Goal: Information Seeking & Learning: Learn about a topic

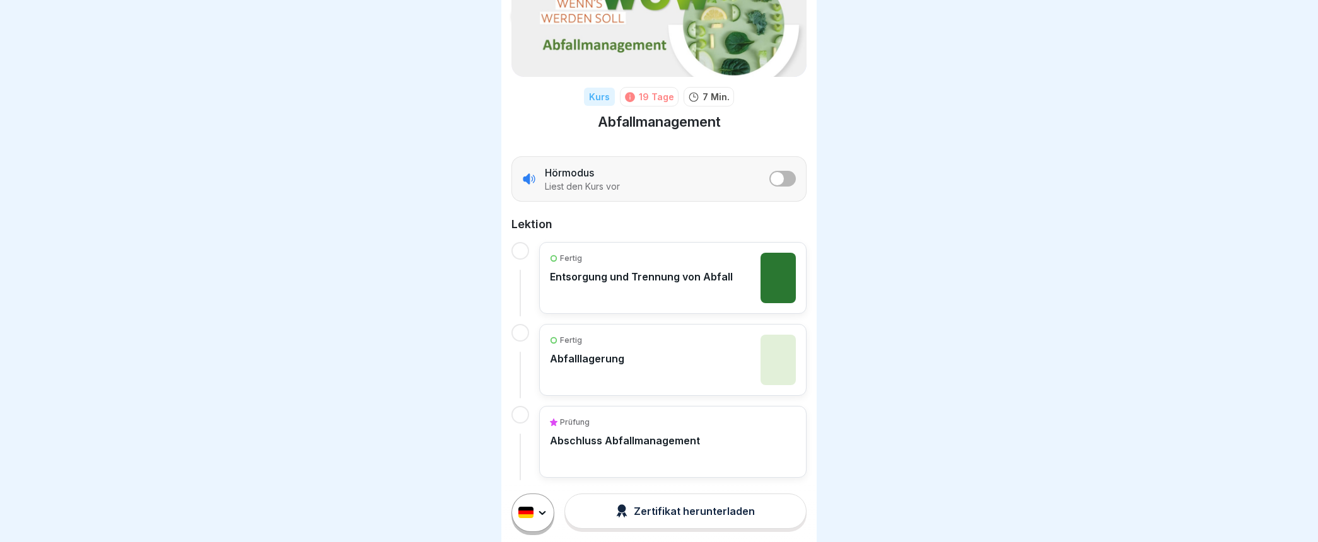
scroll to position [103, 0]
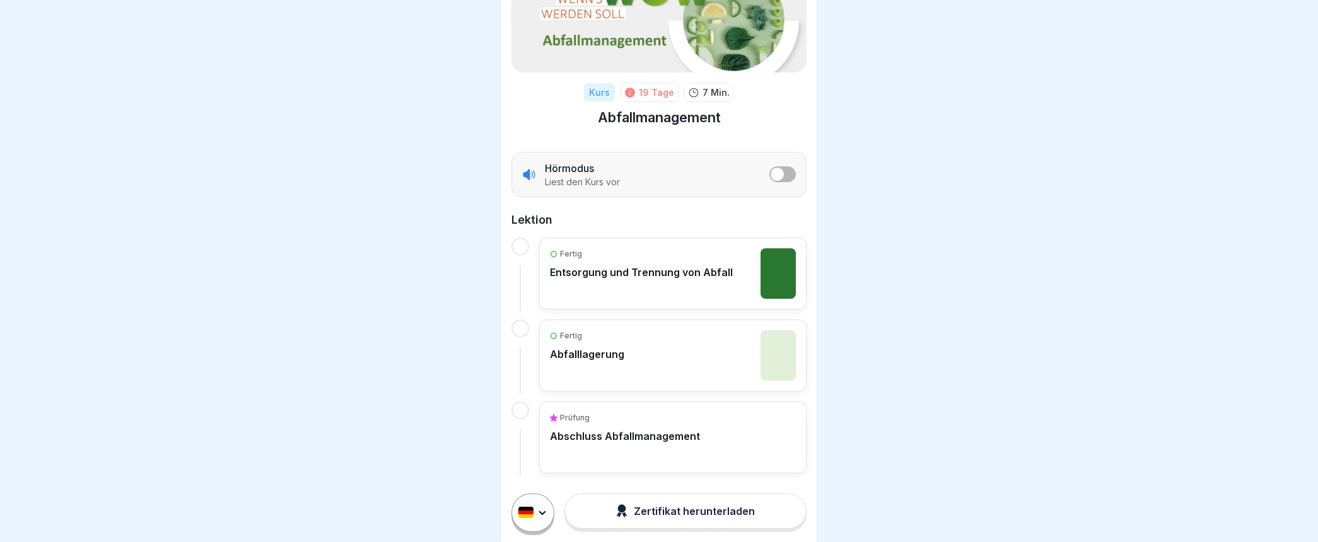
click at [644, 435] on p "Abschluss Abfallmanagement" at bounding box center [625, 436] width 150 height 13
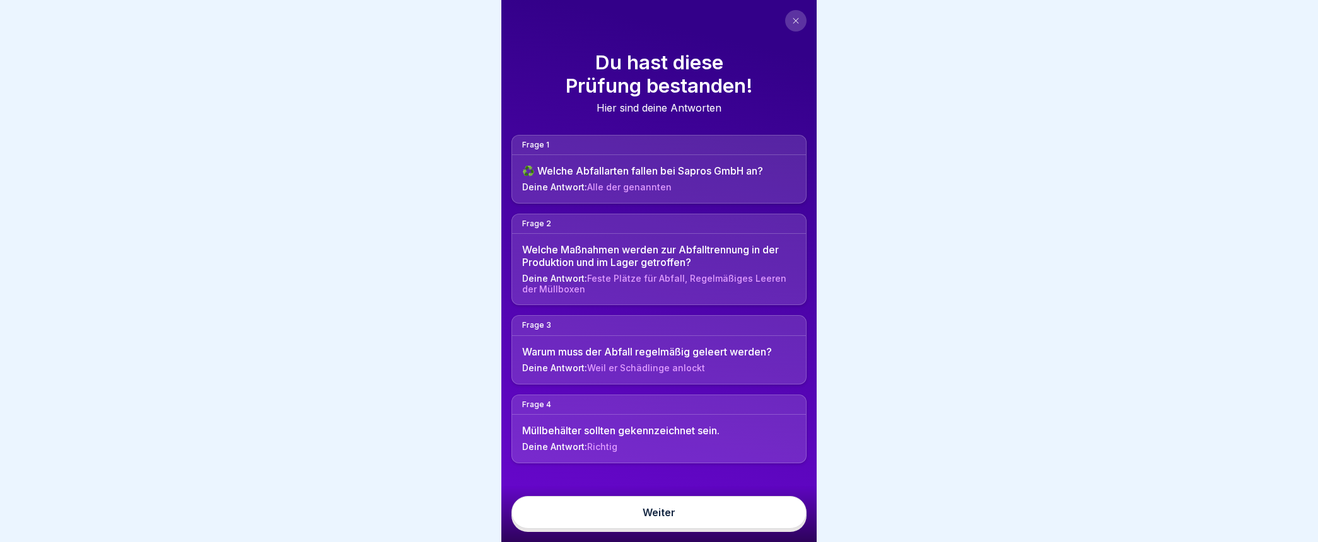
click at [649, 529] on link "Weiter" at bounding box center [658, 512] width 295 height 33
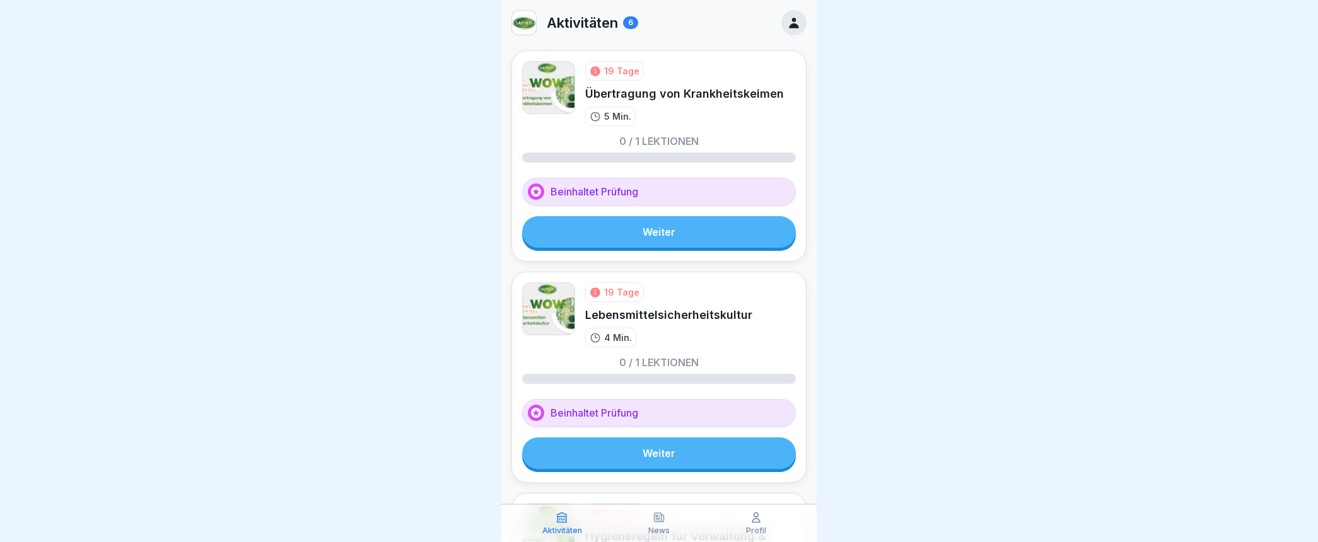
click at [651, 231] on link "Weiter" at bounding box center [659, 232] width 274 height 32
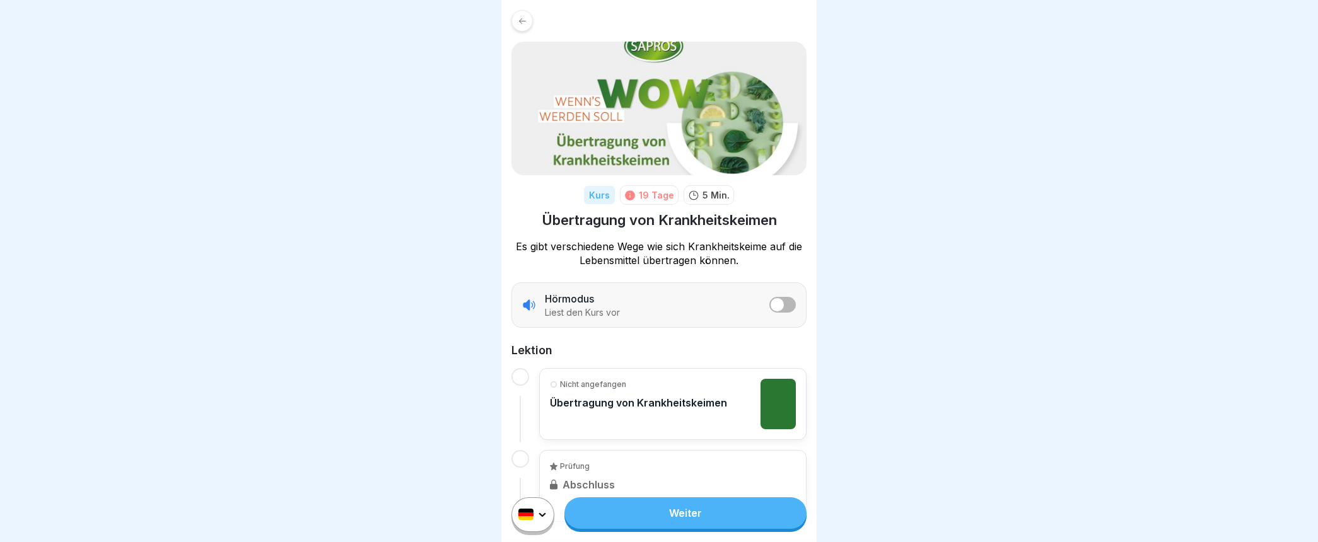
click at [670, 521] on link "Weiter" at bounding box center [685, 513] width 242 height 32
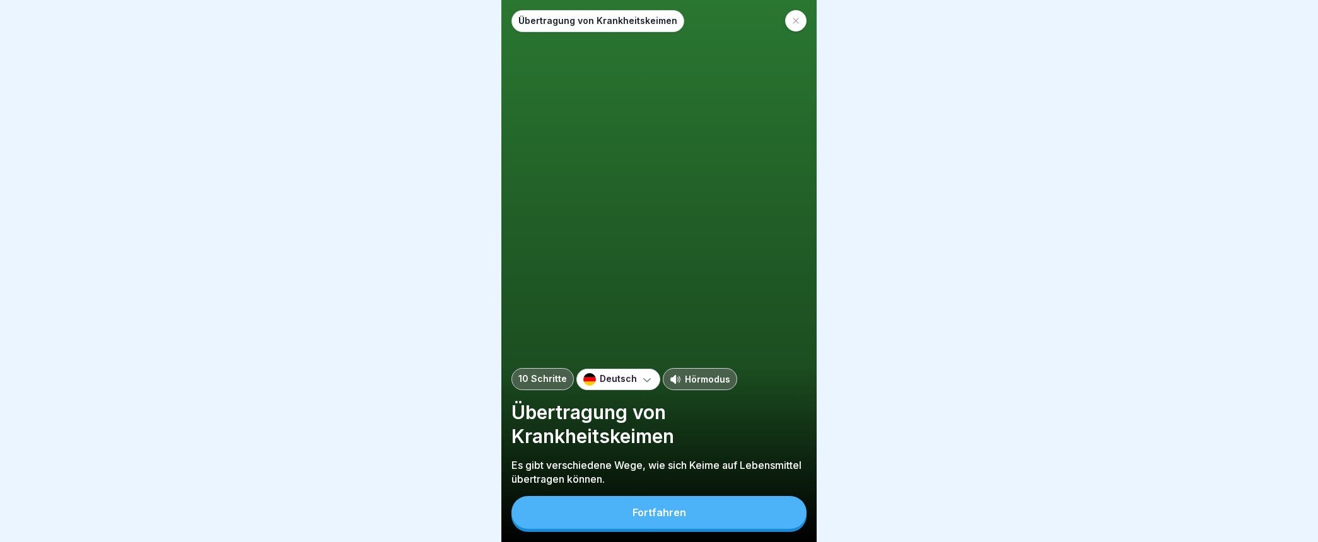
click at [670, 518] on div "Fortfahren" at bounding box center [659, 512] width 54 height 11
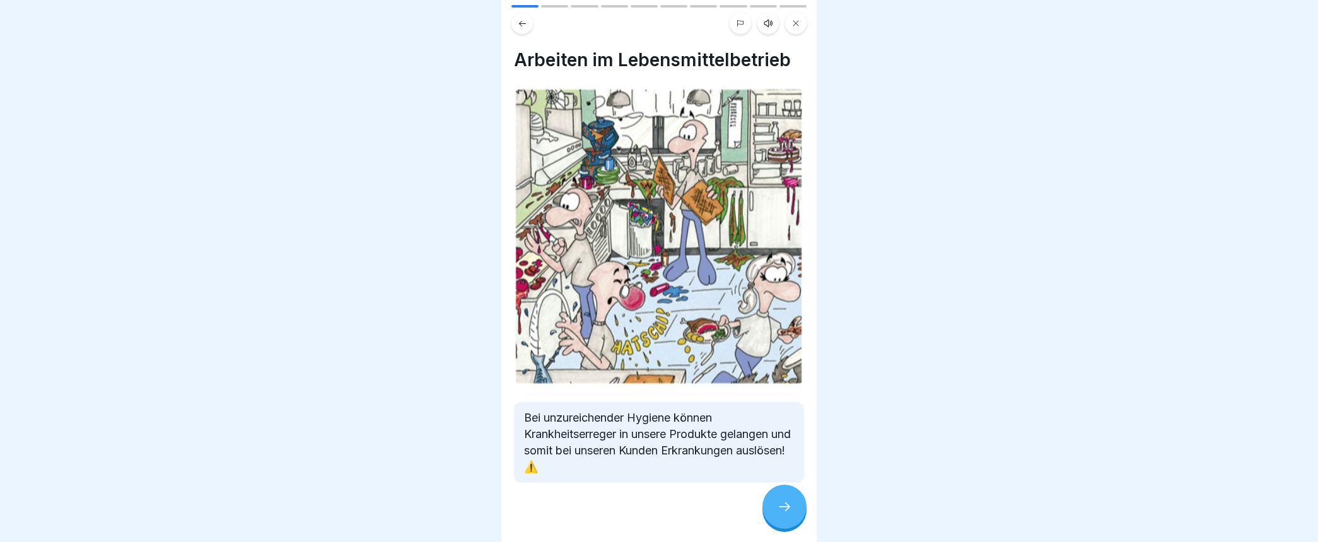
click at [779, 514] on icon at bounding box center [784, 506] width 15 height 15
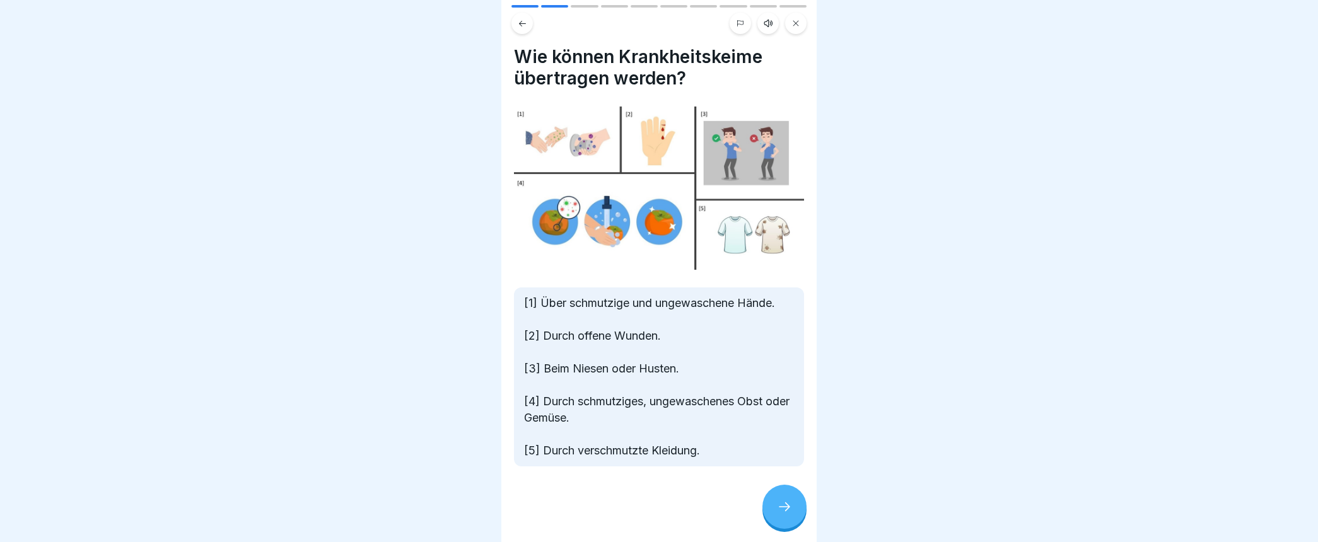
scroll to position [13, 0]
click at [784, 514] on icon at bounding box center [784, 506] width 15 height 15
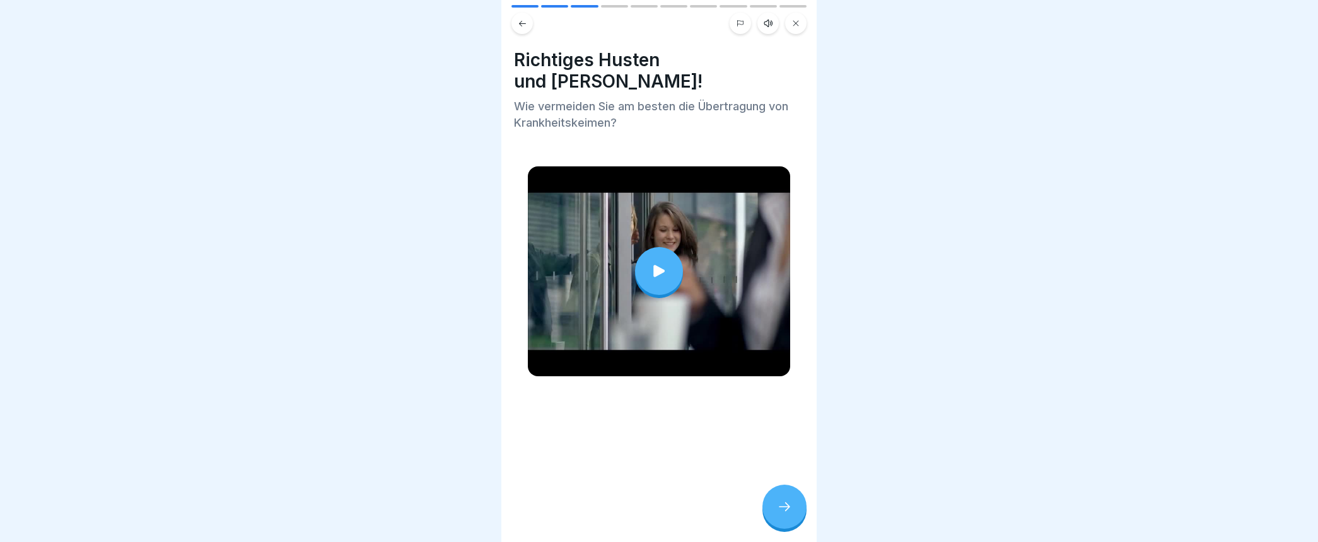
click at [662, 247] on div at bounding box center [659, 271] width 48 height 48
click at [784, 514] on icon at bounding box center [784, 506] width 15 height 15
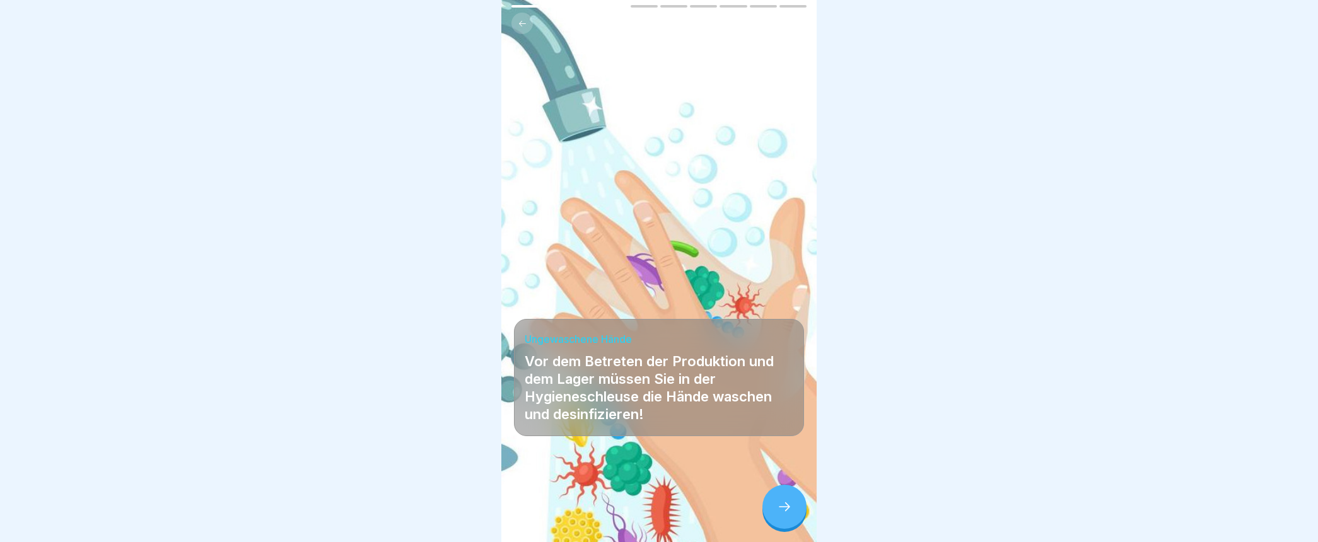
click at [782, 514] on icon at bounding box center [784, 506] width 15 height 15
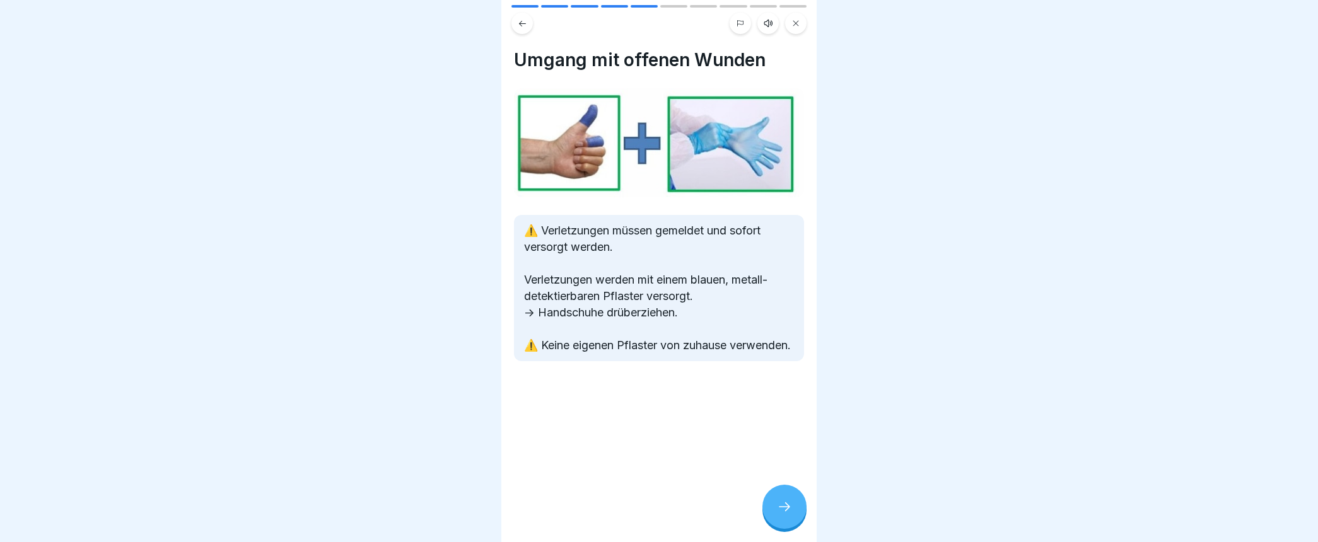
click at [779, 514] on icon at bounding box center [784, 506] width 15 height 15
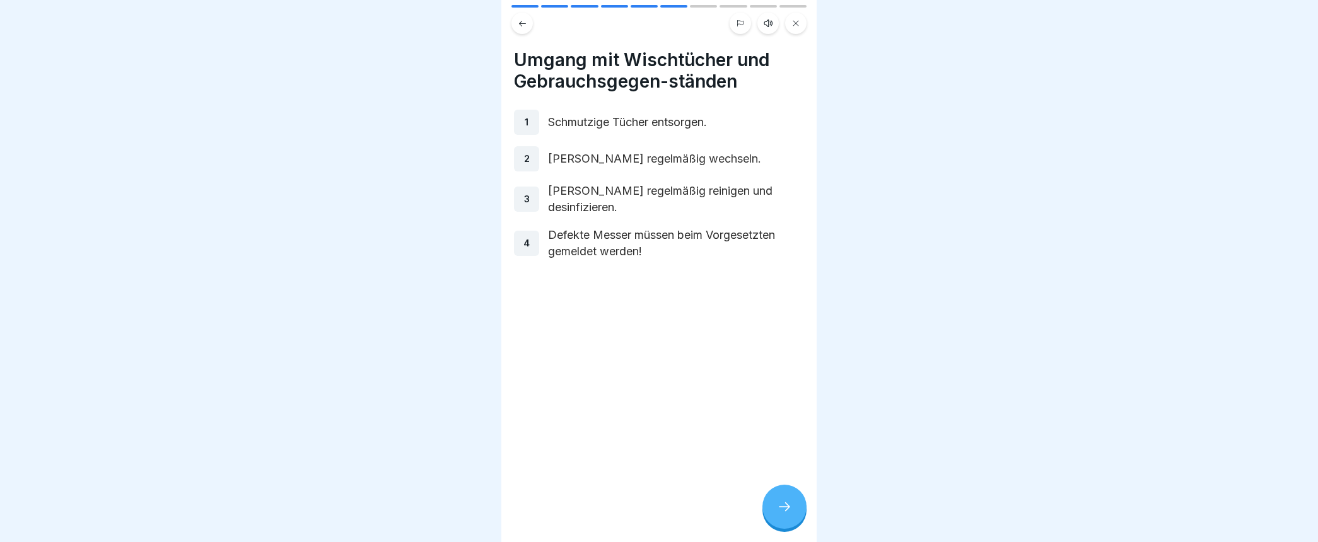
click at [779, 511] on div at bounding box center [784, 507] width 44 height 44
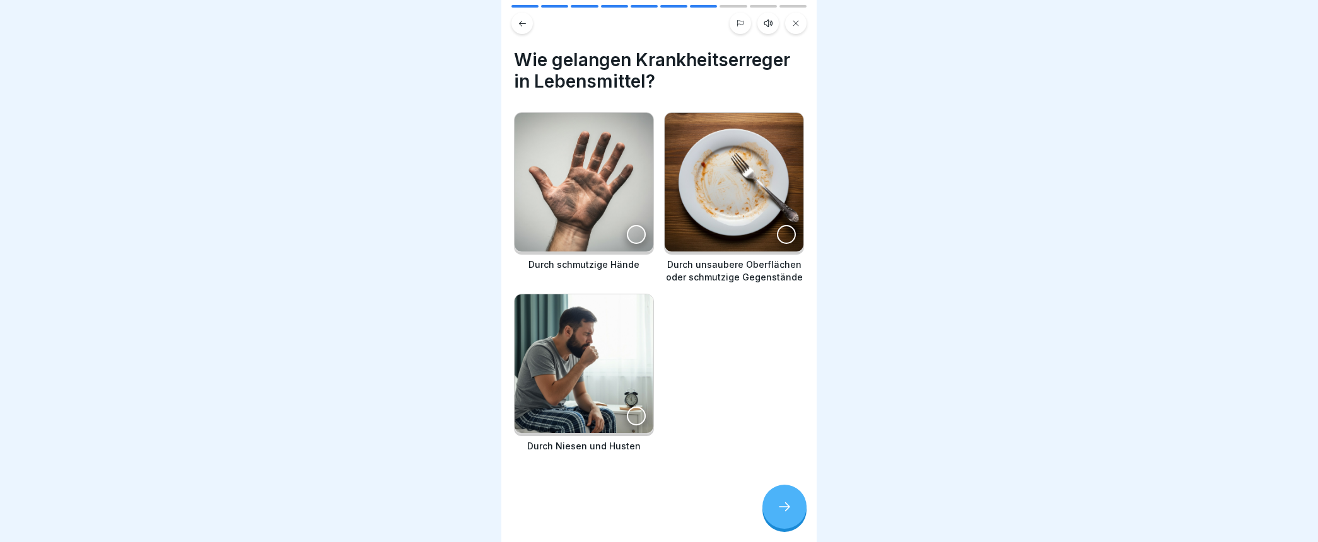
click at [629, 228] on div at bounding box center [636, 234] width 19 height 19
click at [628, 407] on div at bounding box center [636, 416] width 19 height 19
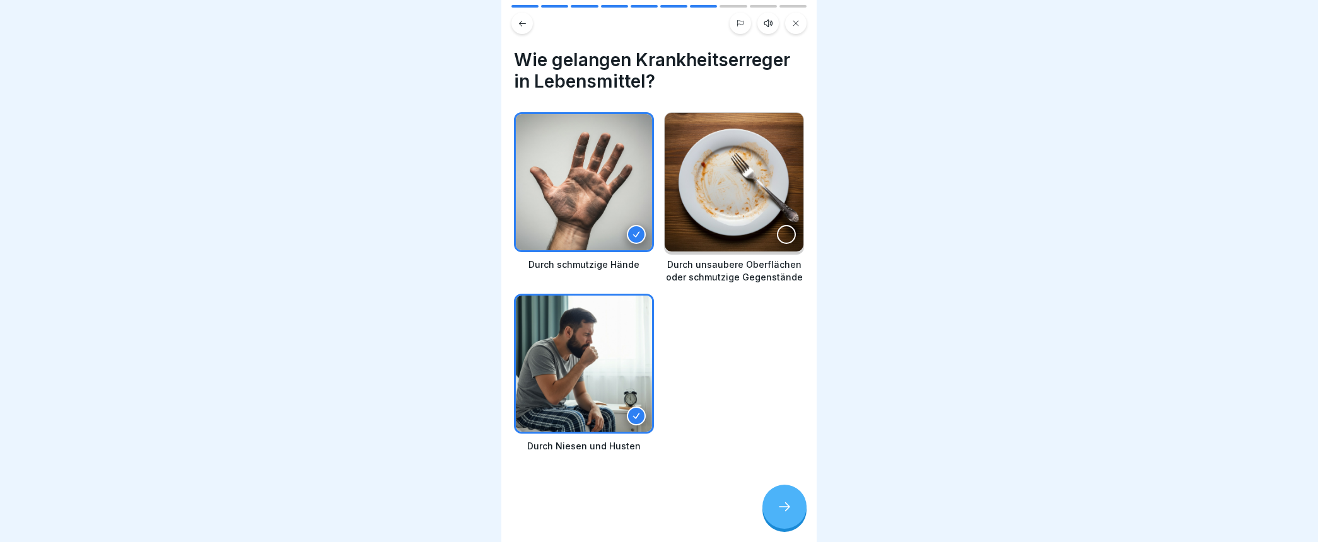
click at [783, 514] on icon at bounding box center [784, 506] width 15 height 15
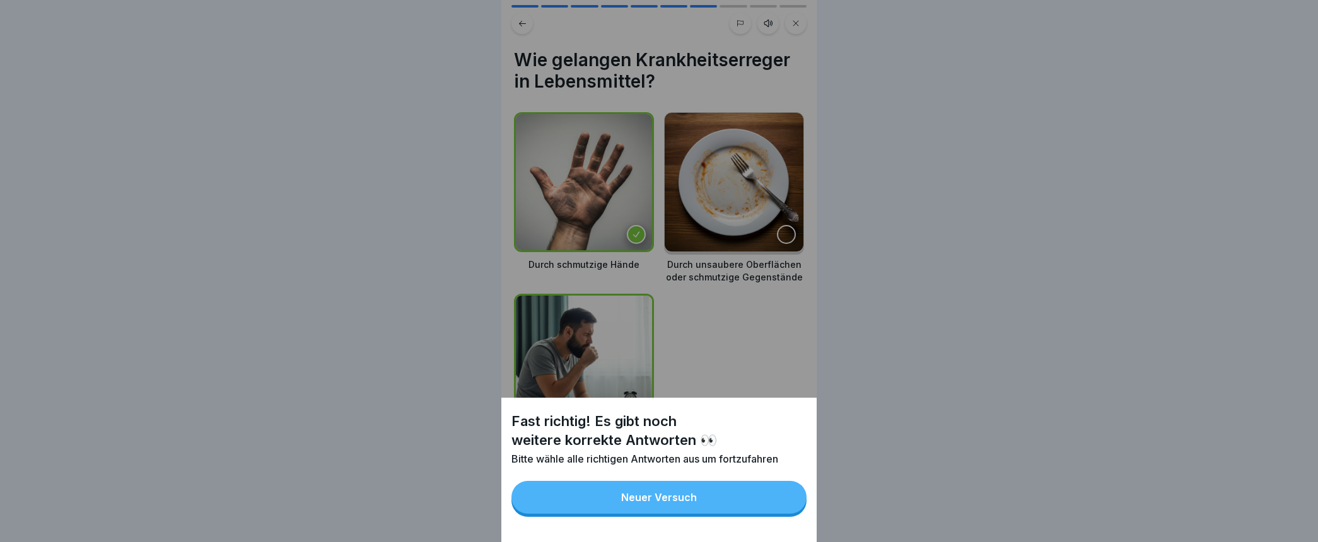
click at [666, 503] on div "Neuer Versuch" at bounding box center [659, 497] width 76 height 11
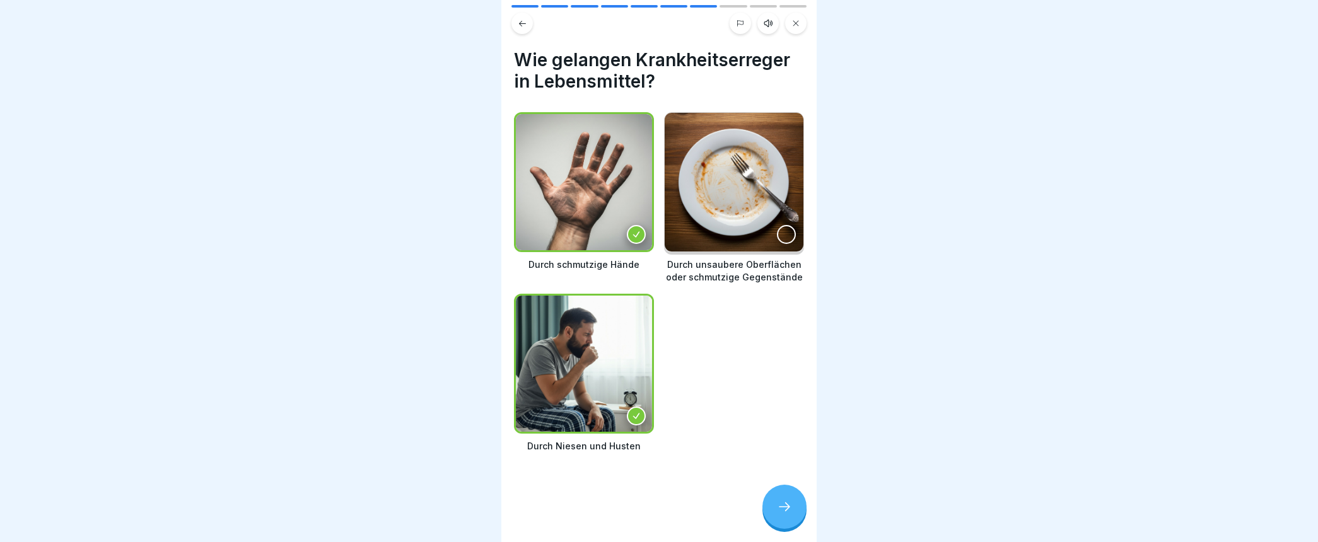
click at [778, 225] on div at bounding box center [786, 234] width 19 height 19
click at [786, 508] on div at bounding box center [784, 507] width 44 height 44
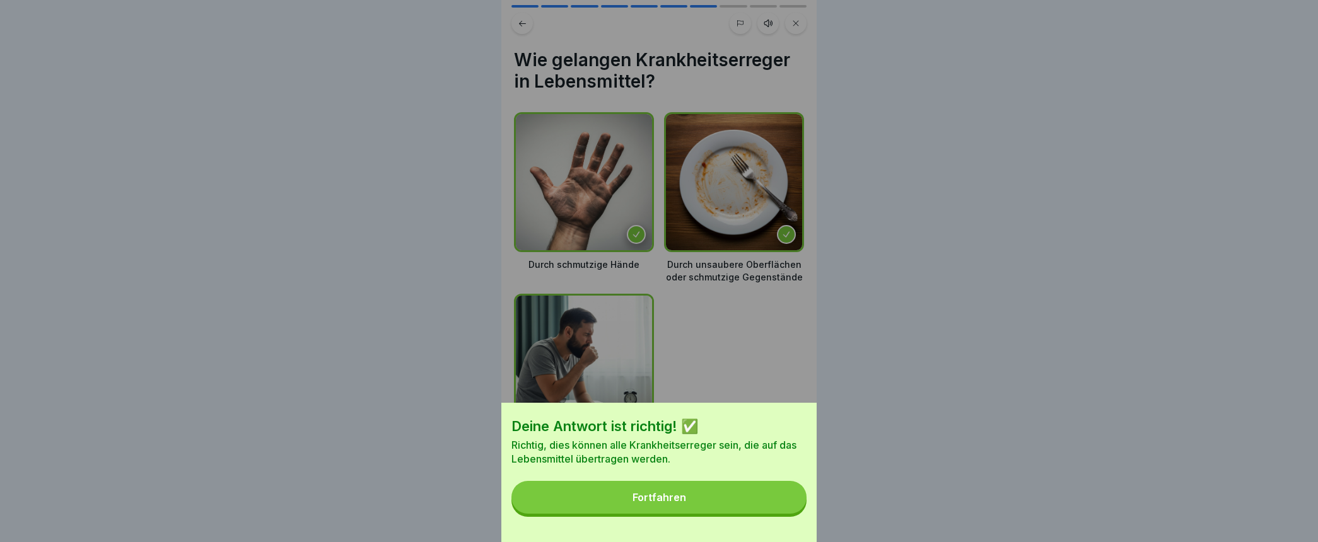
click at [647, 503] on div "Fortfahren" at bounding box center [659, 497] width 54 height 11
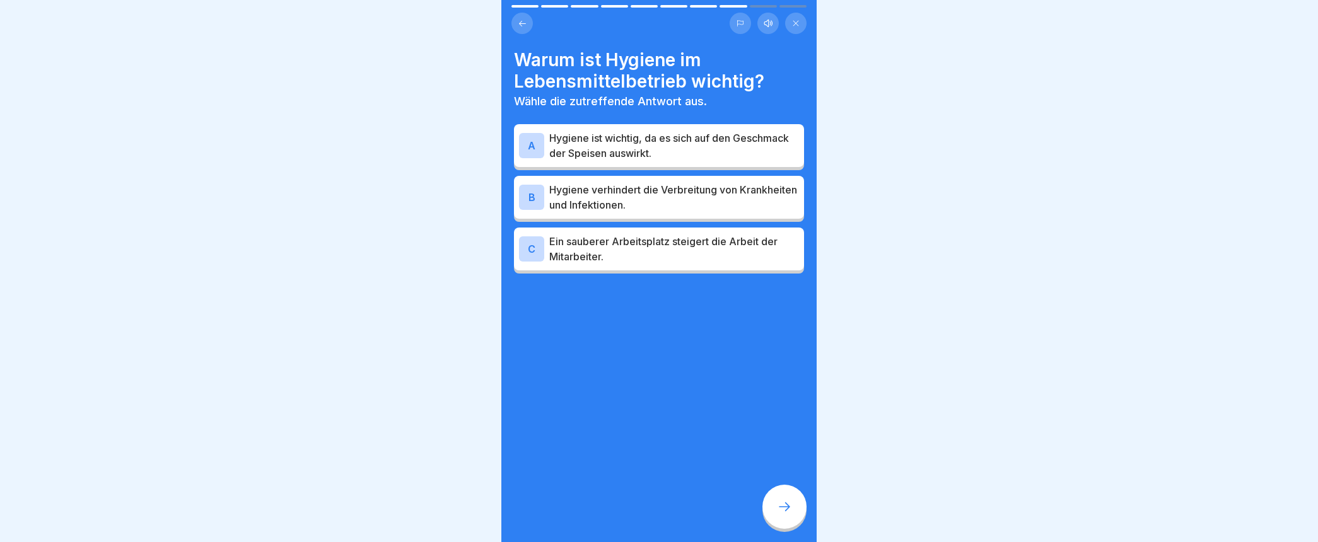
click at [533, 197] on div "B" at bounding box center [531, 197] width 25 height 25
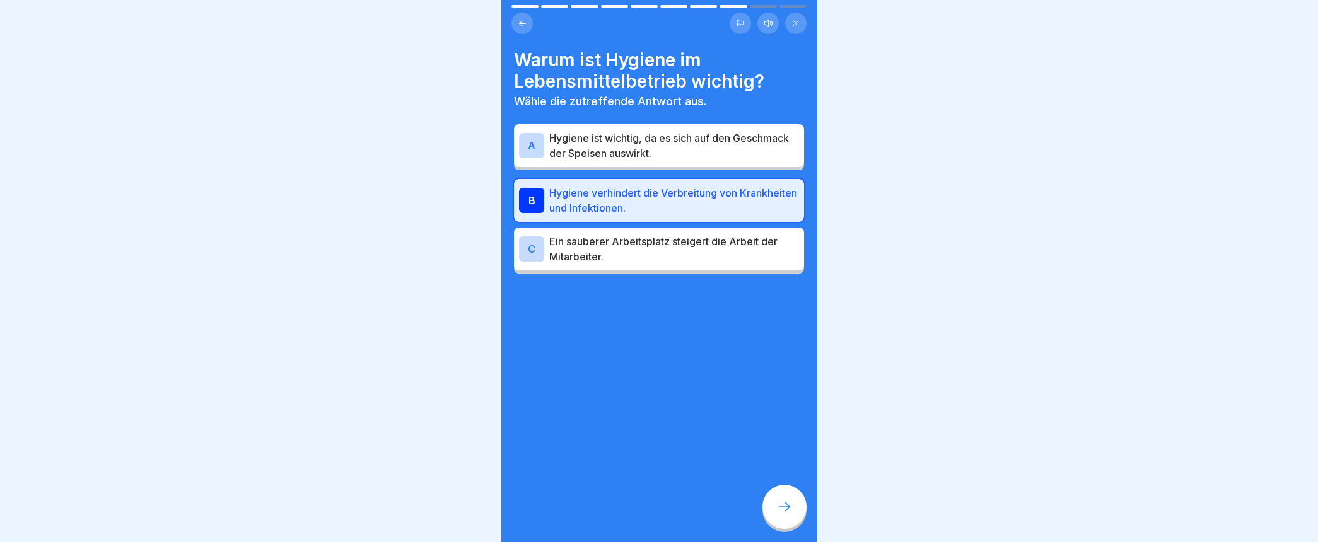
click at [782, 514] on icon at bounding box center [784, 506] width 15 height 15
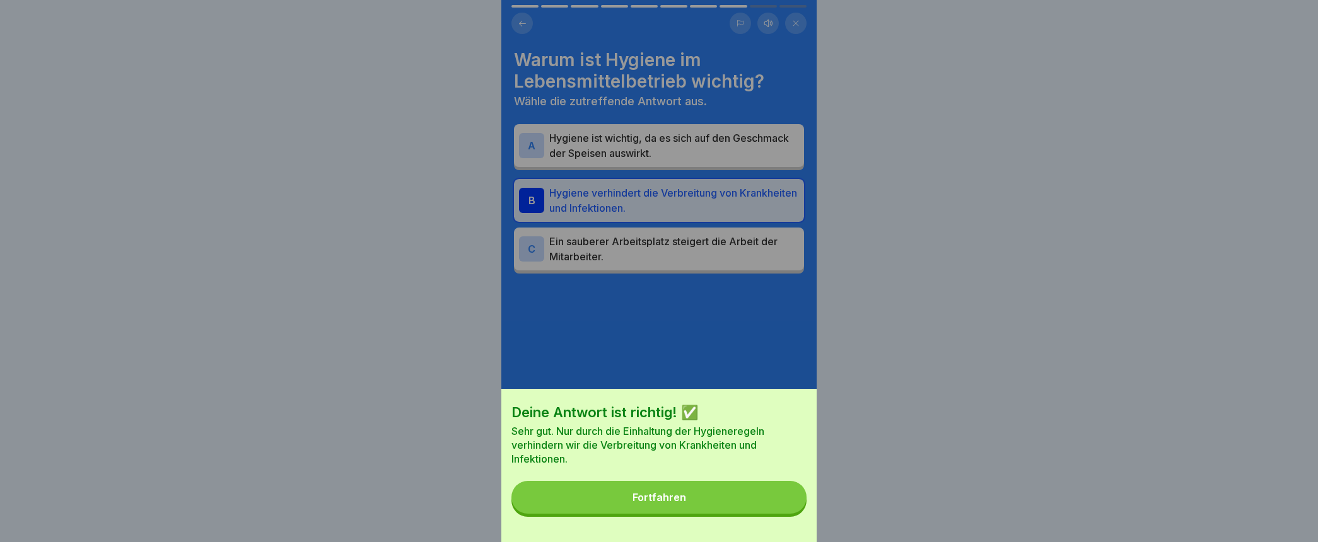
click at [653, 502] on button "Fortfahren" at bounding box center [658, 497] width 295 height 33
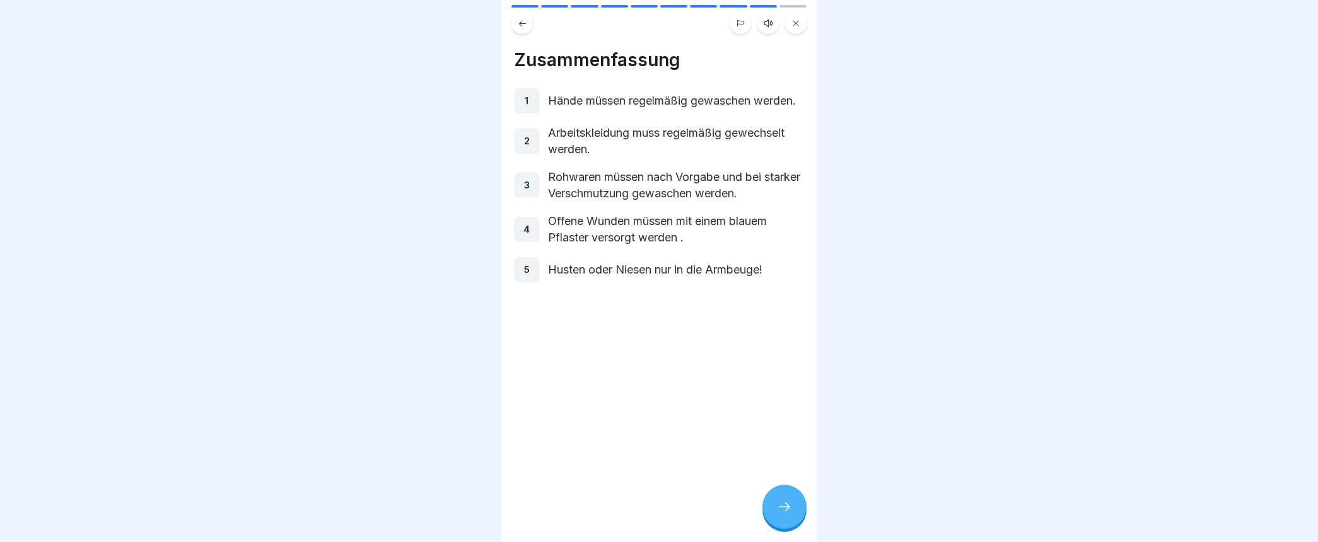
click at [779, 514] on icon at bounding box center [784, 506] width 15 height 15
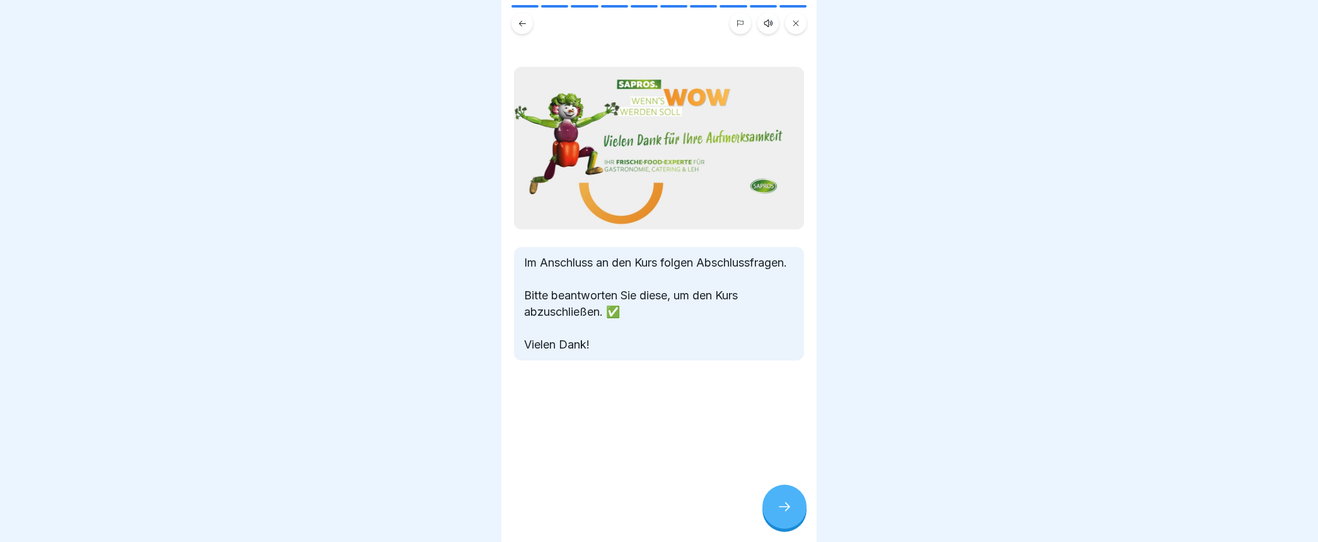
click at [777, 514] on icon at bounding box center [784, 506] width 15 height 15
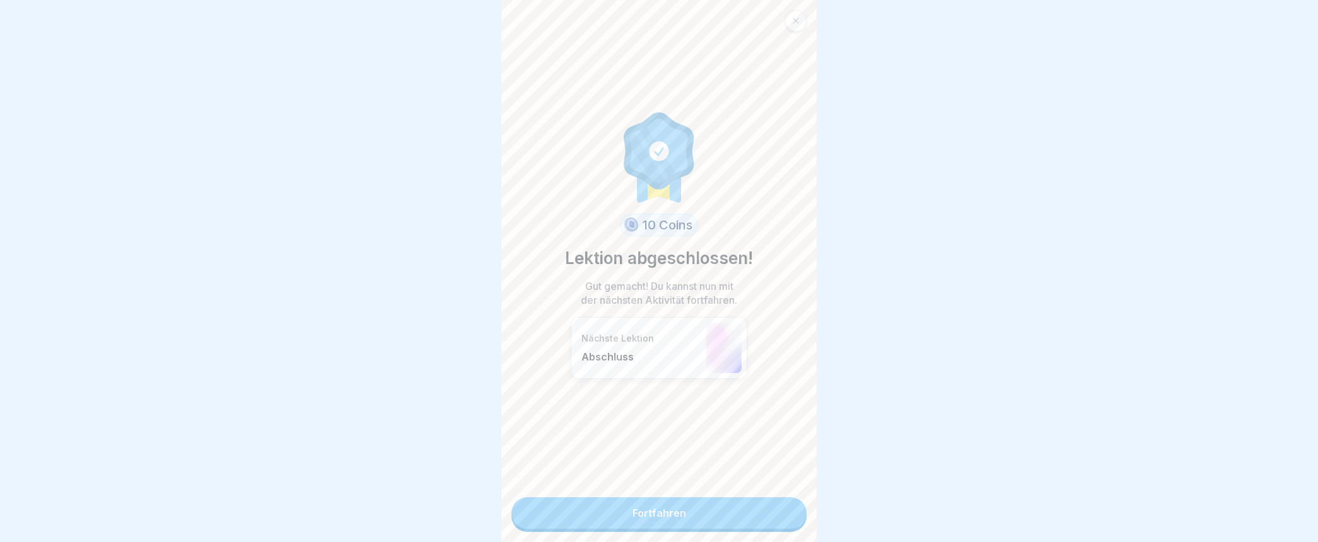
click at [625, 514] on link "Fortfahren" at bounding box center [658, 513] width 295 height 32
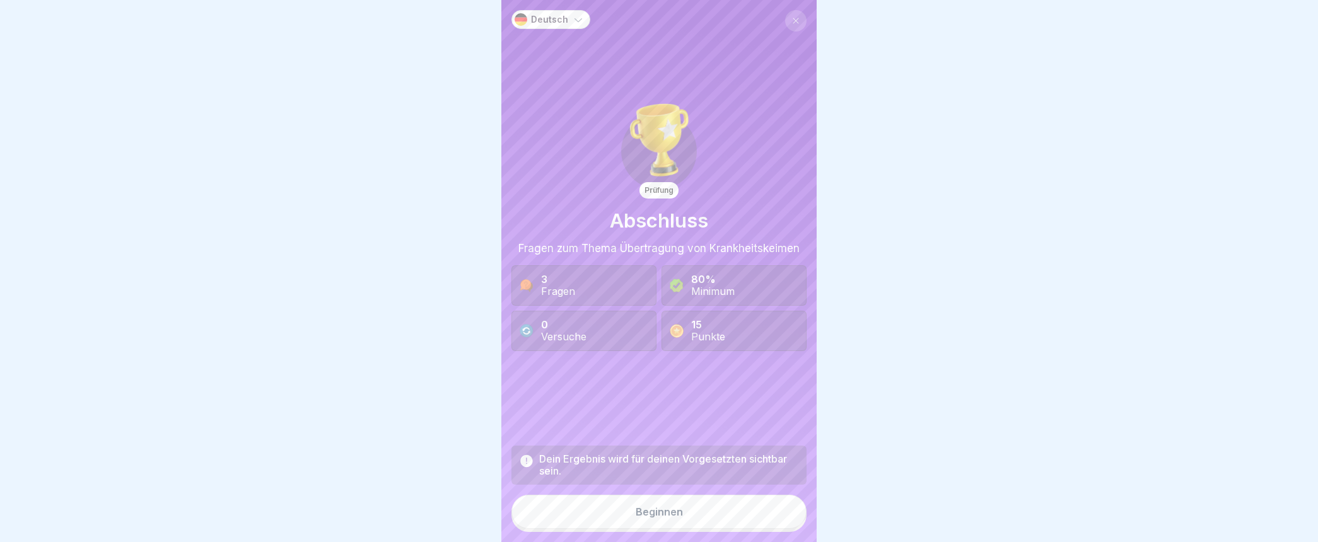
click at [627, 521] on button "Beginnen" at bounding box center [658, 512] width 295 height 34
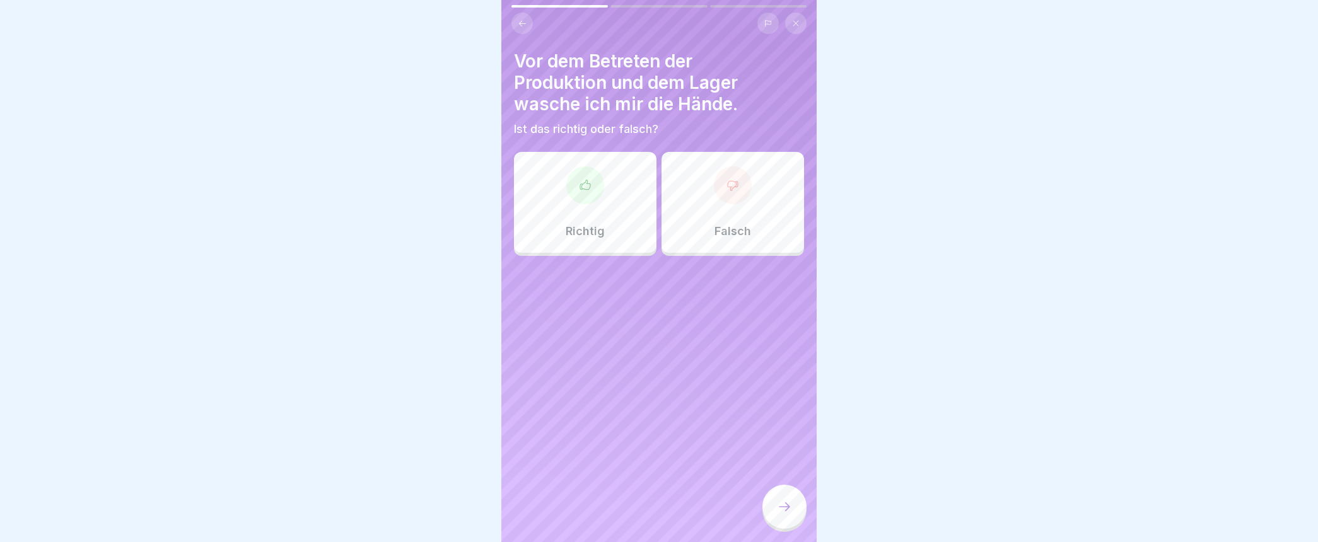
click at [583, 202] on div at bounding box center [585, 185] width 38 height 38
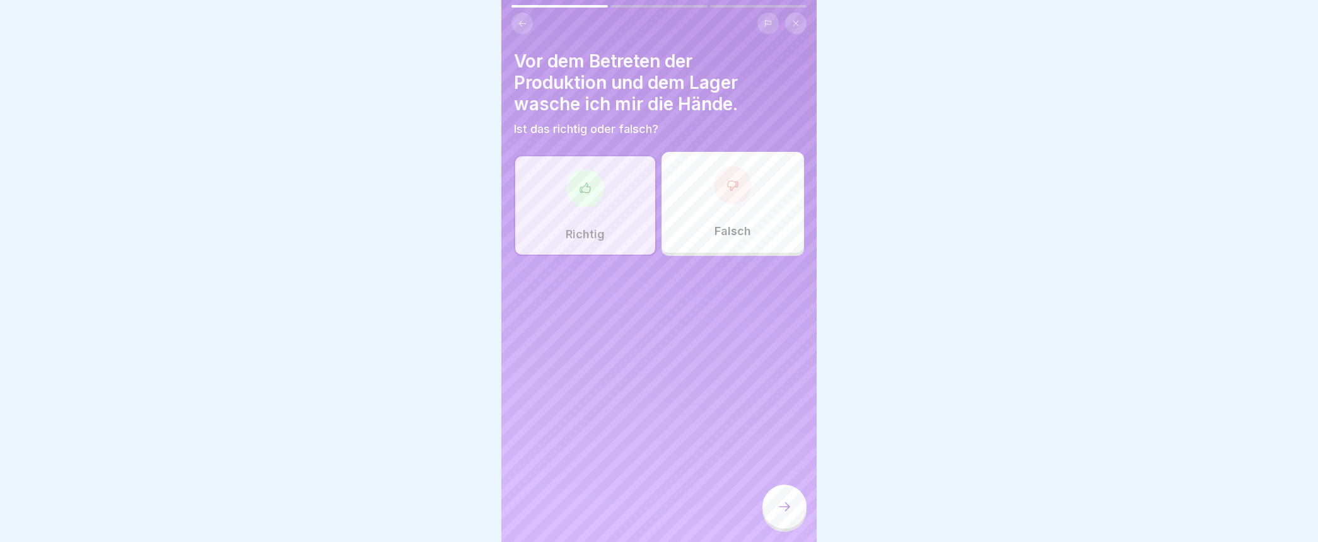
click at [780, 514] on icon at bounding box center [784, 506] width 15 height 15
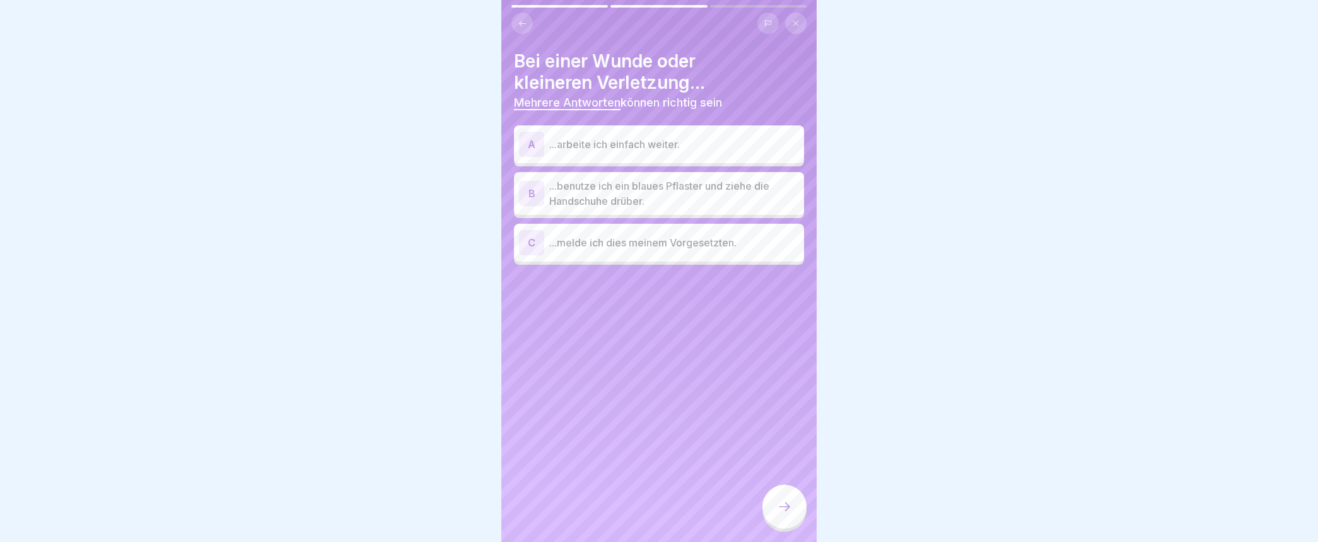
click at [531, 194] on div "B" at bounding box center [531, 193] width 25 height 25
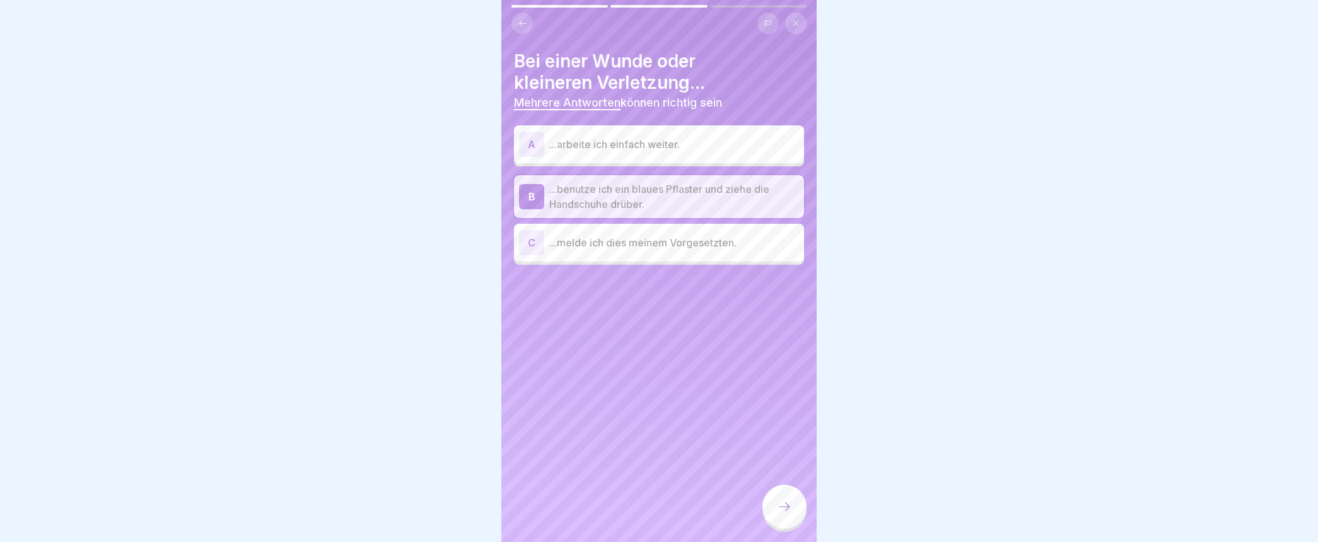
click at [531, 244] on div "C" at bounding box center [531, 242] width 25 height 25
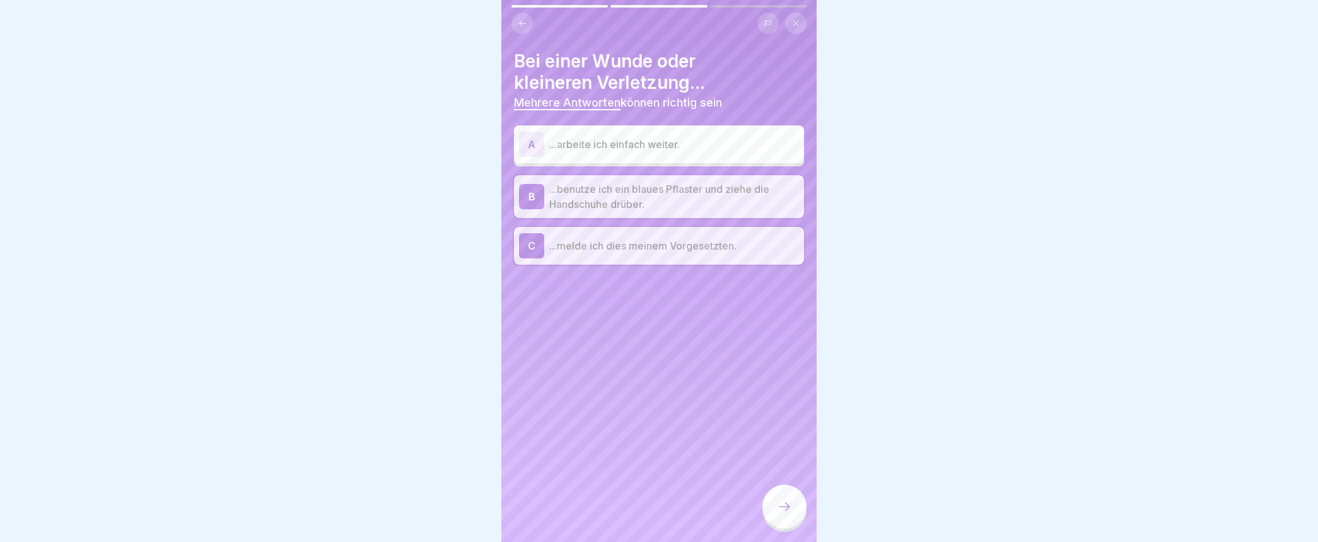
click at [777, 514] on icon at bounding box center [784, 506] width 15 height 15
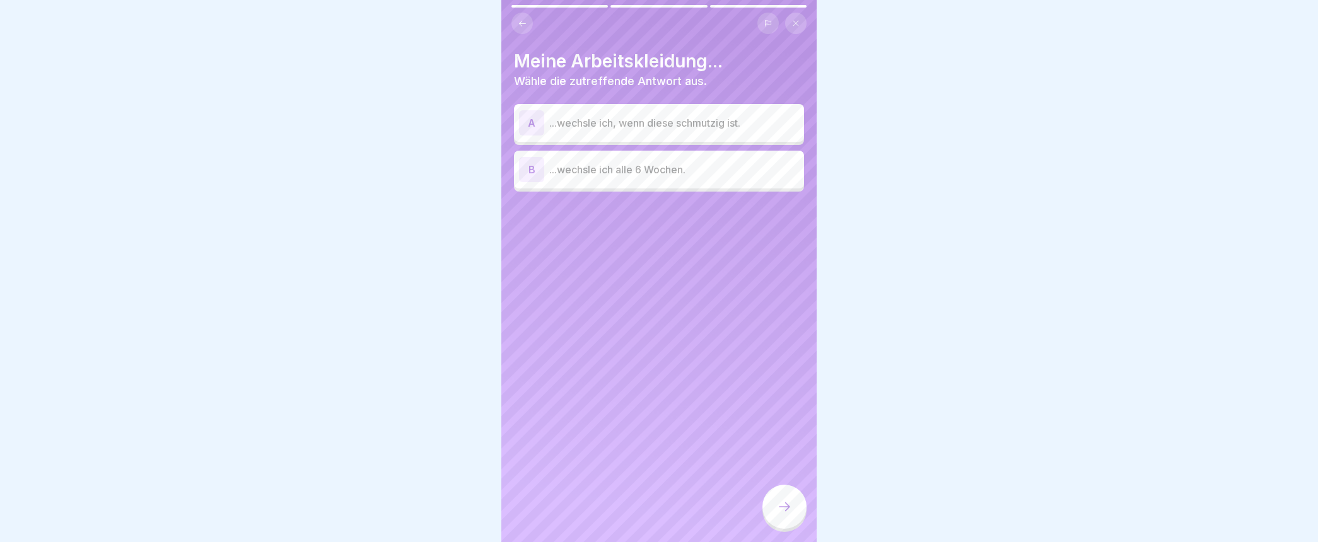
click at [536, 124] on div "A" at bounding box center [531, 122] width 25 height 25
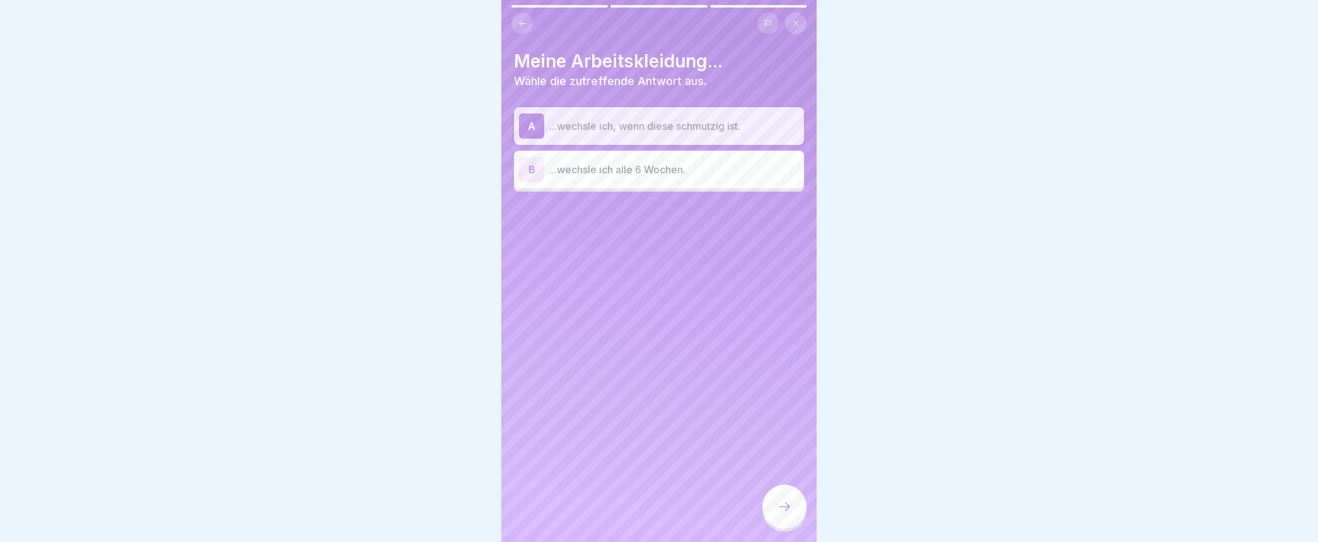
click at [791, 514] on icon at bounding box center [784, 506] width 15 height 15
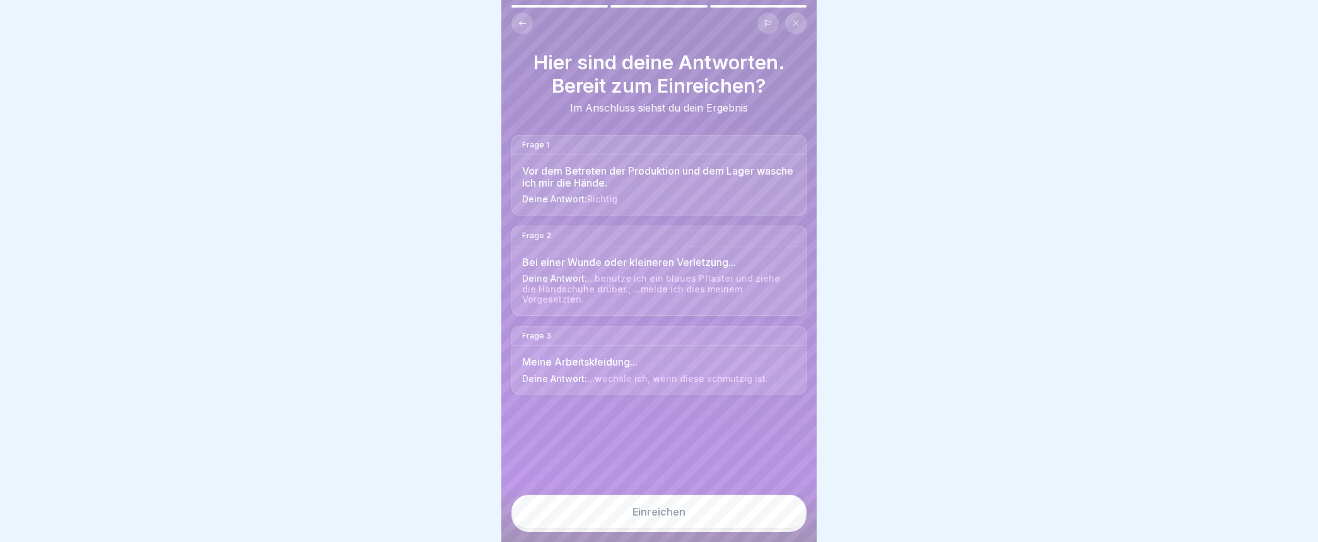
click at [664, 518] on div "Einreichen" at bounding box center [658, 511] width 53 height 11
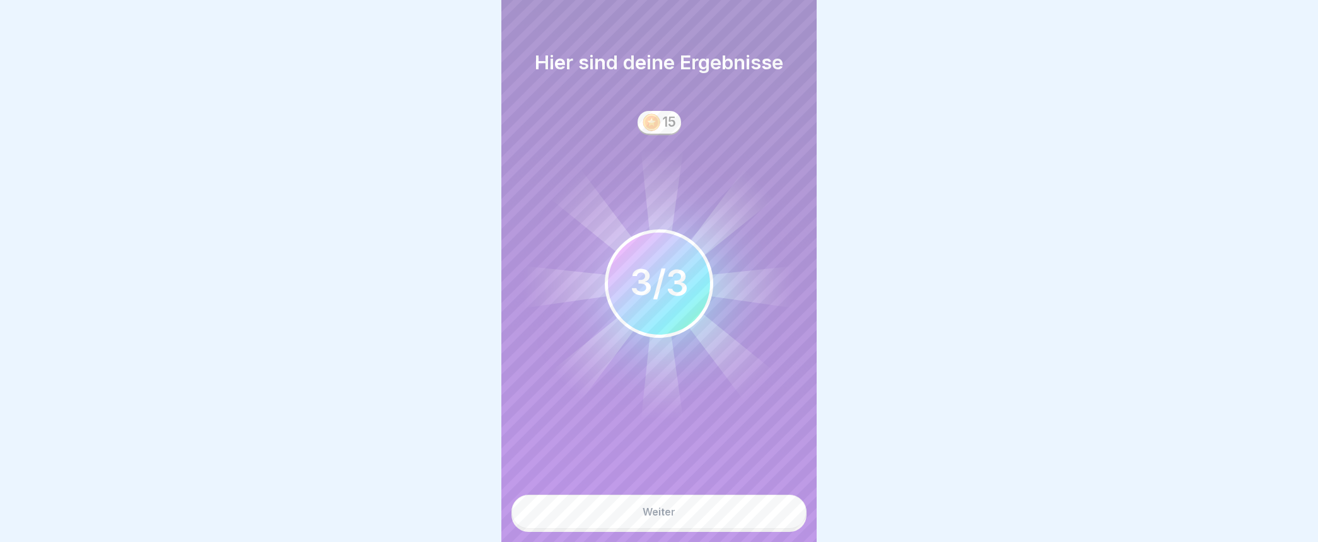
click at [658, 518] on div "Weiter" at bounding box center [658, 511] width 33 height 11
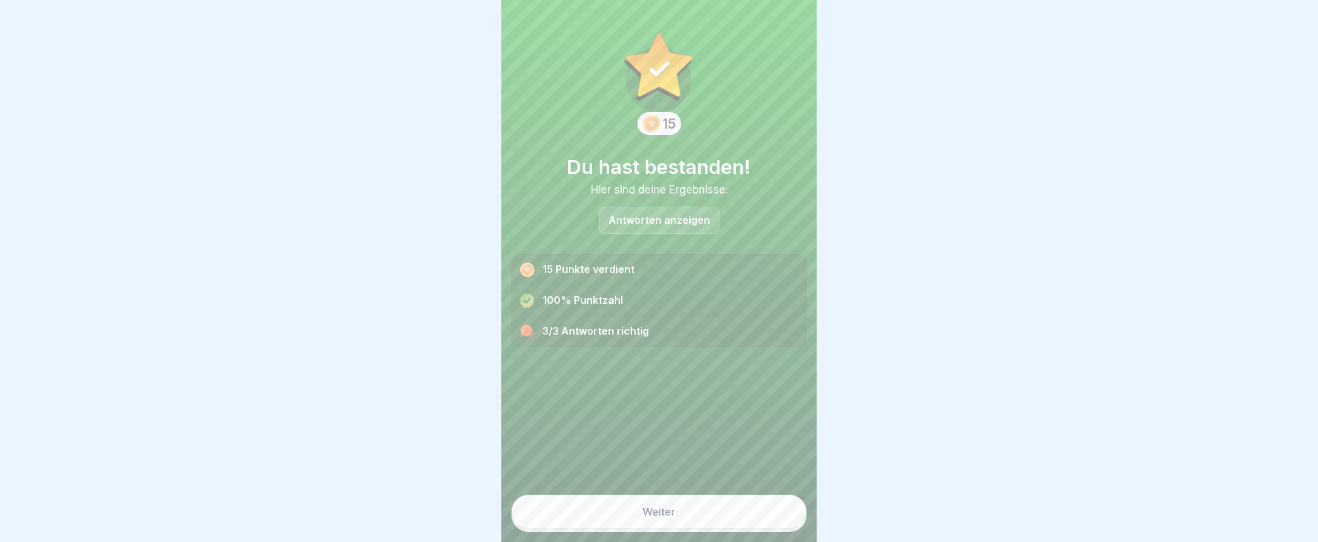
click at [656, 518] on div "Weiter" at bounding box center [658, 511] width 33 height 11
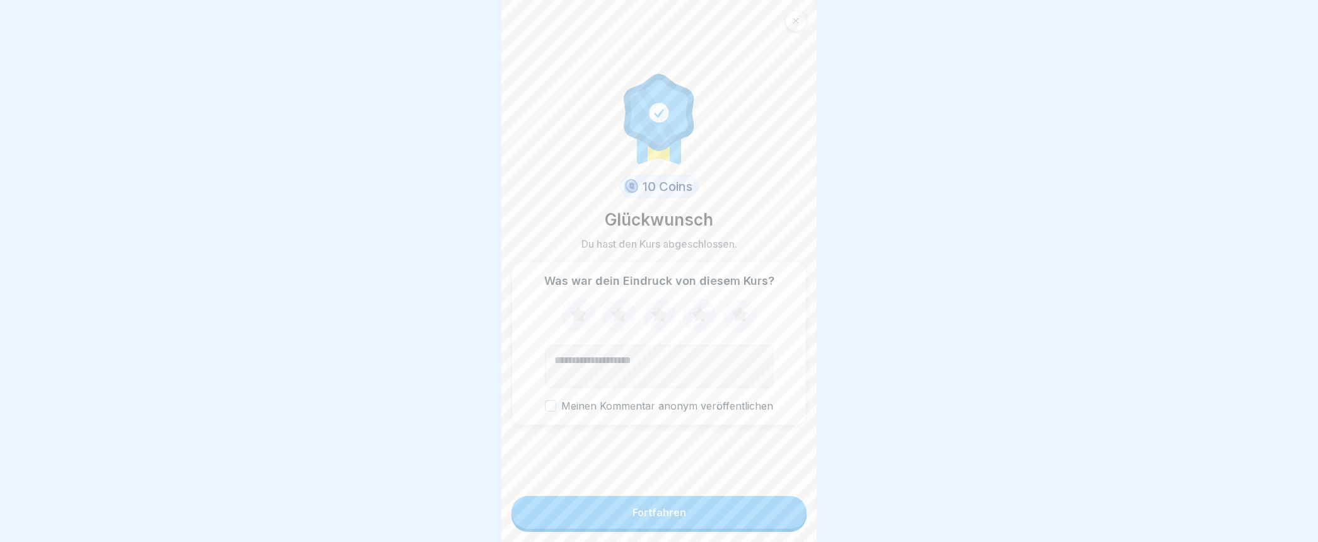
click at [656, 518] on div "Fortfahren" at bounding box center [659, 512] width 54 height 11
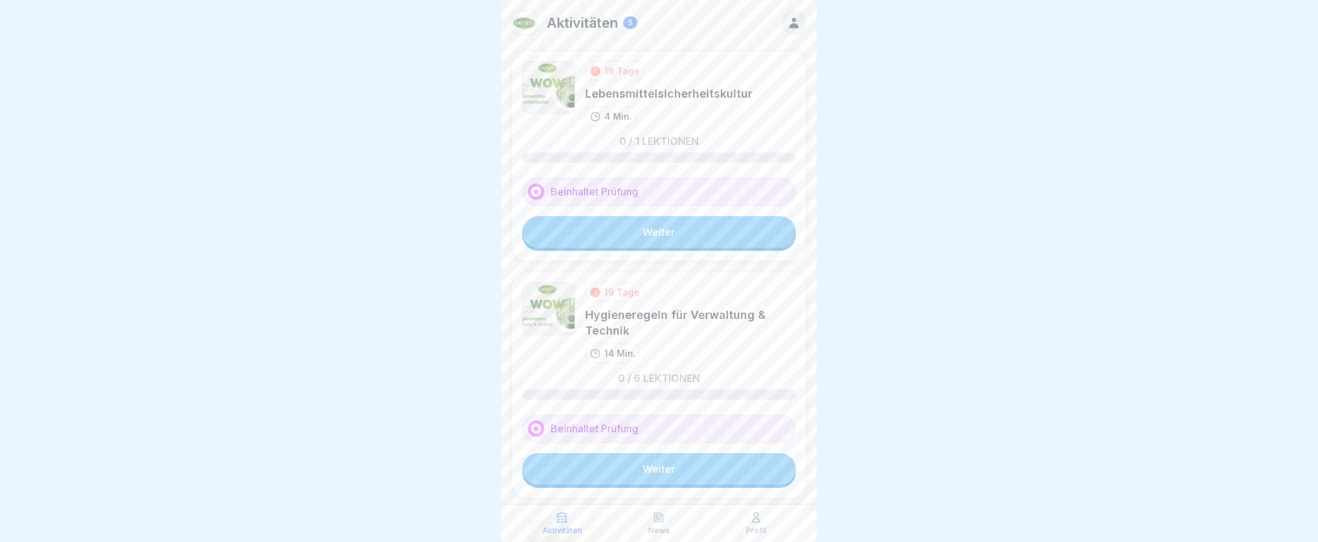
click at [641, 233] on link "Weiter" at bounding box center [659, 232] width 274 height 32
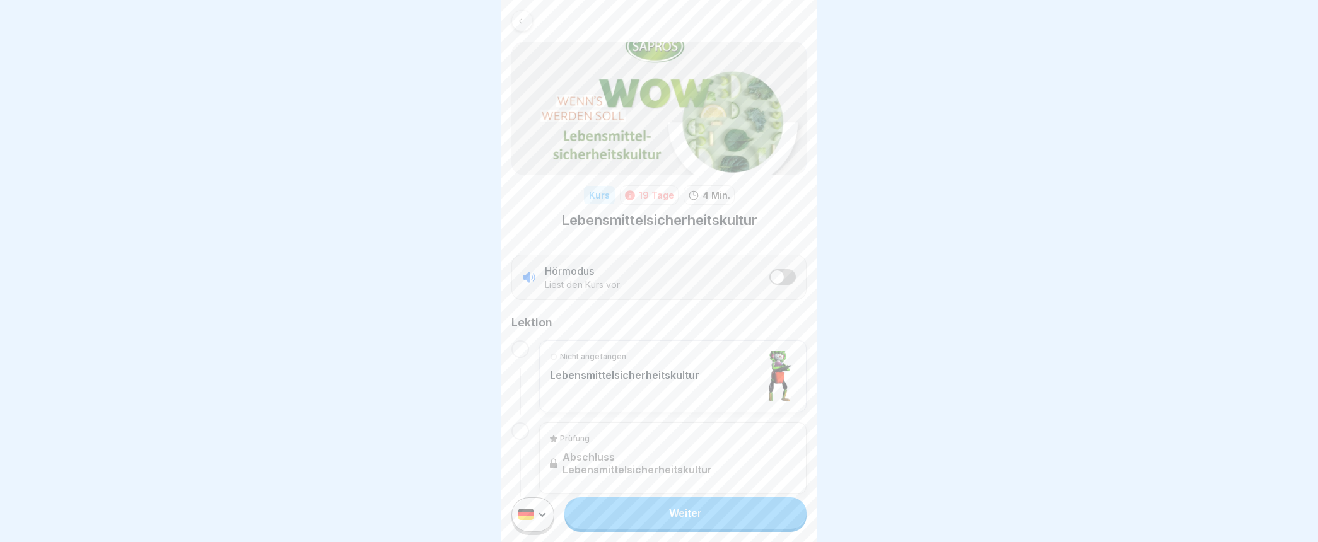
click at [615, 373] on p "Lebensmittelsicherheitskultur" at bounding box center [624, 375] width 149 height 13
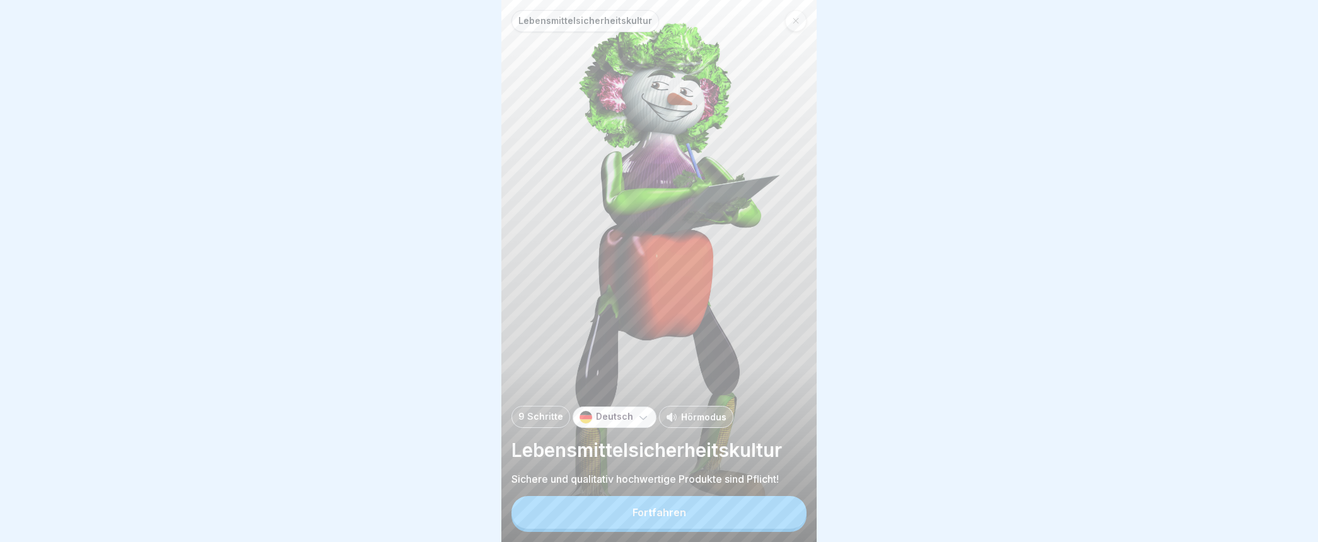
click at [647, 517] on button "Fortfahren" at bounding box center [658, 512] width 295 height 33
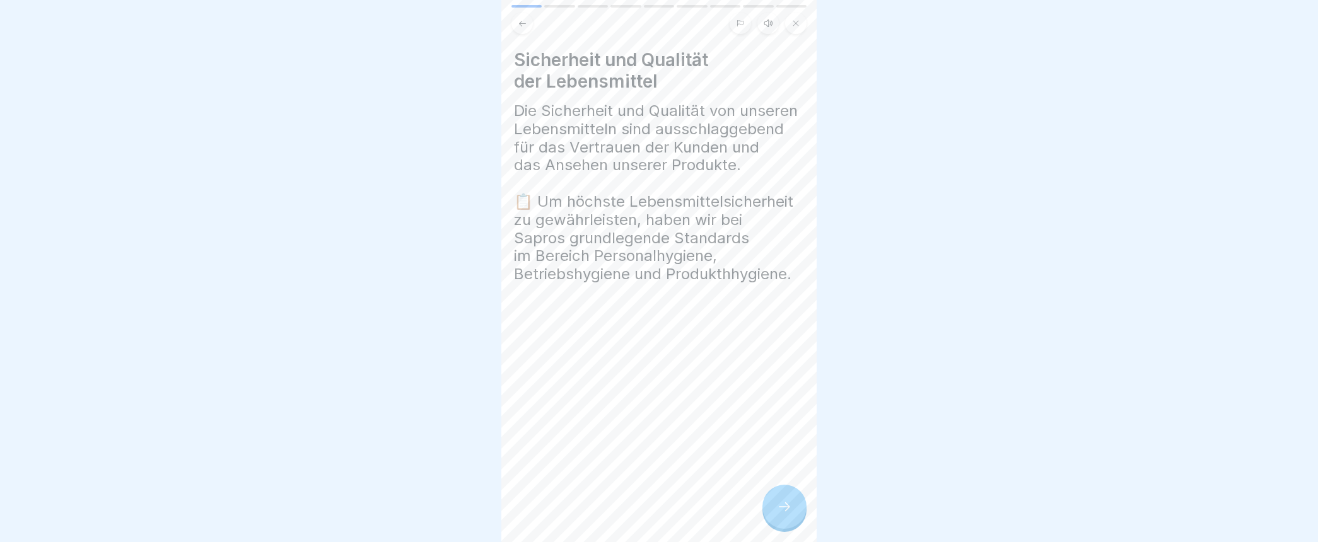
click at [791, 514] on icon at bounding box center [784, 506] width 15 height 15
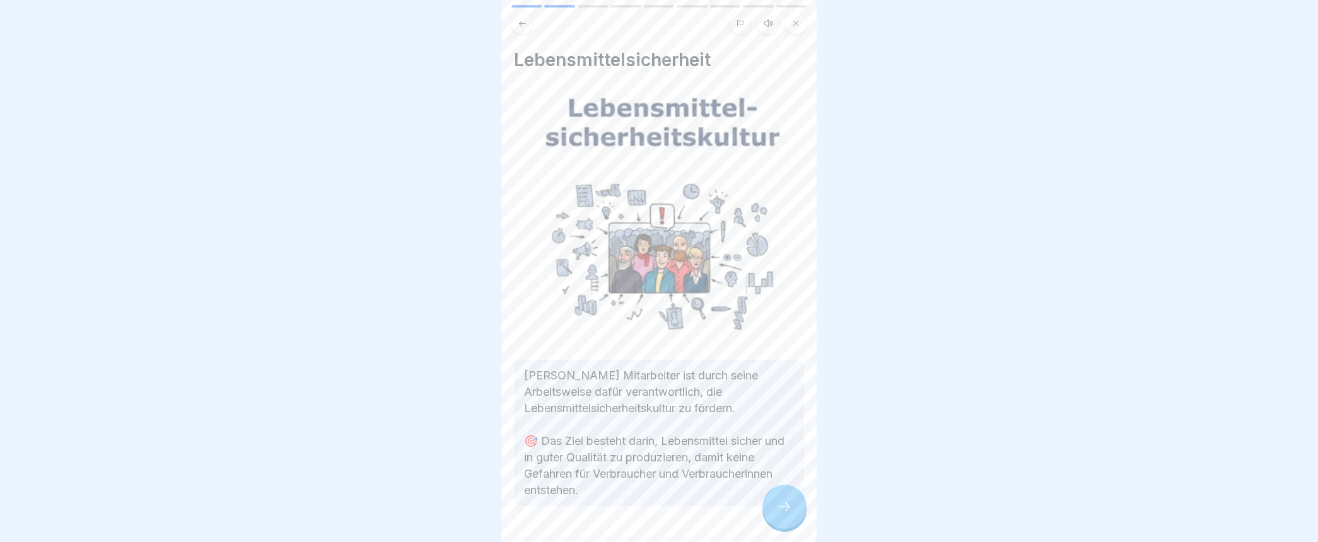
click at [785, 514] on icon at bounding box center [784, 506] width 15 height 15
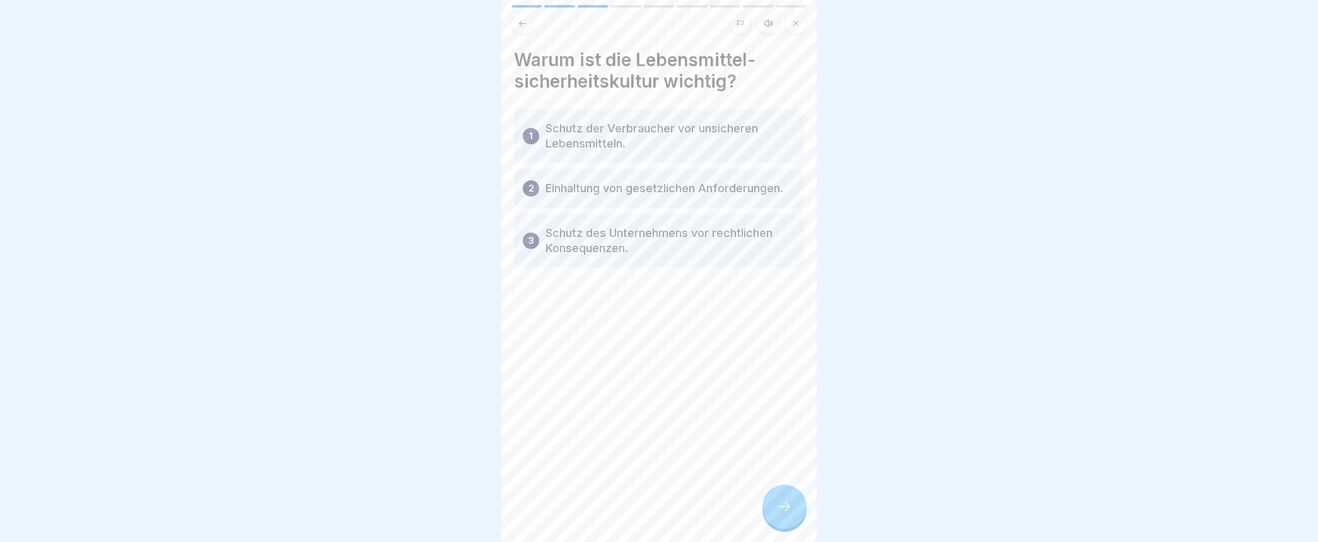
click at [784, 514] on icon at bounding box center [784, 506] width 15 height 15
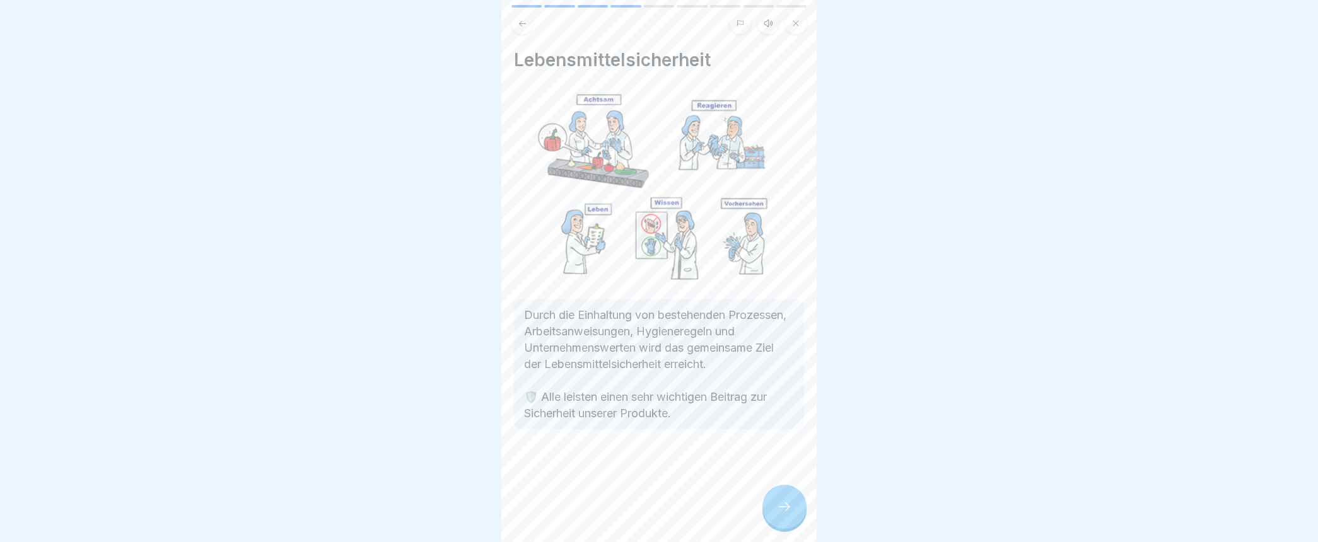
click at [789, 514] on icon at bounding box center [784, 506] width 15 height 15
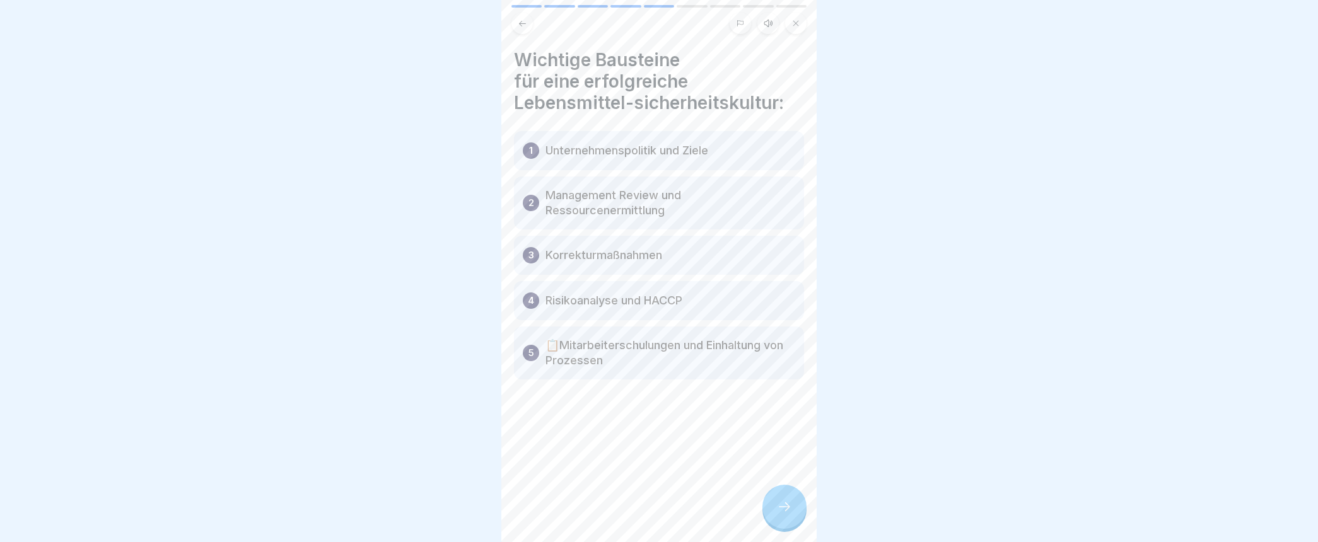
click at [792, 523] on div at bounding box center [784, 507] width 44 height 44
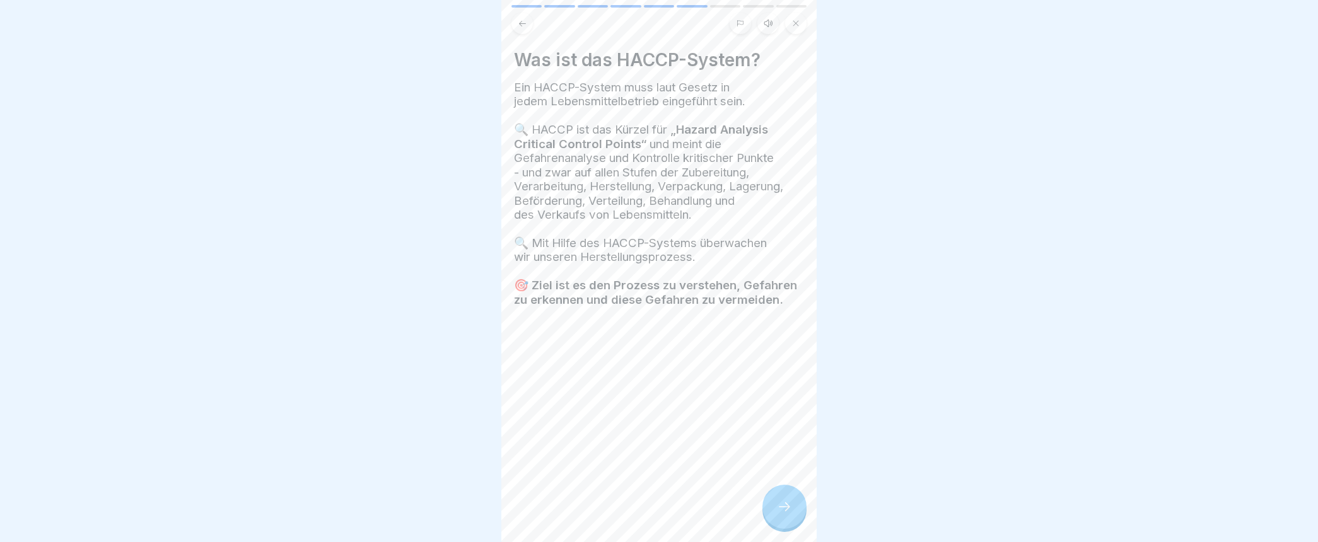
click at [792, 523] on div at bounding box center [784, 507] width 44 height 44
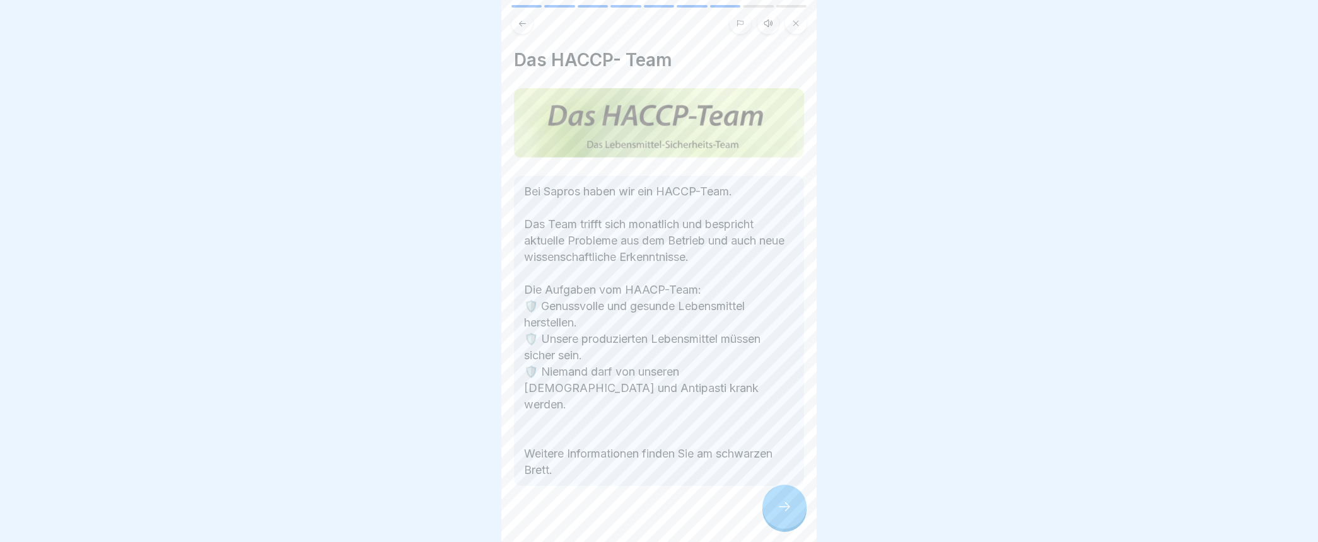
click at [792, 523] on div at bounding box center [784, 507] width 44 height 44
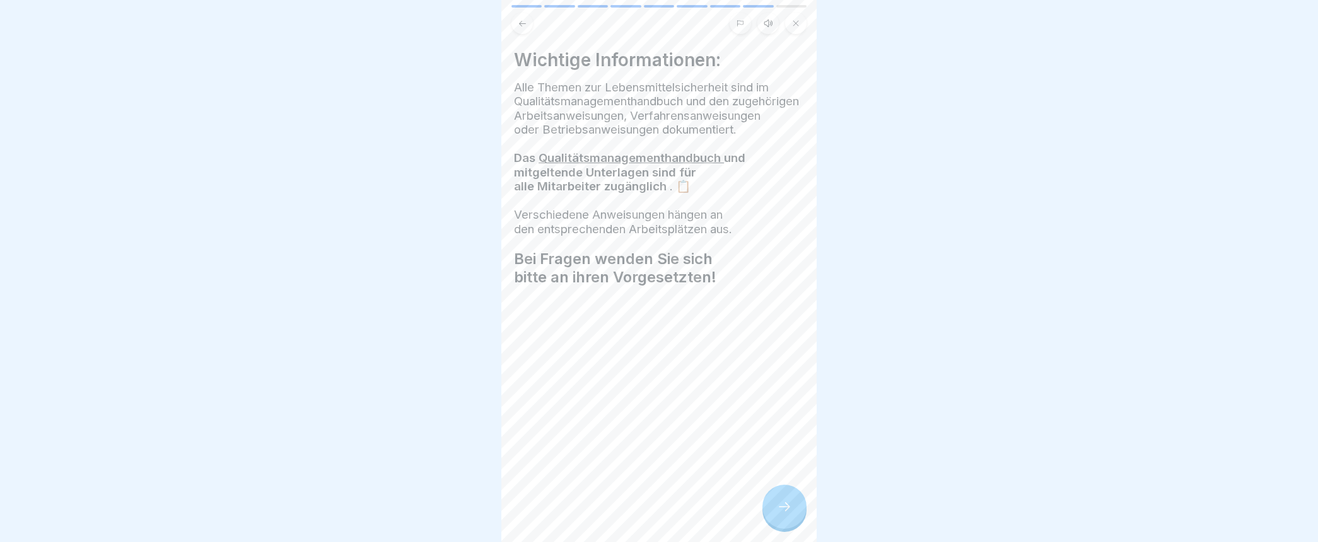
click at [792, 523] on div at bounding box center [784, 507] width 44 height 44
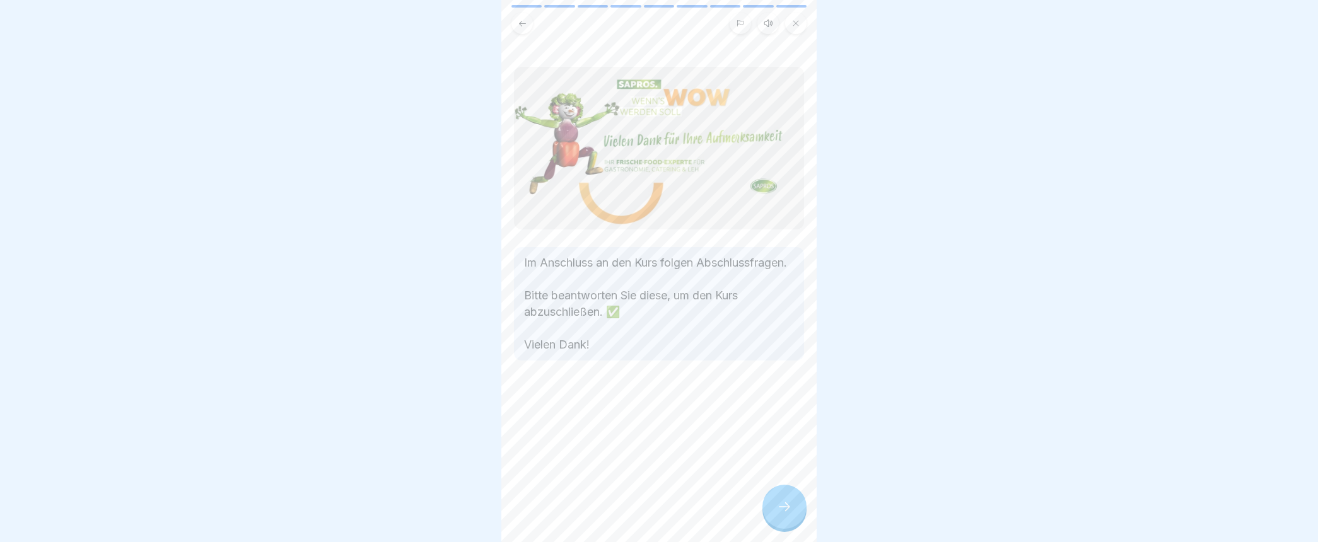
click at [792, 523] on div at bounding box center [784, 507] width 44 height 44
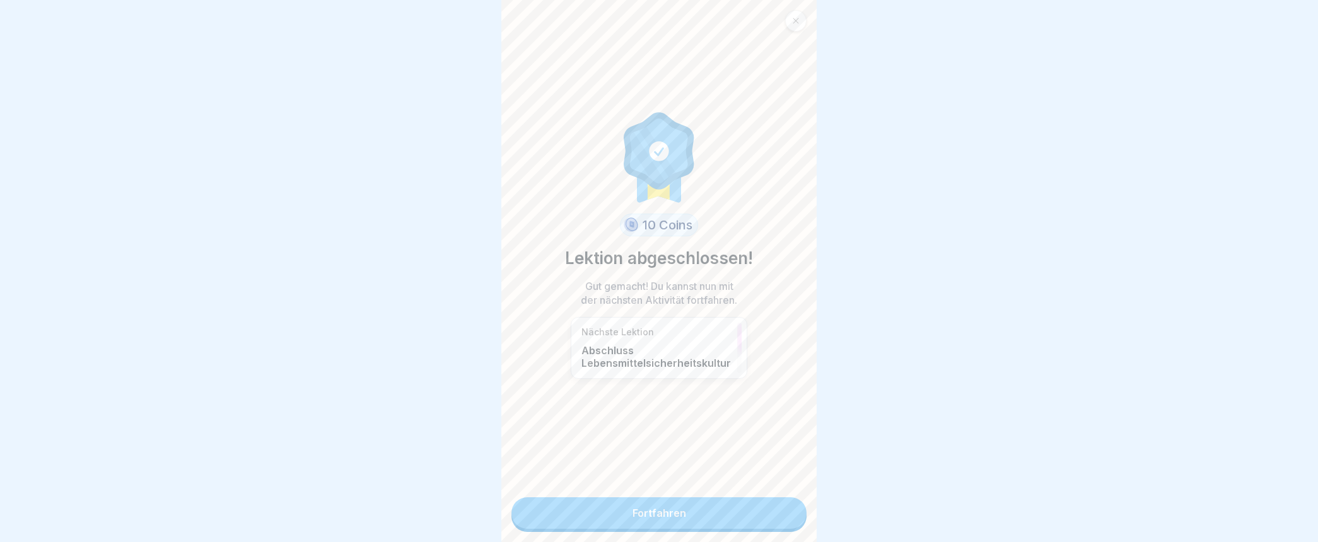
click at [706, 518] on link "Fortfahren" at bounding box center [658, 513] width 295 height 32
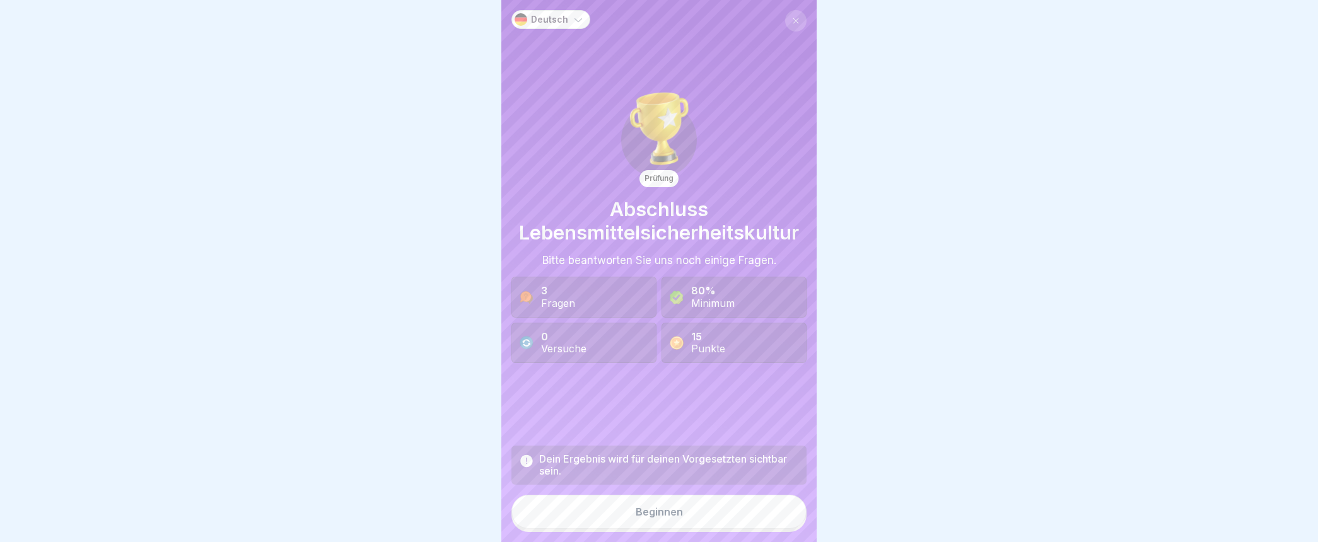
click at [653, 518] on div "Beginnen" at bounding box center [658, 511] width 47 height 11
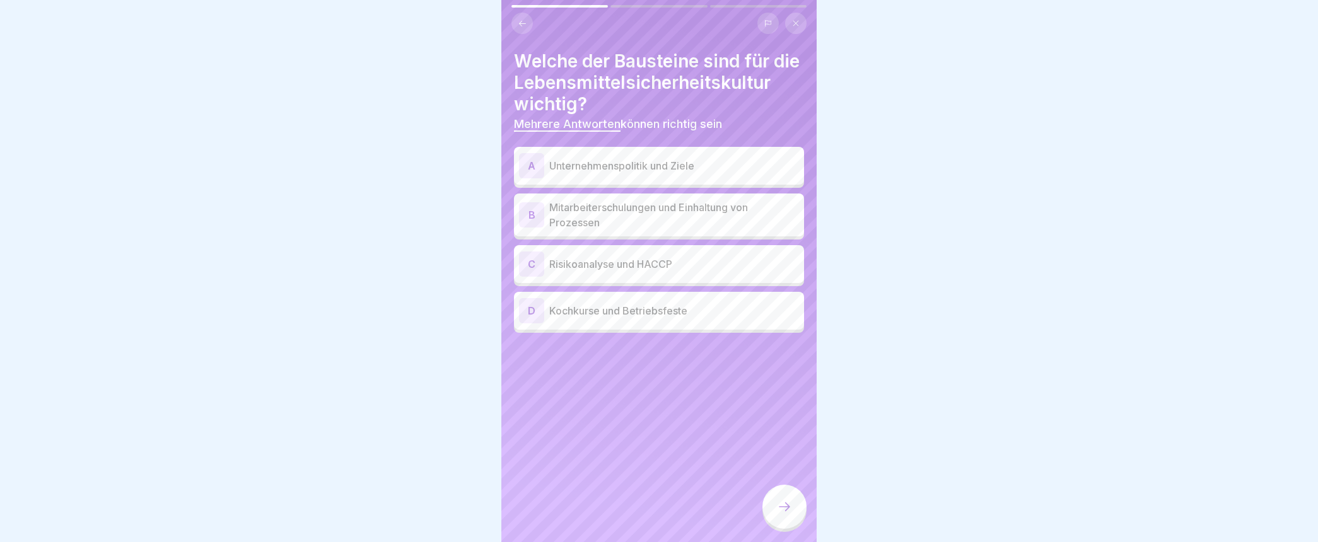
click at [531, 178] on div "A" at bounding box center [531, 165] width 25 height 25
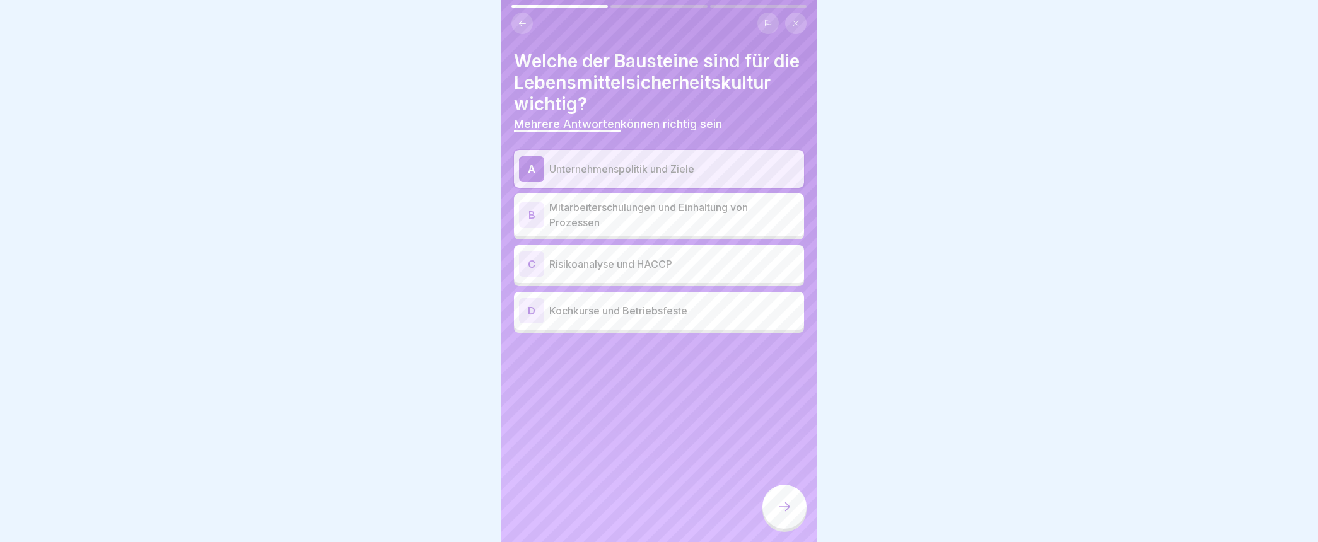
click at [525, 228] on div "B" at bounding box center [531, 214] width 25 height 25
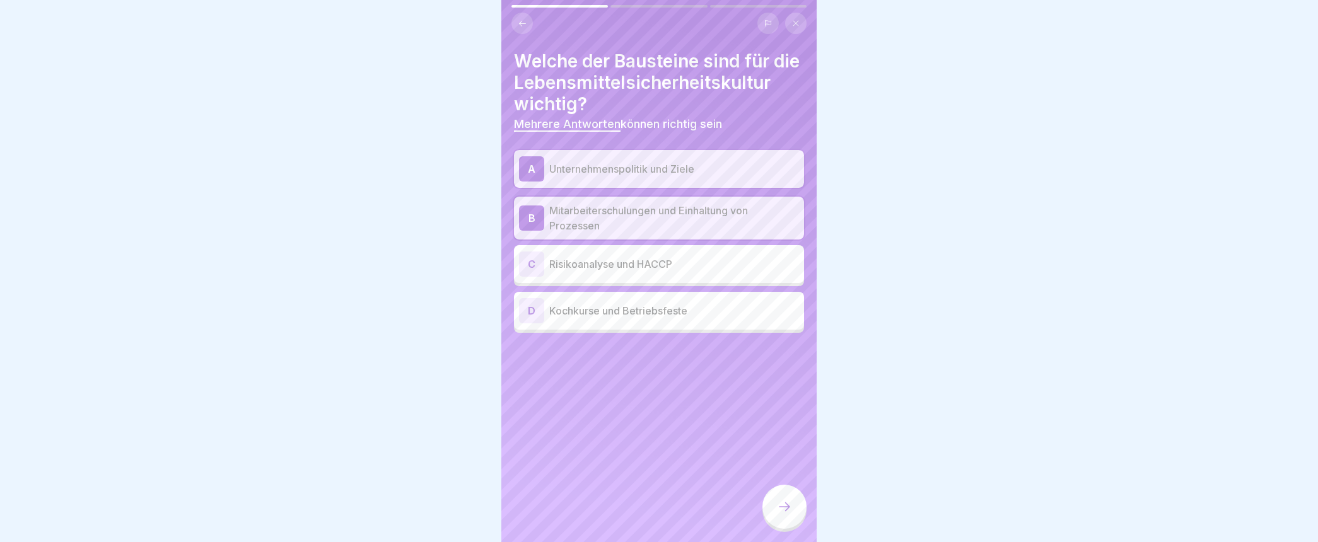
click at [530, 277] on div "C" at bounding box center [531, 264] width 25 height 25
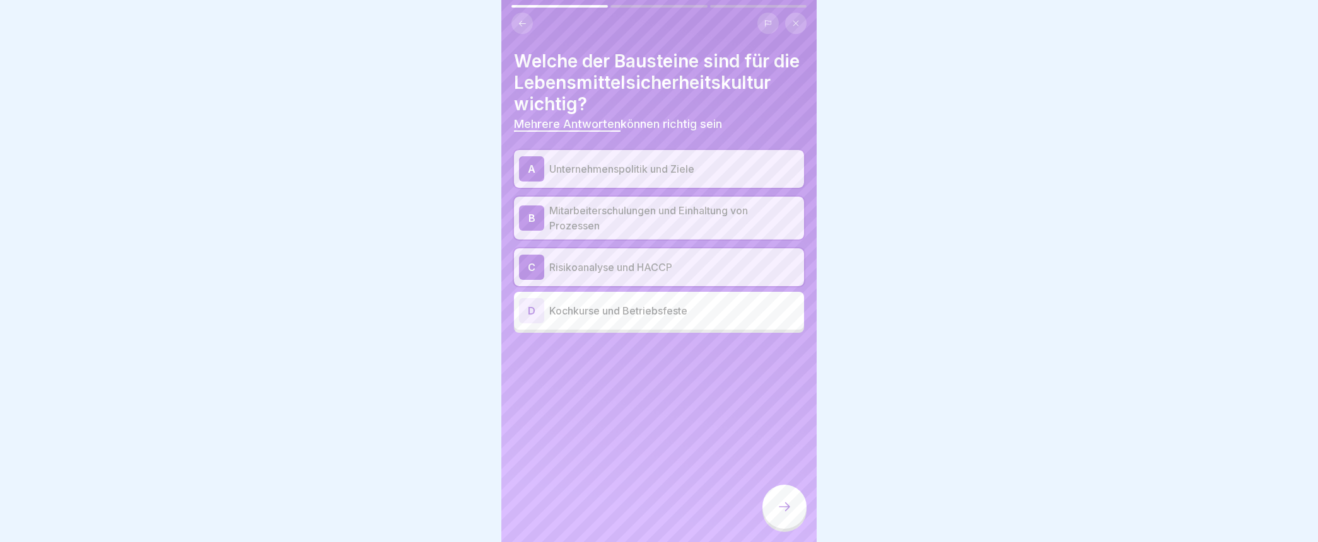
click at [788, 514] on icon at bounding box center [784, 506] width 15 height 15
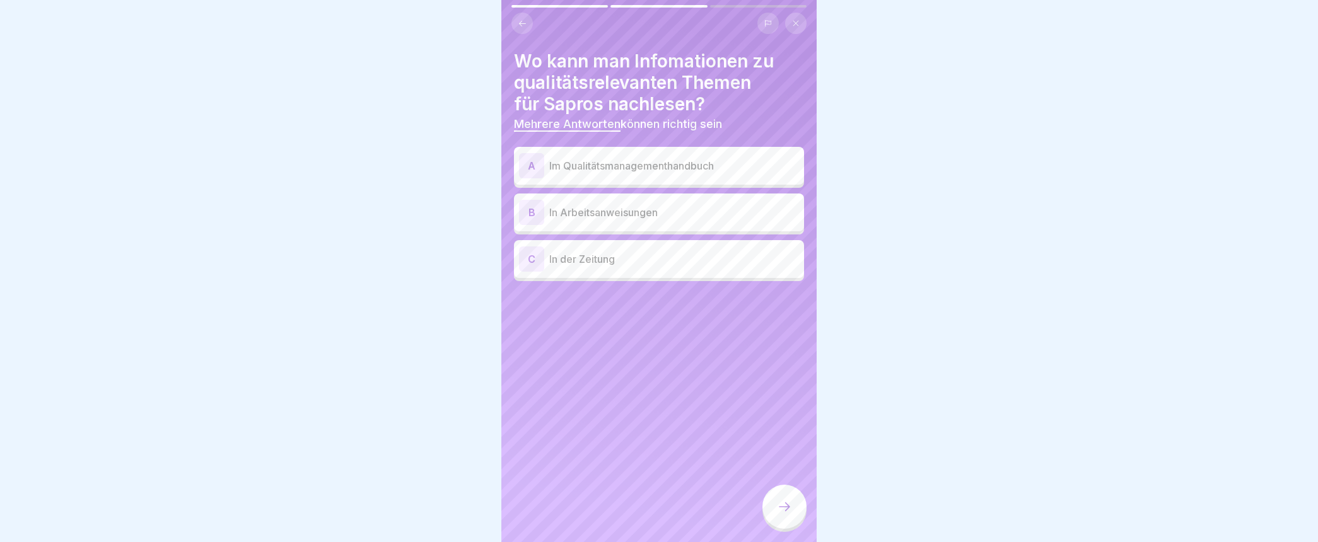
click at [537, 161] on div "A" at bounding box center [531, 165] width 25 height 25
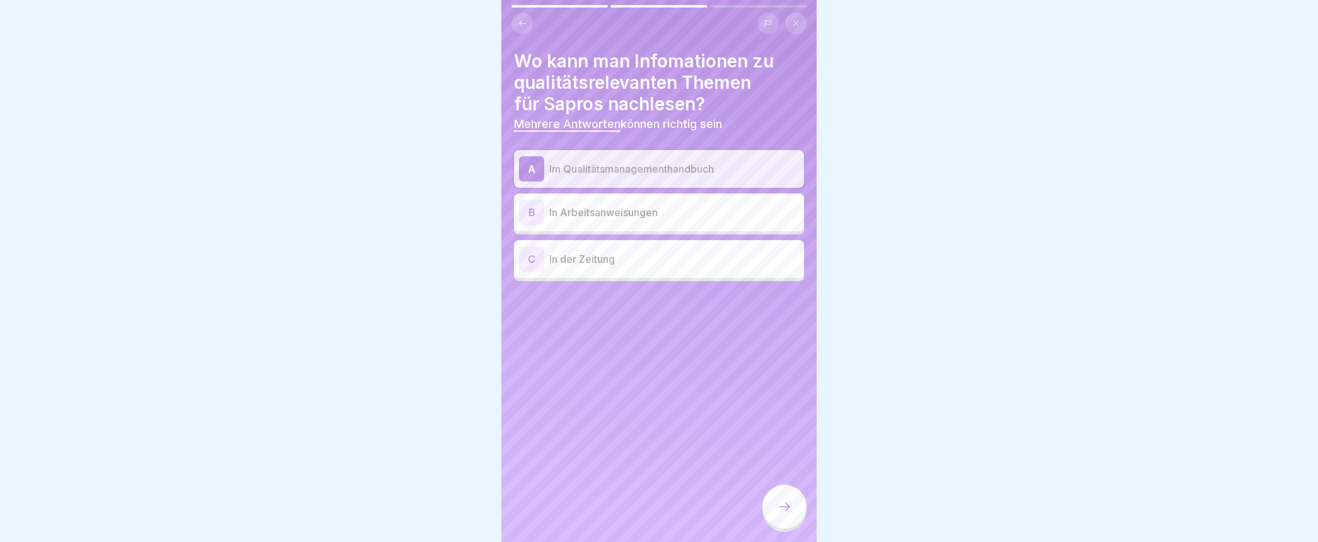
click at [788, 514] on icon at bounding box center [784, 506] width 15 height 15
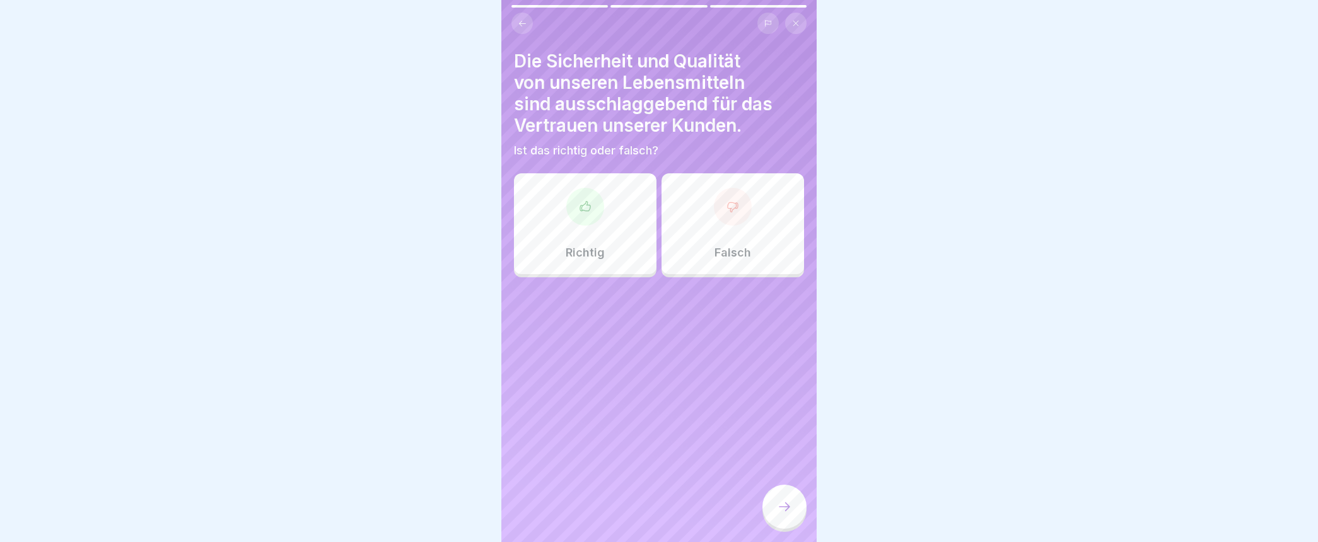
click at [583, 221] on div at bounding box center [585, 207] width 38 height 38
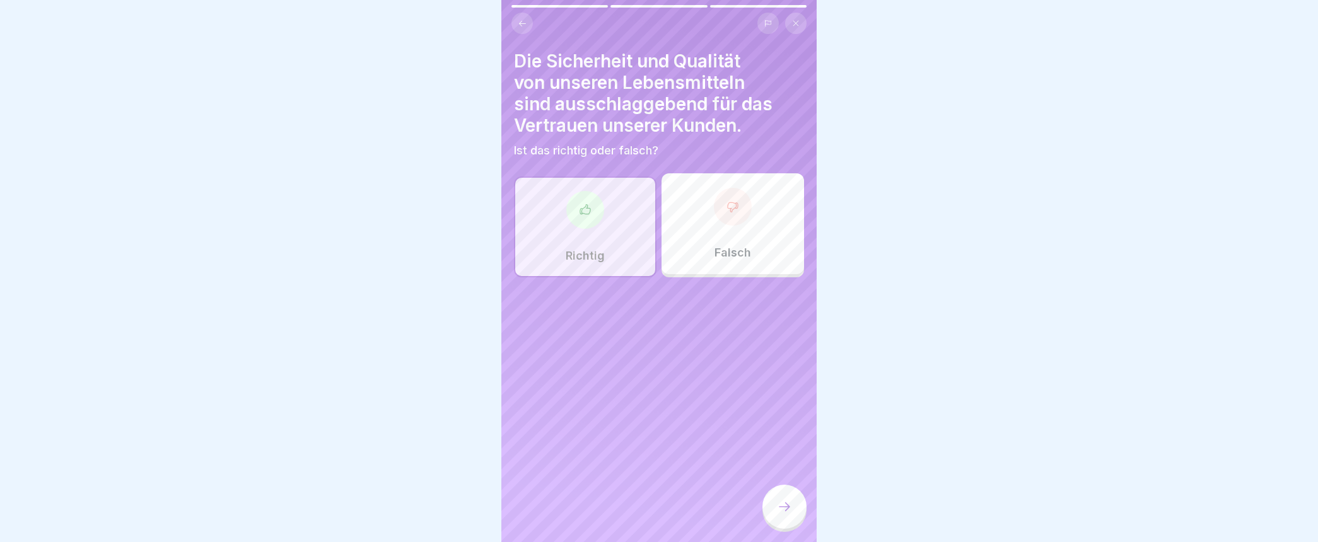
click at [786, 514] on icon at bounding box center [784, 506] width 15 height 15
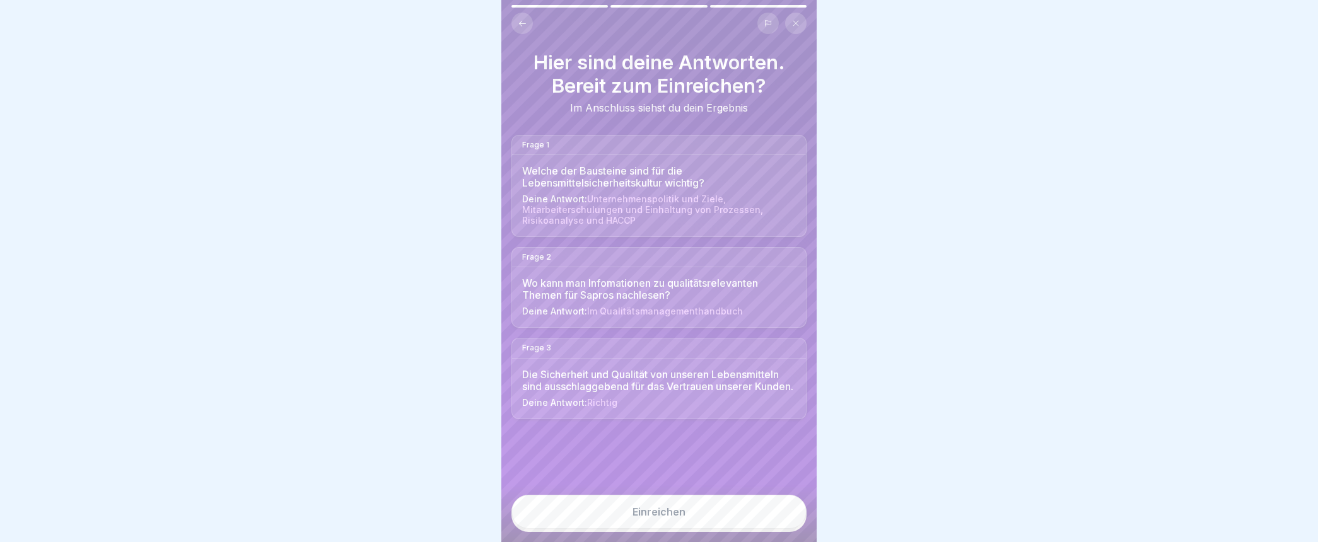
click at [656, 518] on div "Einreichen" at bounding box center [658, 511] width 53 height 11
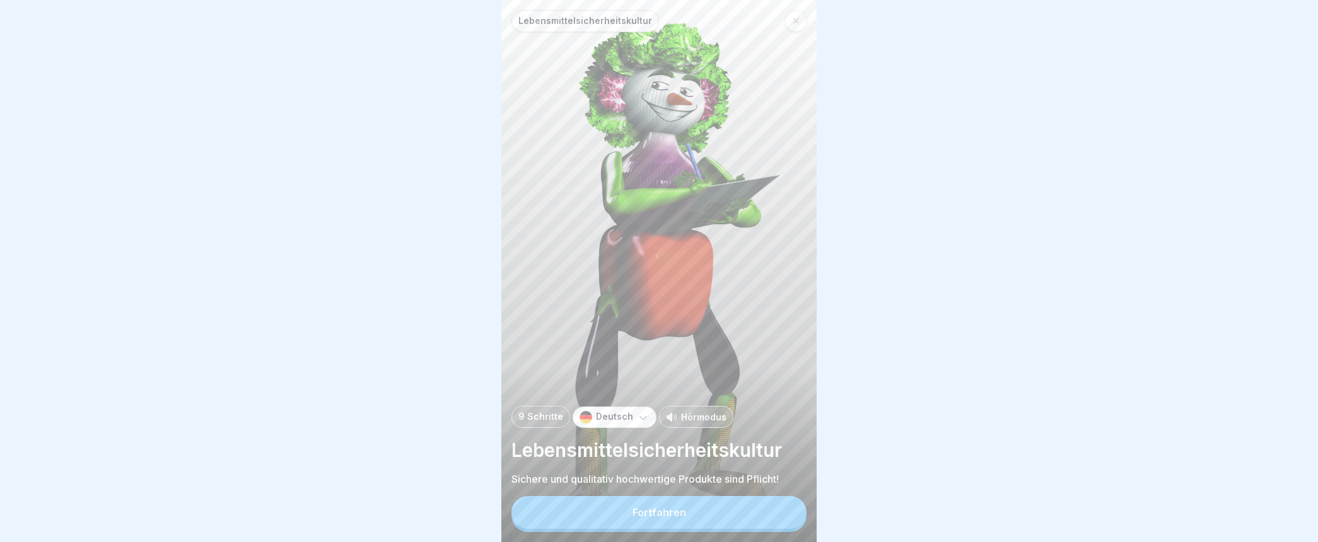
click at [666, 514] on button "Fortfahren" at bounding box center [658, 512] width 295 height 33
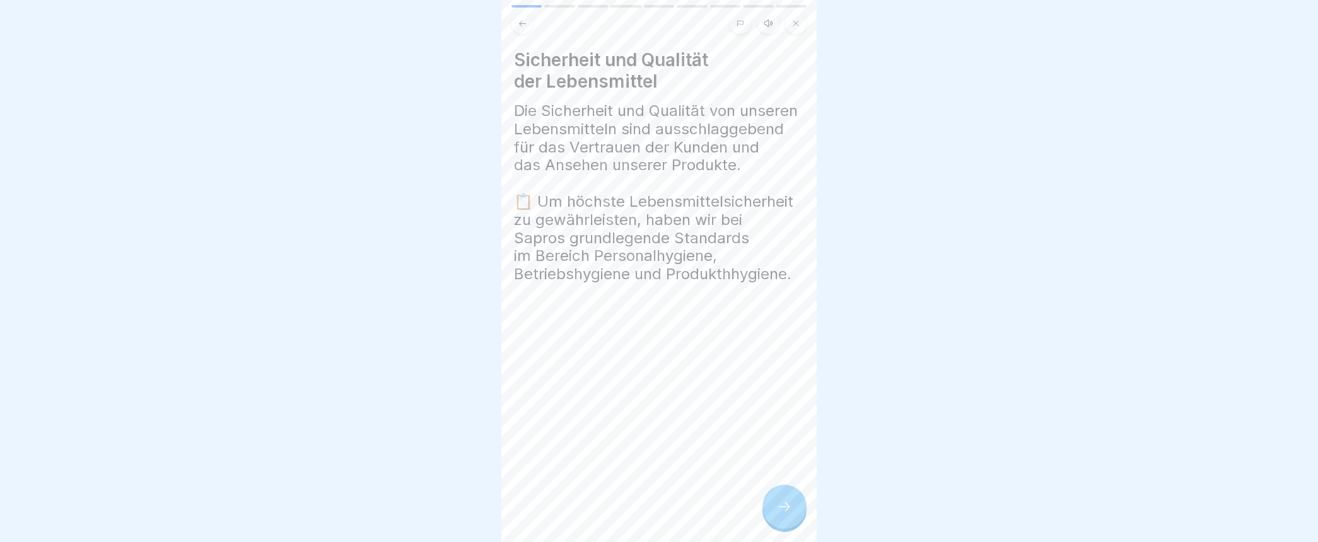
click at [787, 513] on icon at bounding box center [784, 506] width 15 height 15
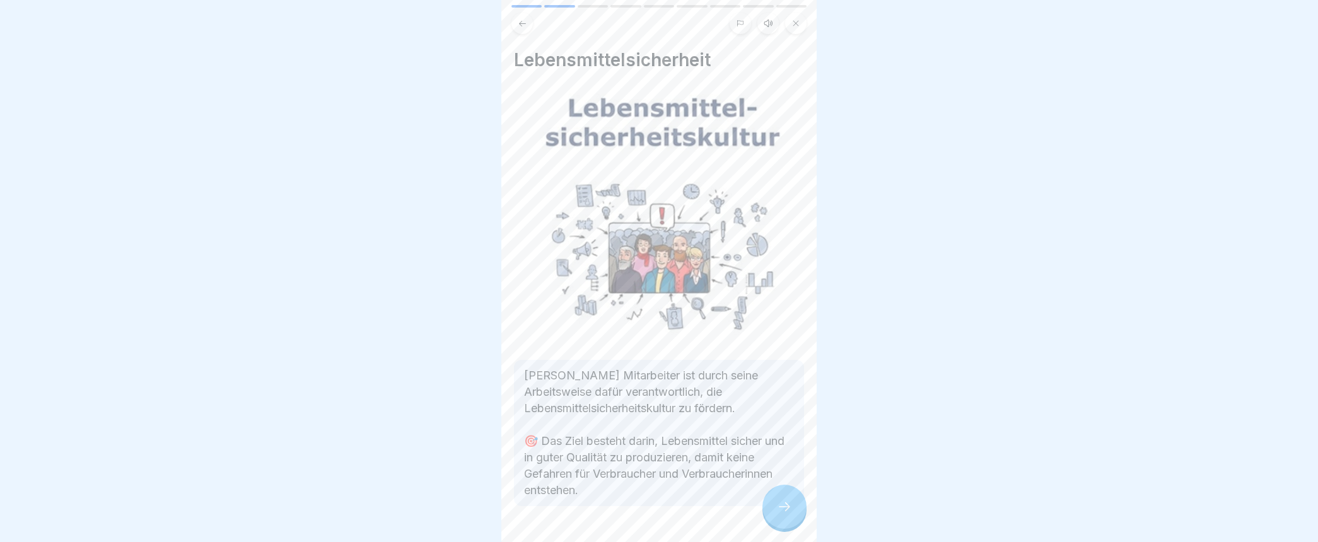
click at [787, 513] on icon at bounding box center [784, 506] width 15 height 15
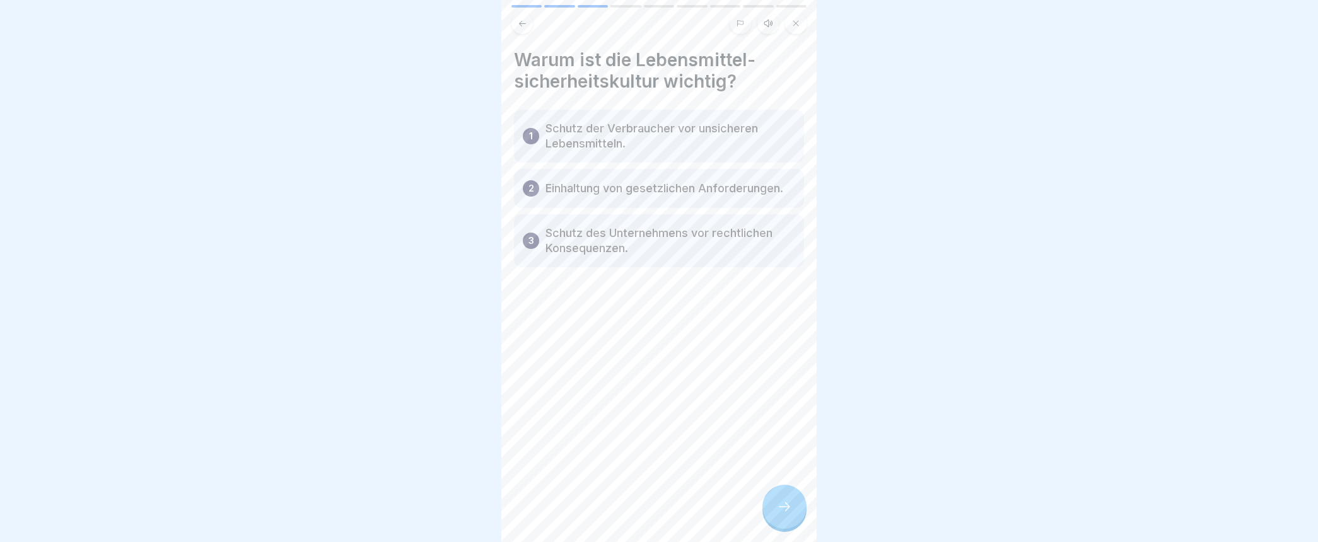
click at [787, 513] on icon at bounding box center [784, 506] width 15 height 15
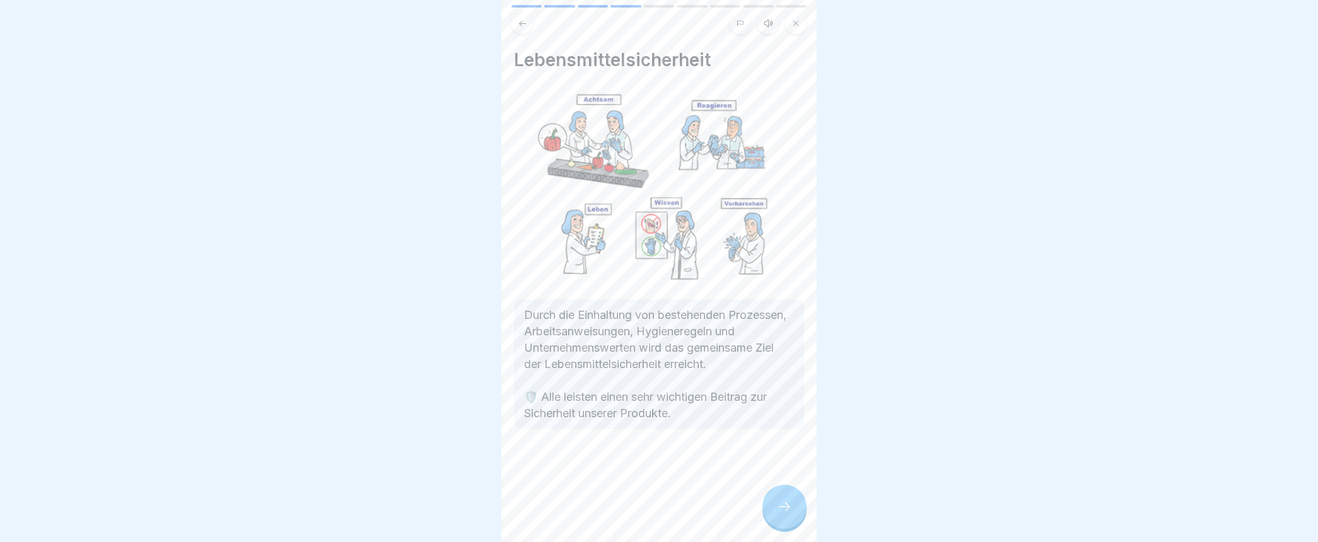
click at [787, 513] on icon at bounding box center [784, 506] width 15 height 15
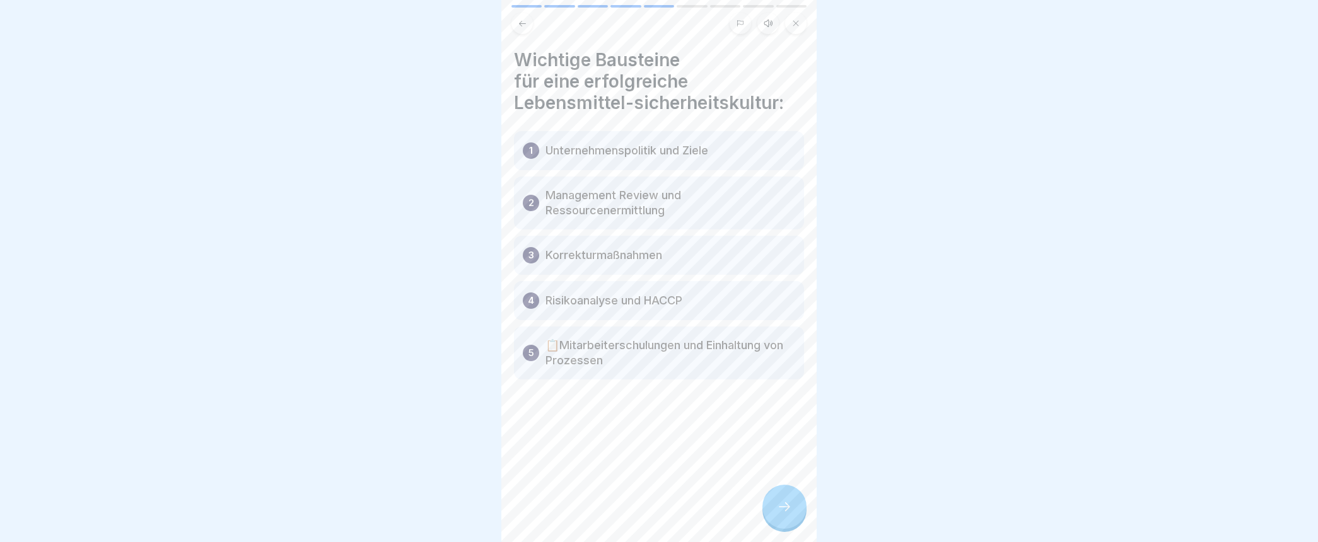
click at [787, 513] on icon at bounding box center [784, 506] width 15 height 15
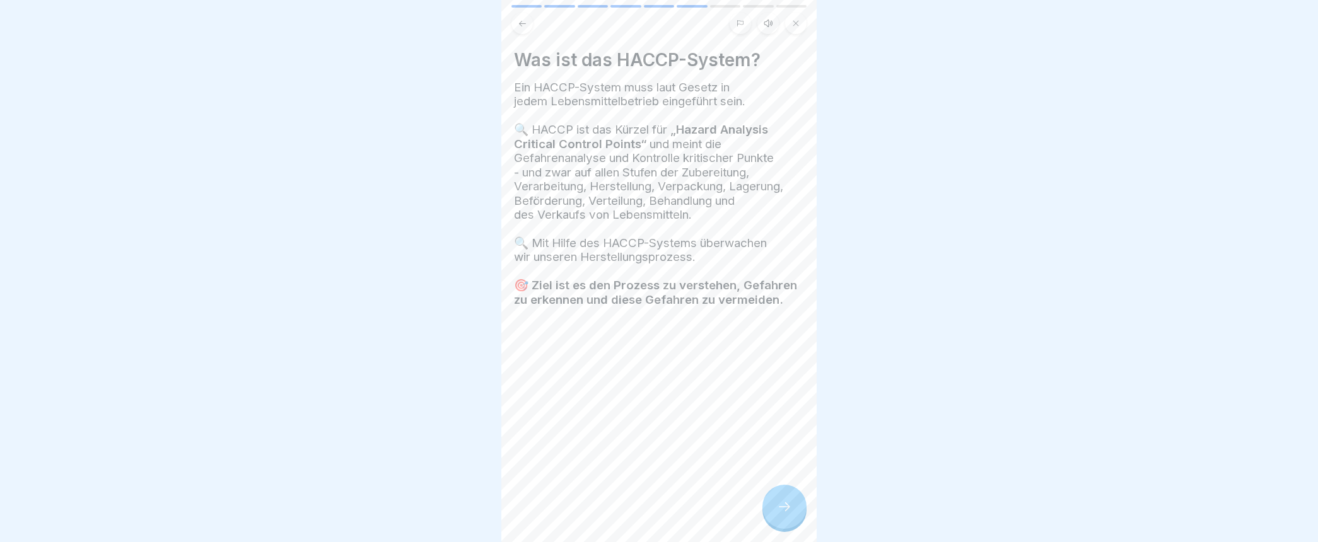
click at [787, 513] on icon at bounding box center [784, 506] width 15 height 15
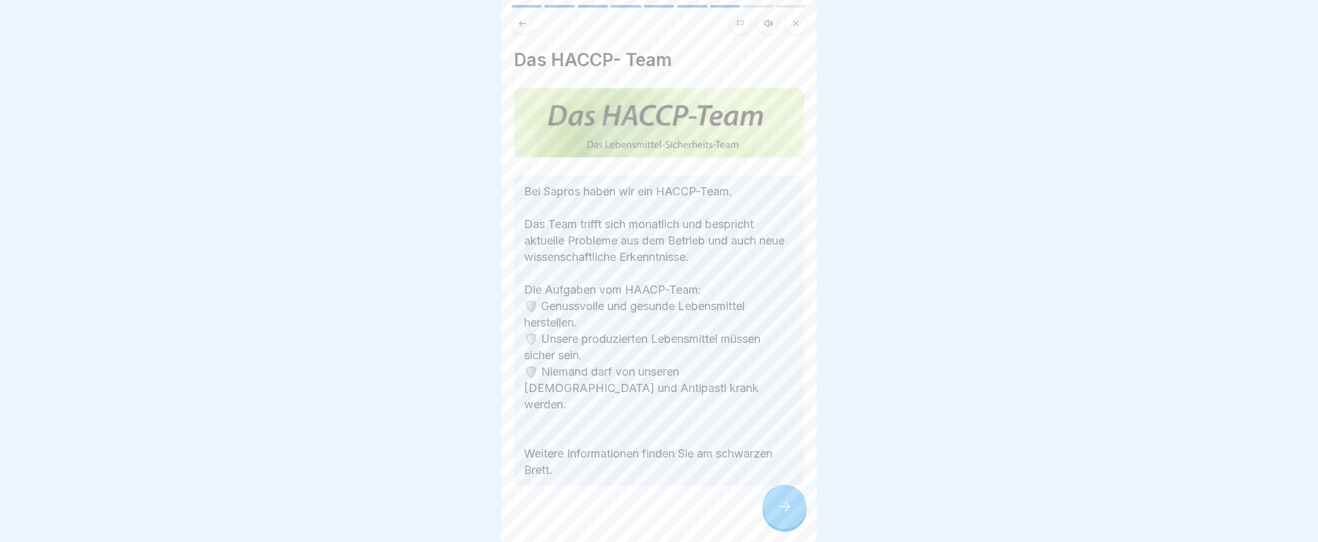
click at [787, 513] on icon at bounding box center [784, 506] width 15 height 15
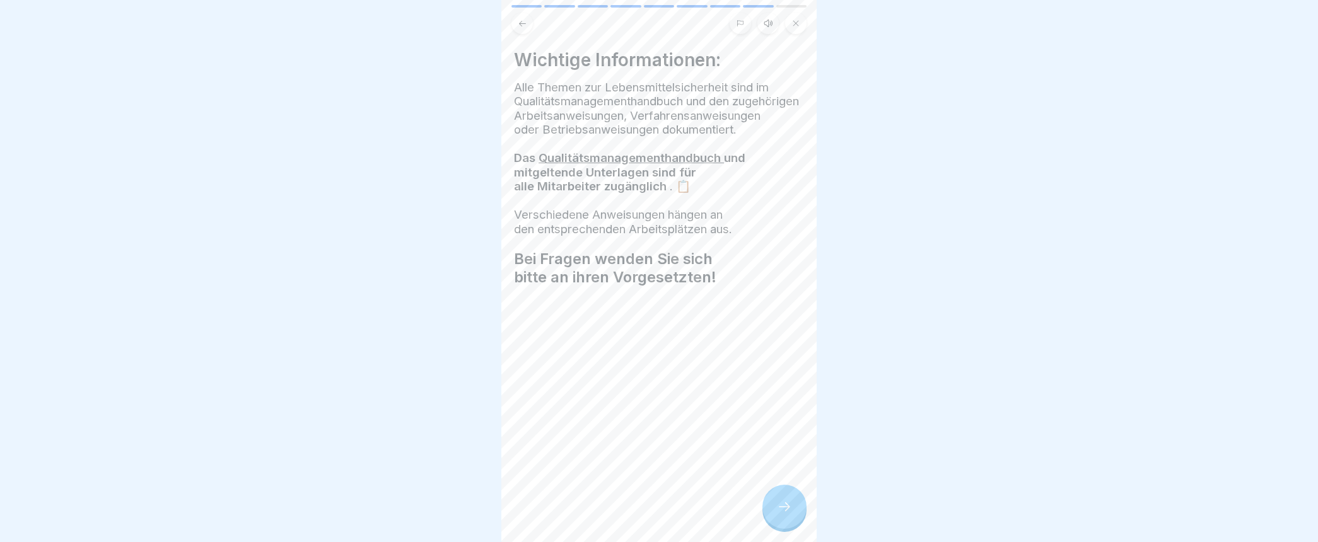
click at [788, 513] on icon at bounding box center [784, 506] width 15 height 15
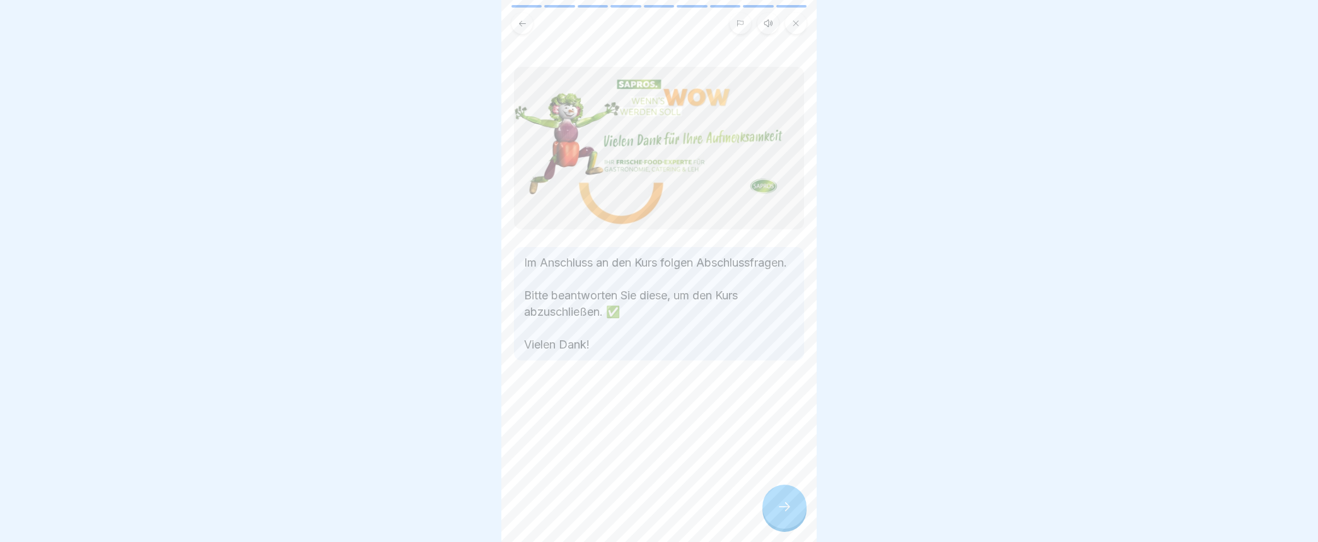
click at [788, 513] on icon at bounding box center [784, 506] width 15 height 15
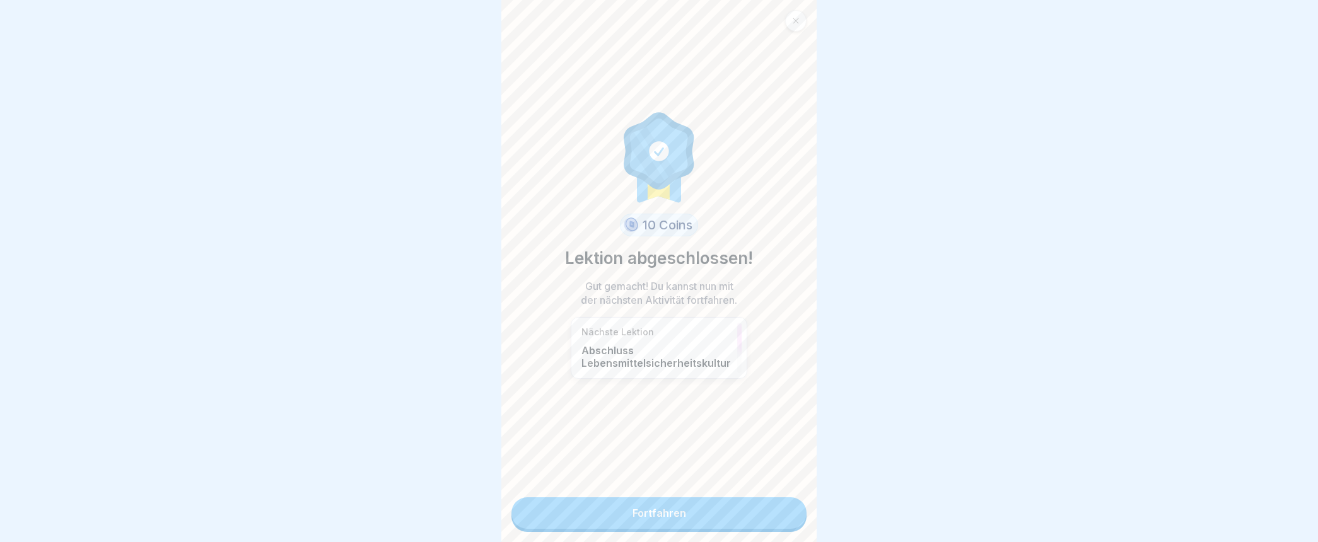
click at [736, 518] on link "Fortfahren" at bounding box center [658, 513] width 295 height 32
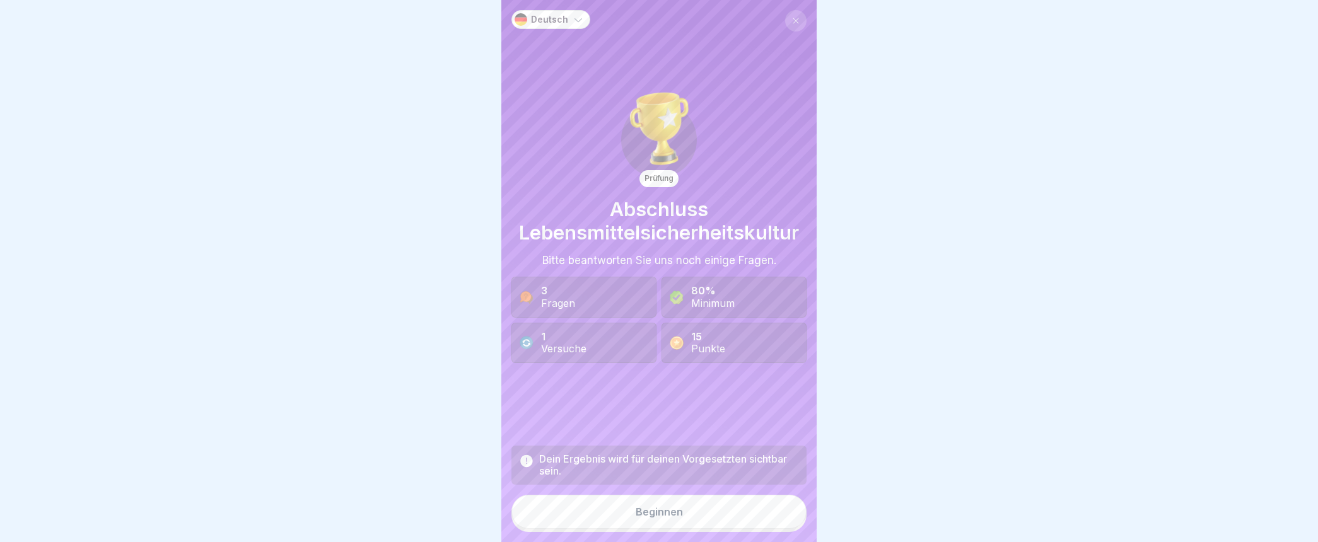
click at [694, 514] on button "Beginnen" at bounding box center [658, 512] width 295 height 34
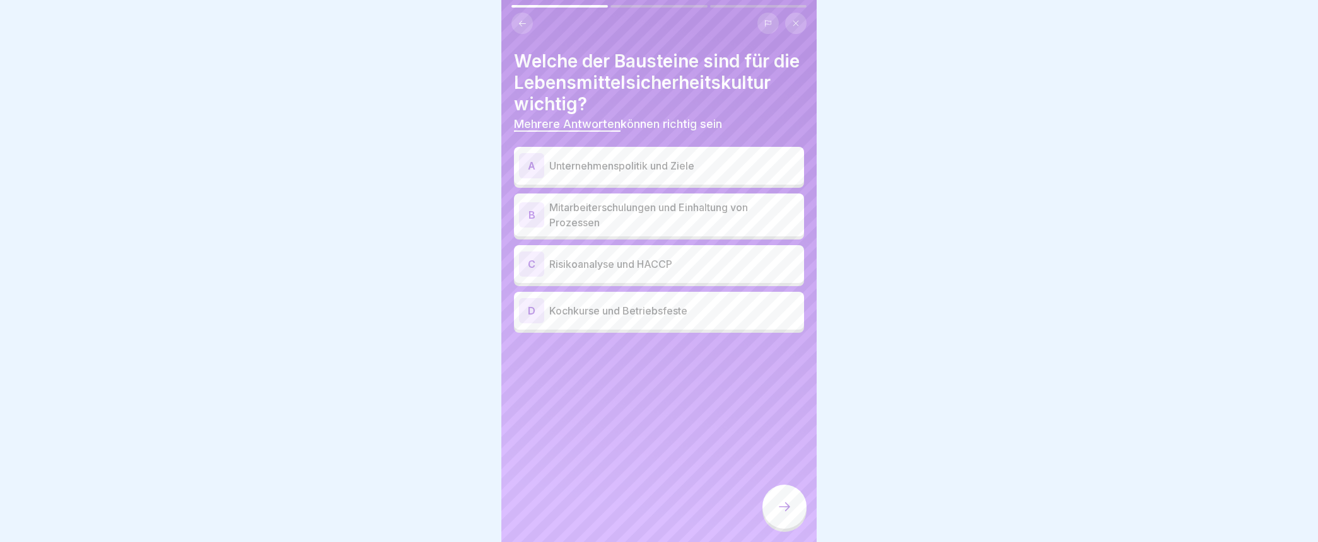
click at [536, 178] on div "A" at bounding box center [531, 165] width 25 height 25
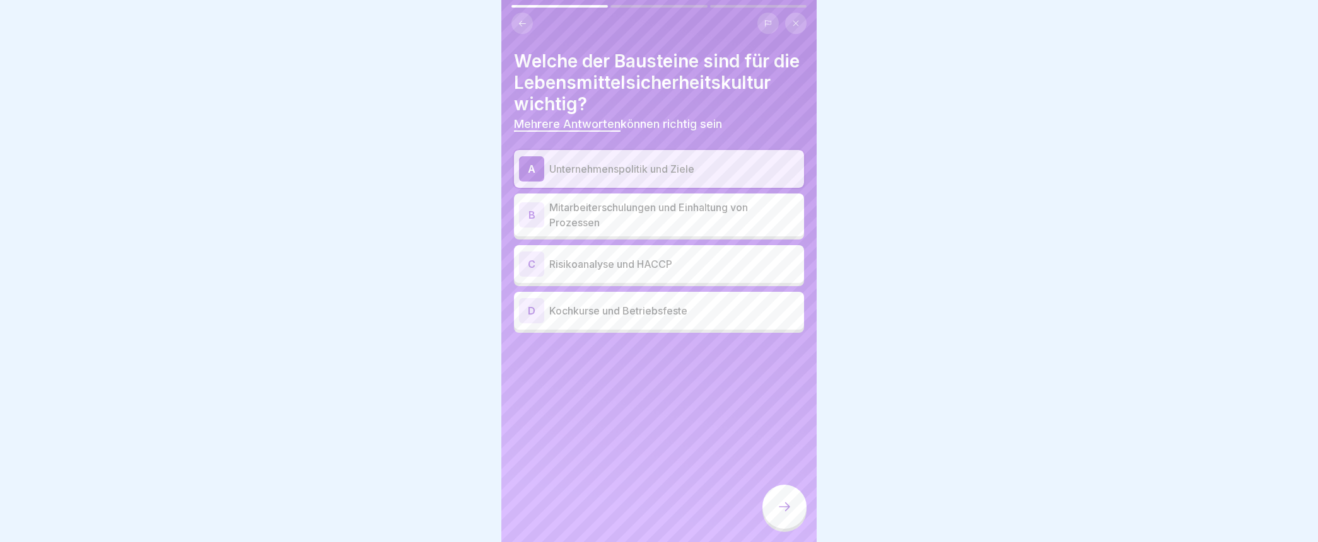
click at [530, 228] on div "B" at bounding box center [531, 214] width 25 height 25
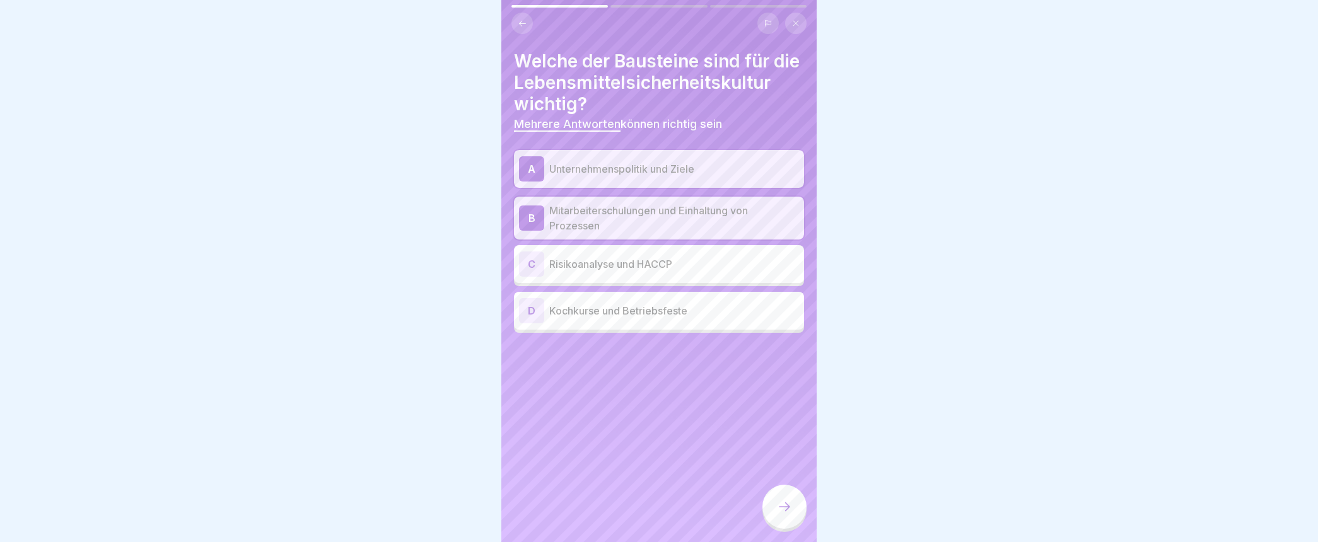
click at [530, 277] on div "C" at bounding box center [531, 264] width 25 height 25
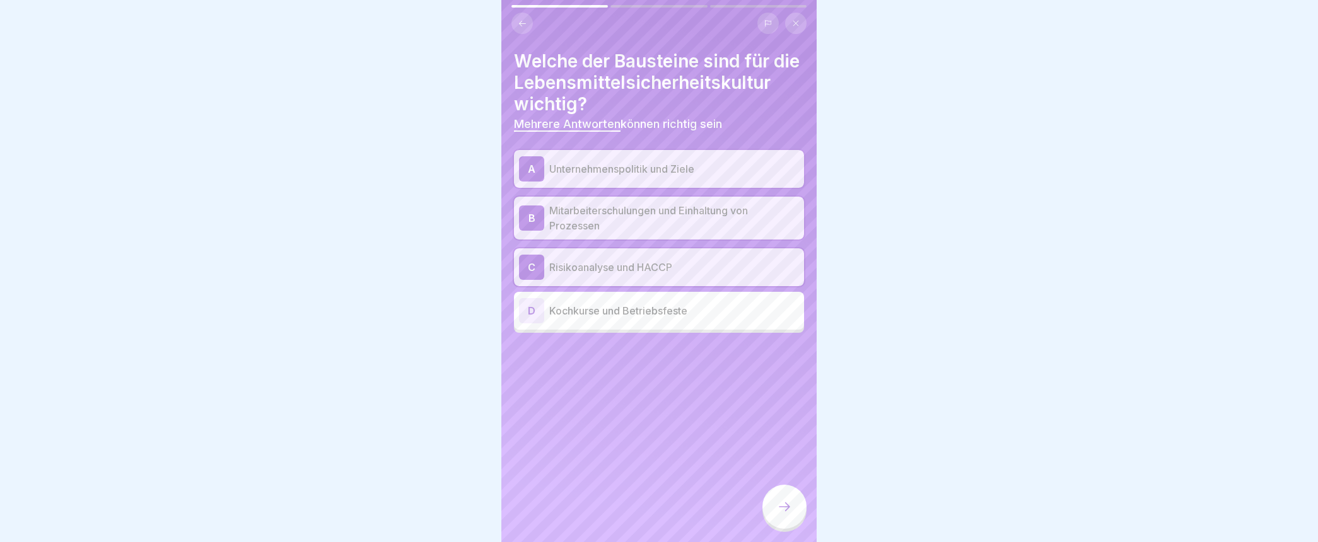
click at [778, 514] on icon at bounding box center [784, 506] width 15 height 15
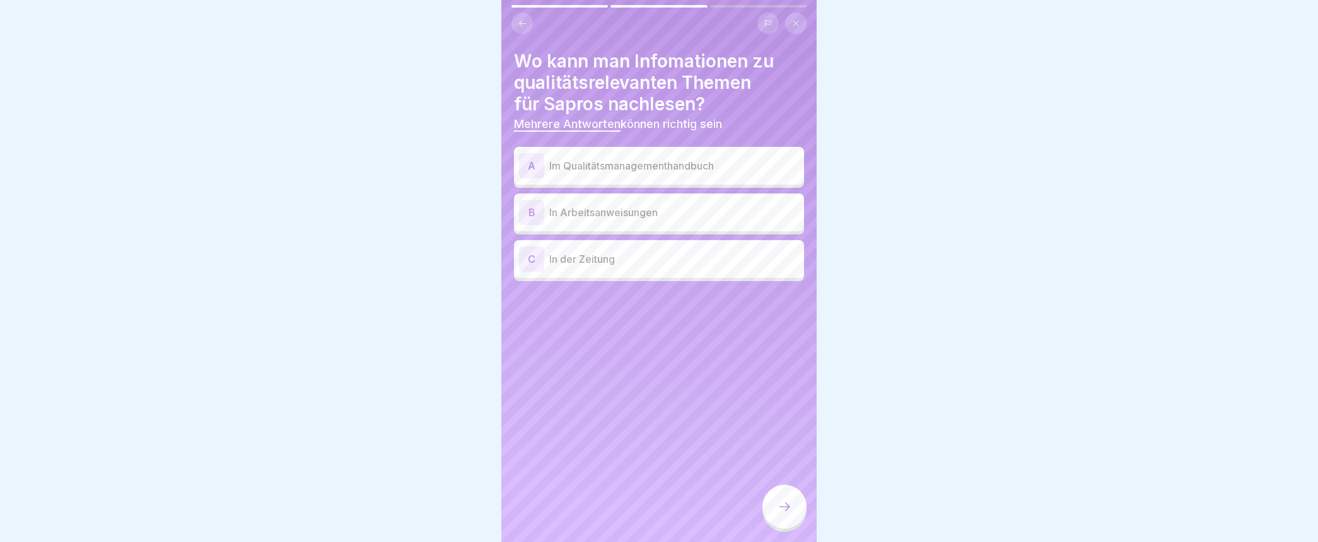
click at [531, 162] on div "A" at bounding box center [531, 165] width 25 height 25
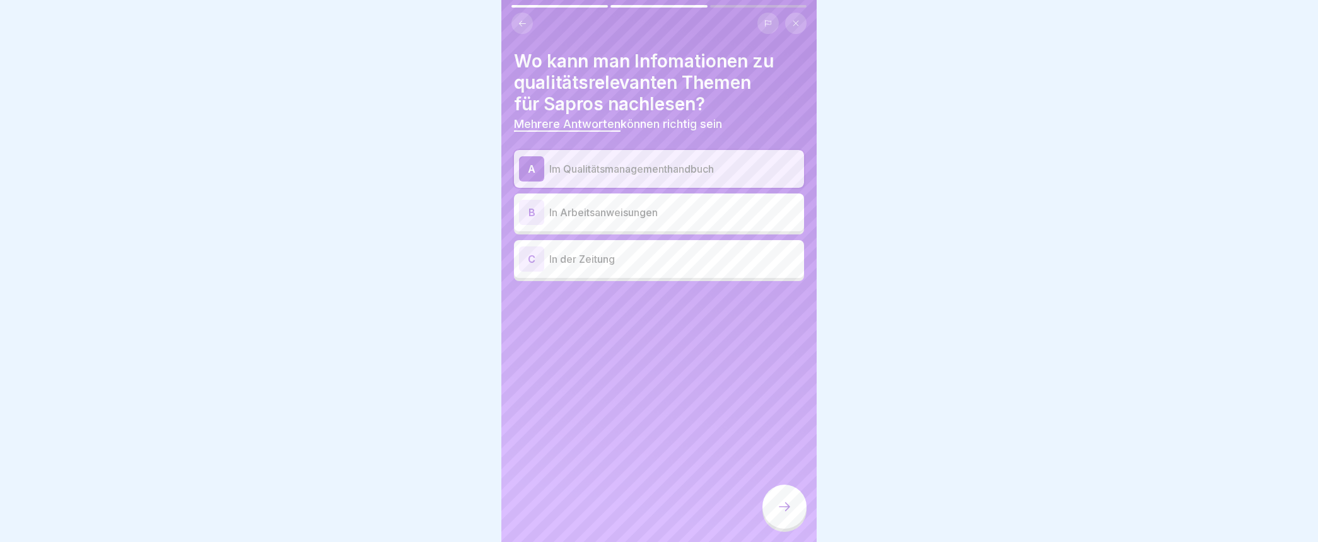
click at [779, 514] on icon at bounding box center [784, 506] width 15 height 15
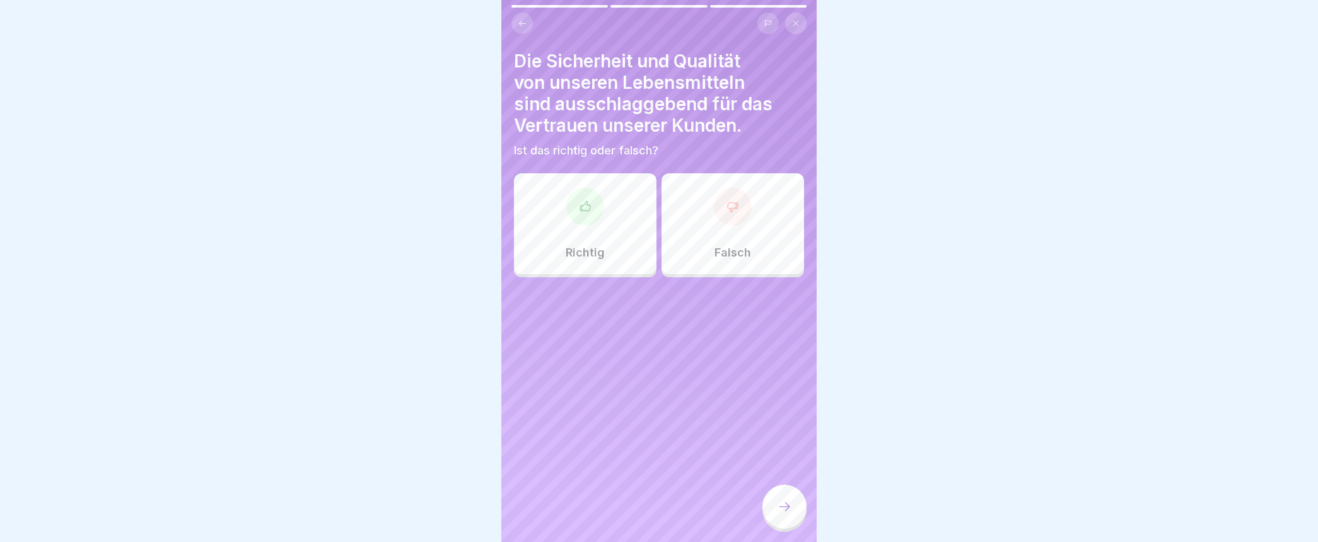
click at [584, 218] on div at bounding box center [585, 207] width 38 height 38
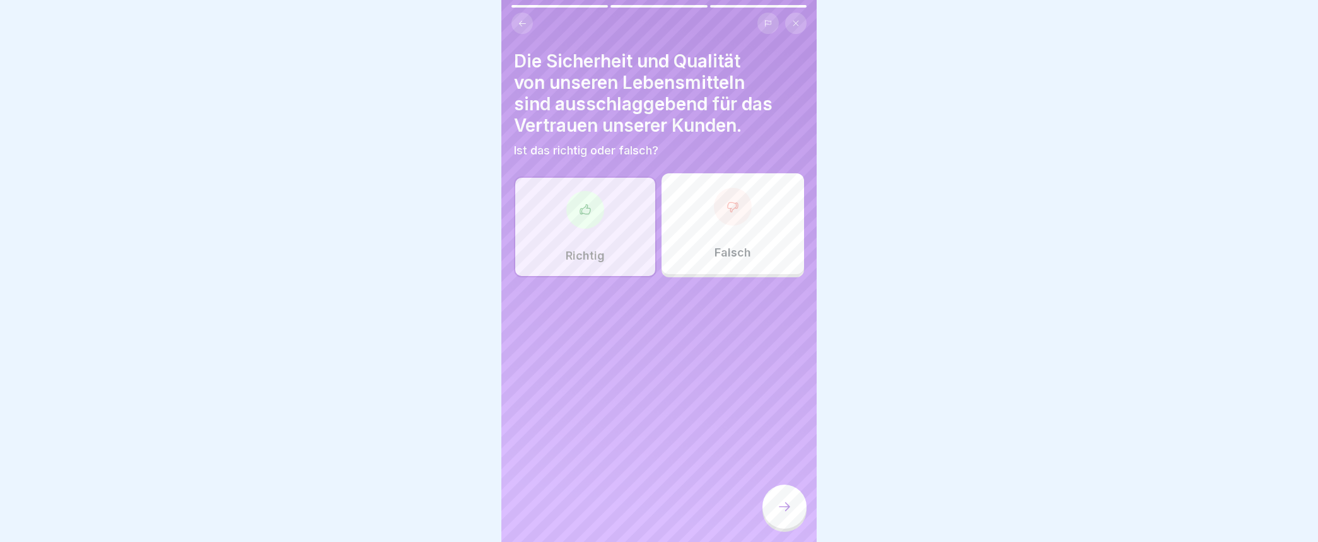
click at [786, 514] on icon at bounding box center [784, 506] width 15 height 15
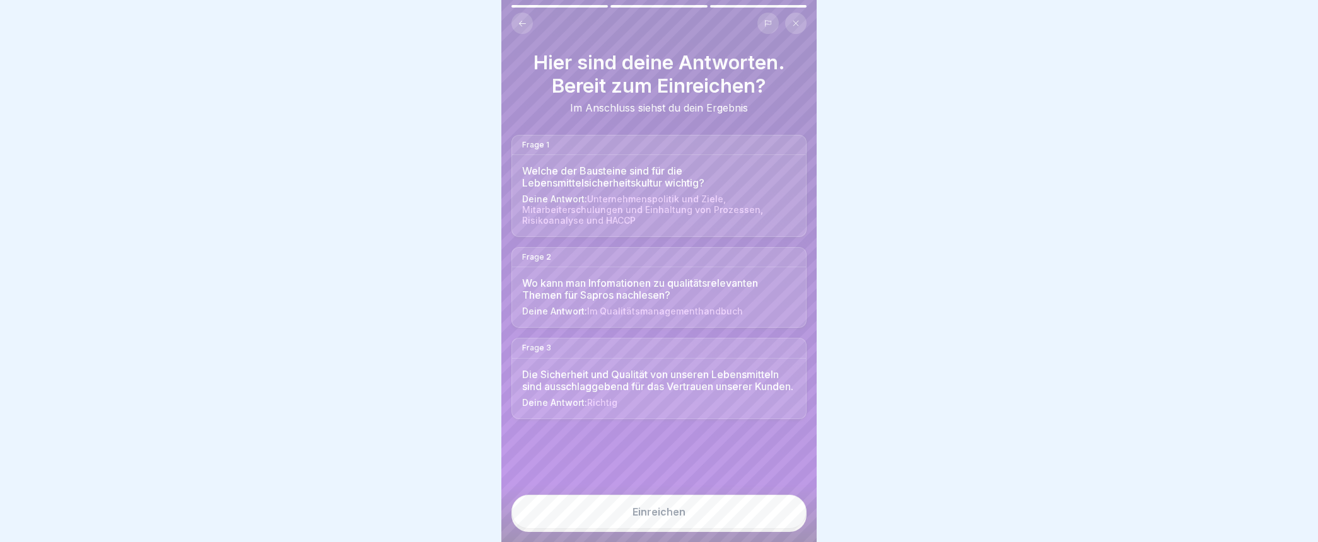
click at [669, 518] on div "Einreichen" at bounding box center [658, 511] width 53 height 11
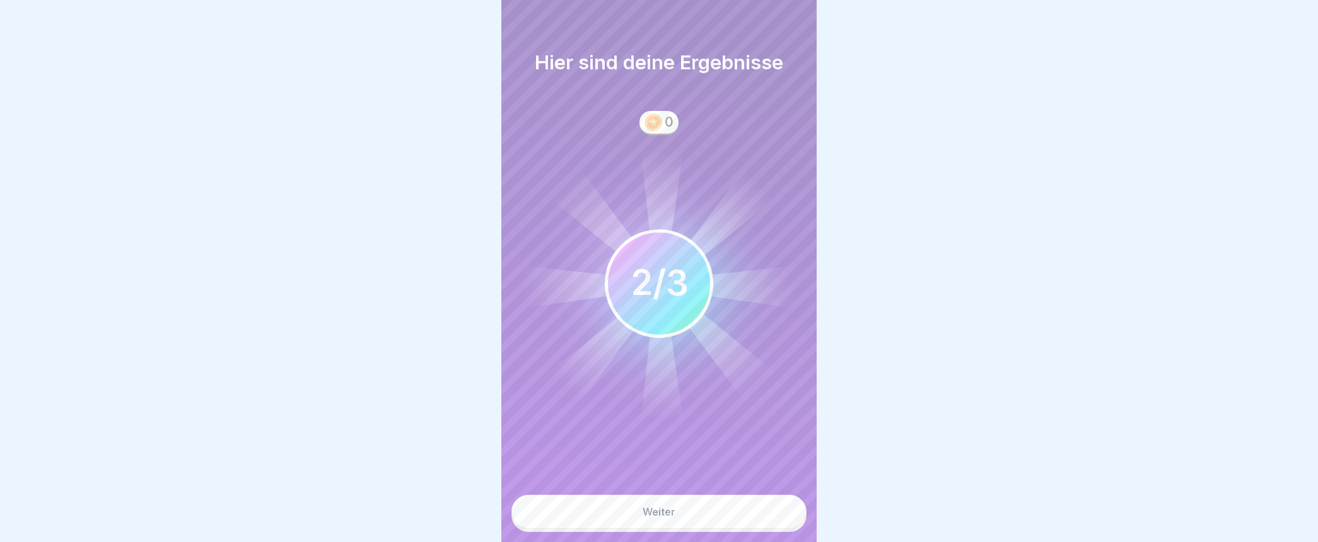
click at [670, 518] on div "Weiter" at bounding box center [658, 511] width 33 height 11
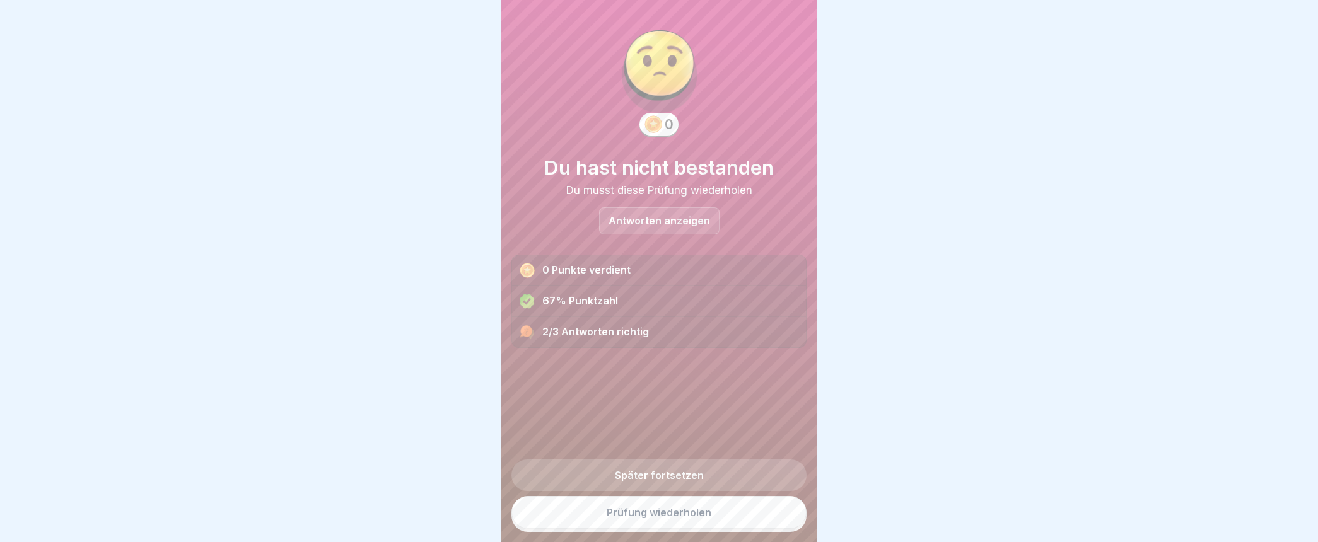
click at [650, 521] on link "Prüfung wiederholen" at bounding box center [658, 512] width 295 height 33
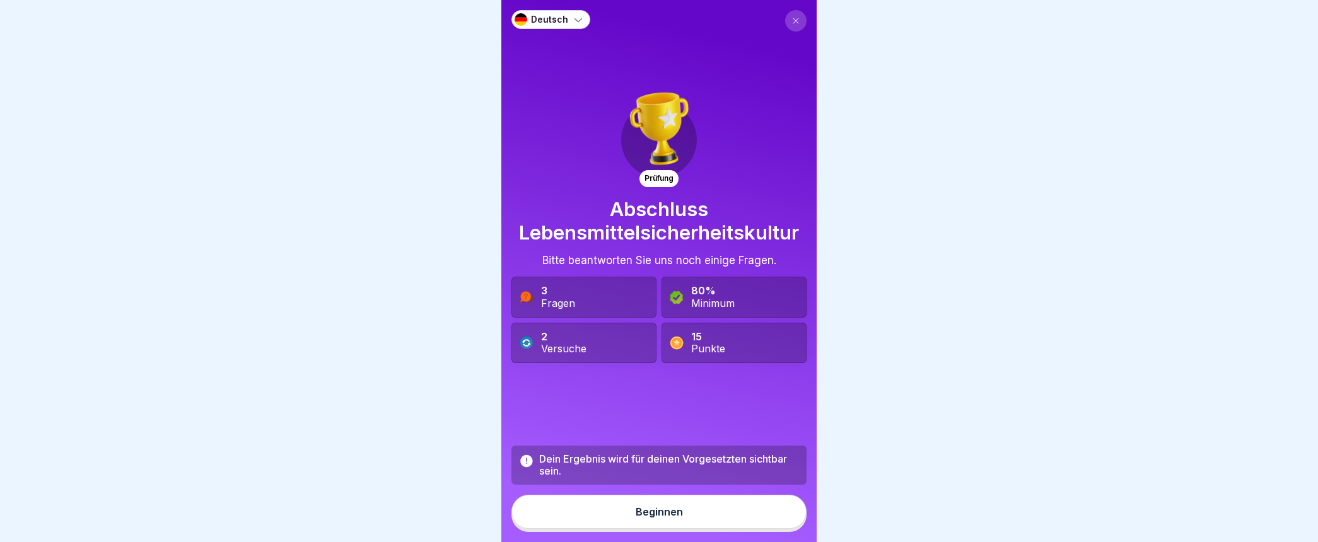
click at [662, 518] on div "Beginnen" at bounding box center [658, 511] width 47 height 11
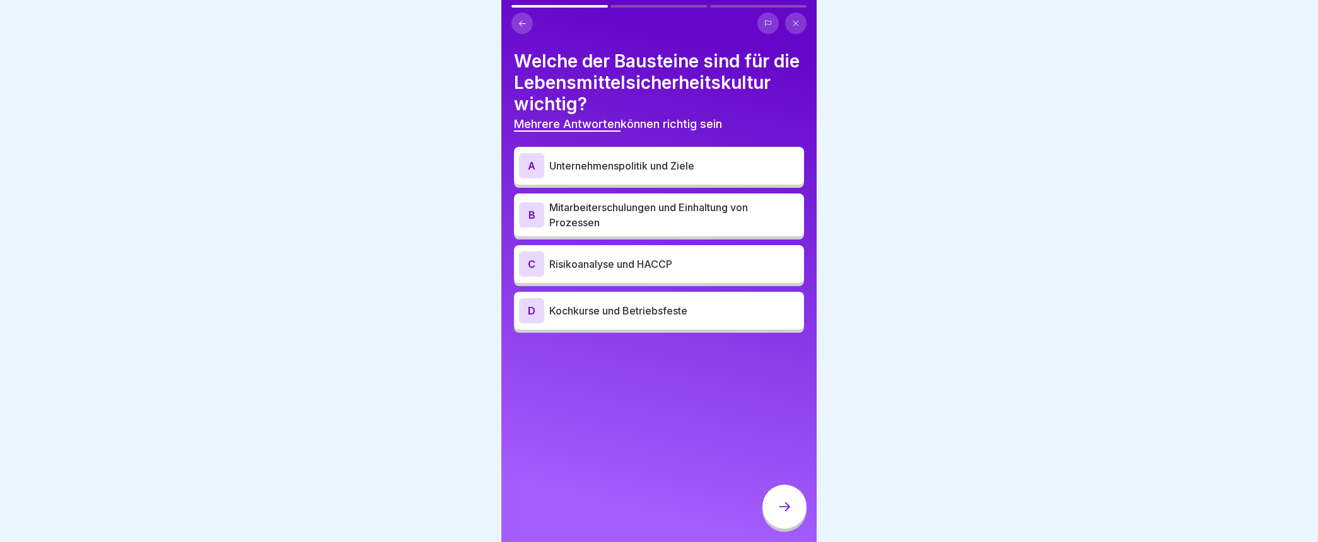
click at [534, 178] on div "A" at bounding box center [531, 165] width 25 height 25
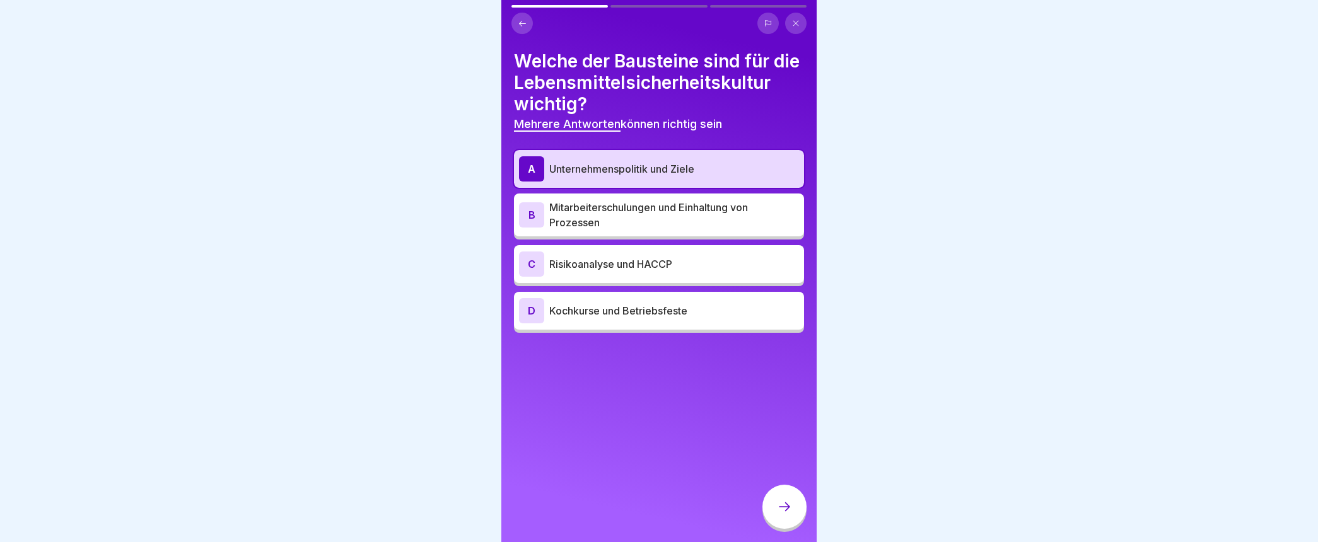
click at [525, 228] on div "B" at bounding box center [531, 214] width 25 height 25
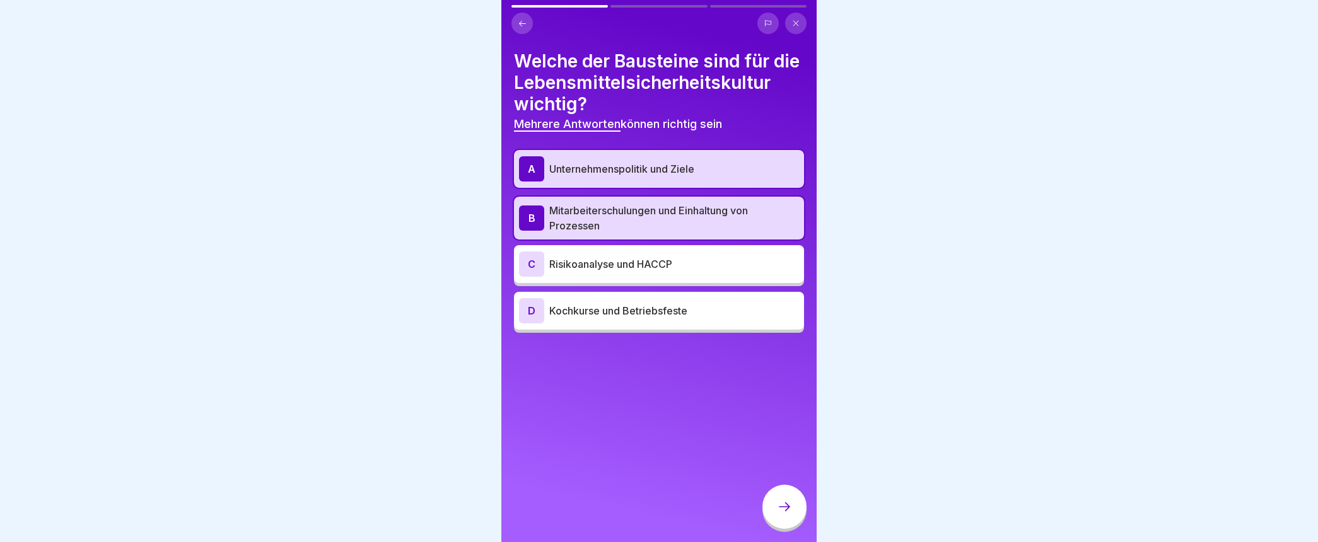
click at [530, 277] on div "C" at bounding box center [531, 264] width 25 height 25
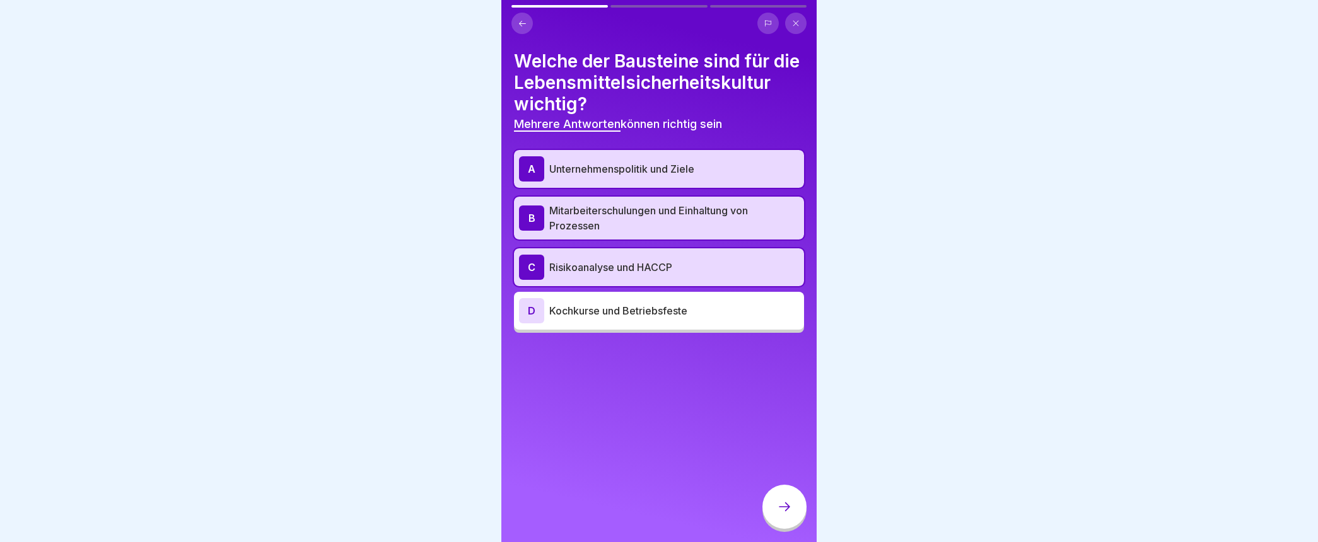
click at [777, 514] on icon at bounding box center [784, 506] width 15 height 15
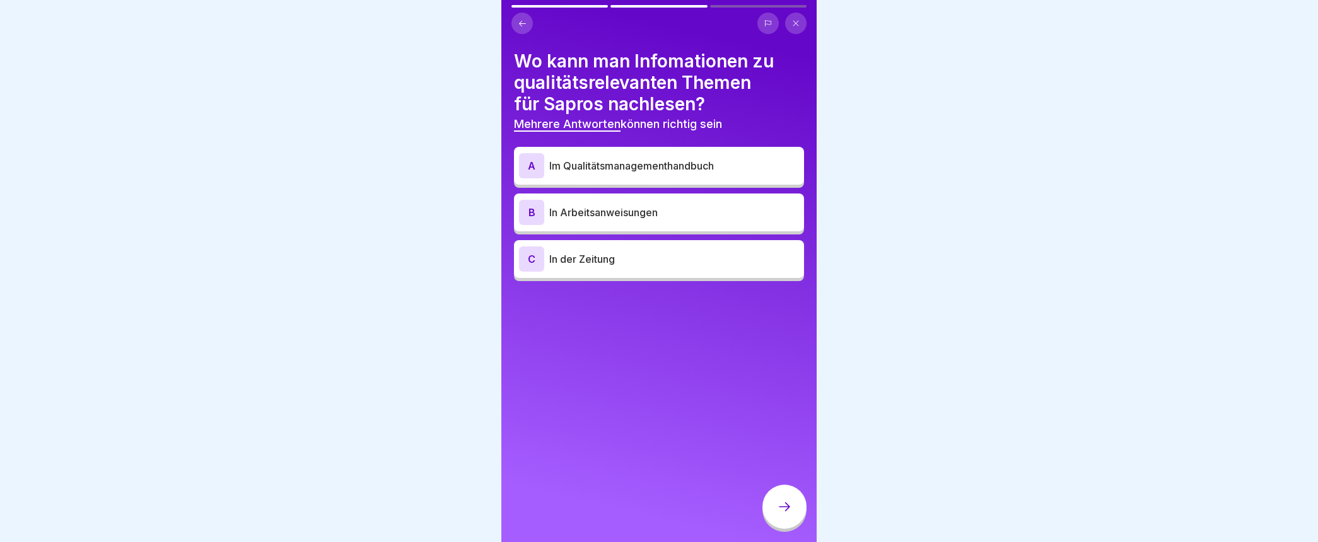
click at [542, 162] on div "A" at bounding box center [531, 165] width 25 height 25
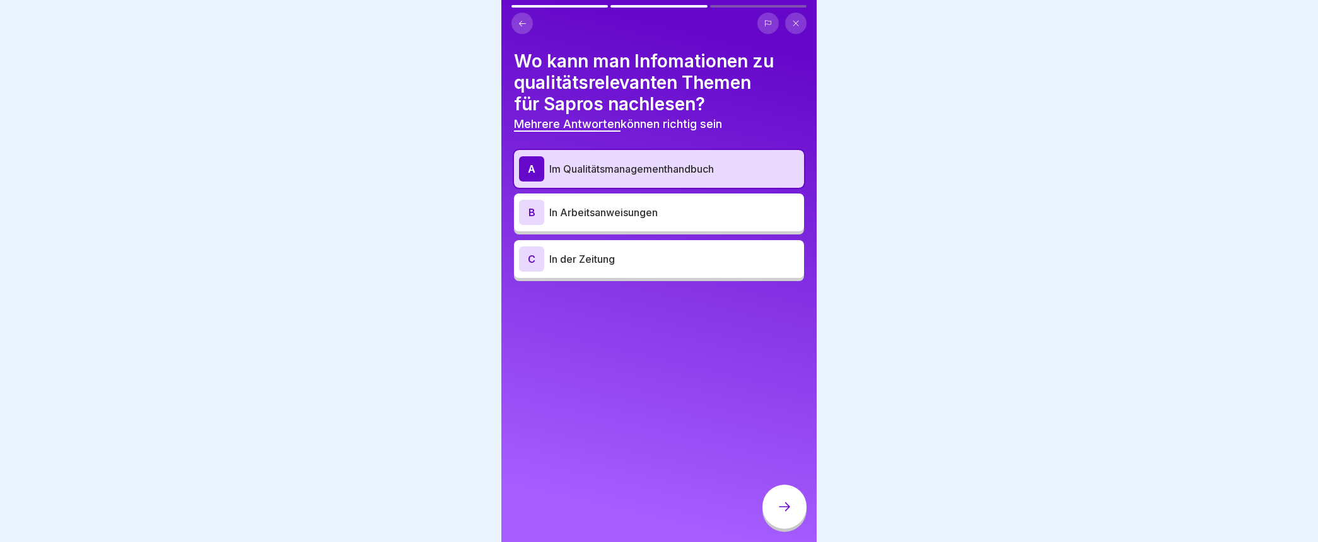
click at [537, 207] on div "B" at bounding box center [531, 212] width 25 height 25
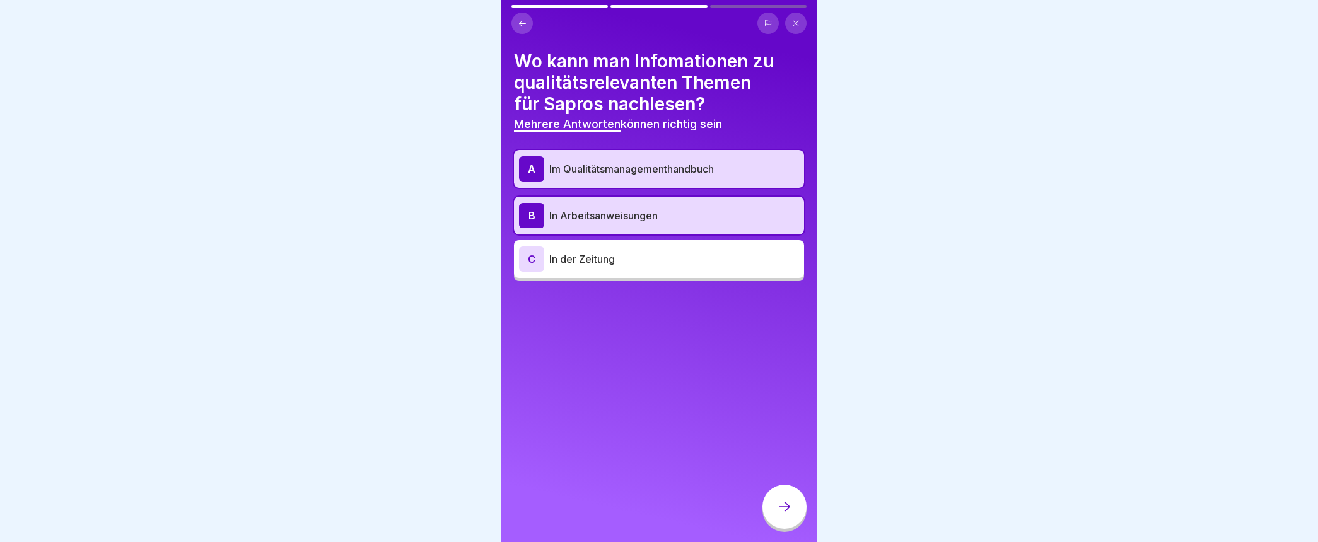
click at [782, 514] on icon at bounding box center [784, 506] width 15 height 15
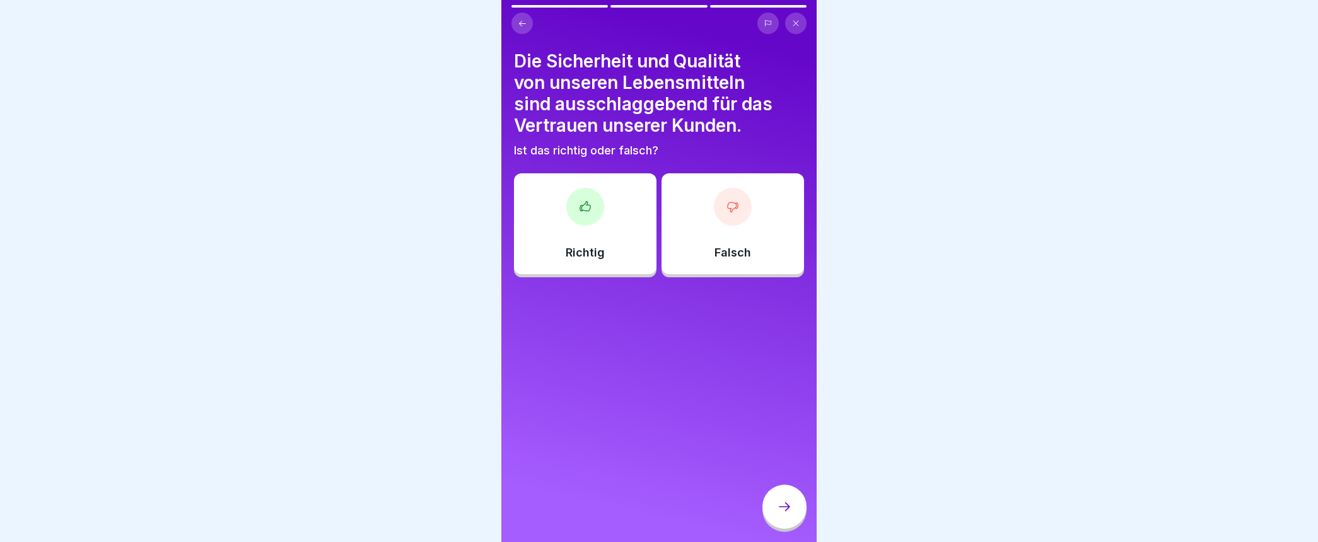
click at [582, 202] on icon at bounding box center [585, 206] width 13 height 13
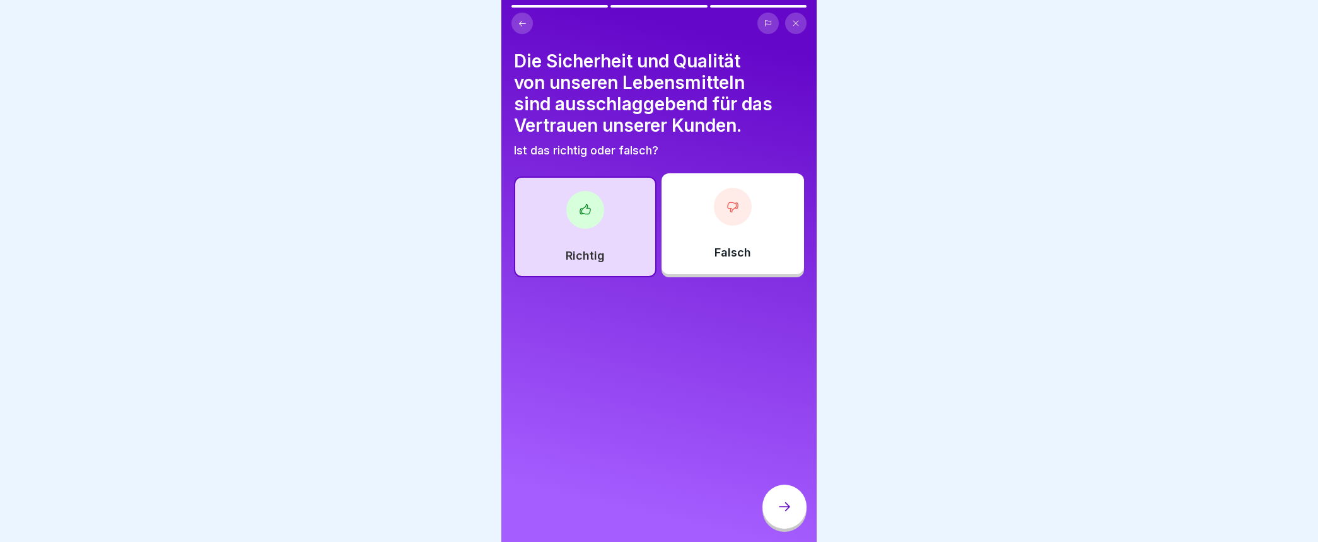
click at [782, 511] on icon at bounding box center [784, 506] width 11 height 9
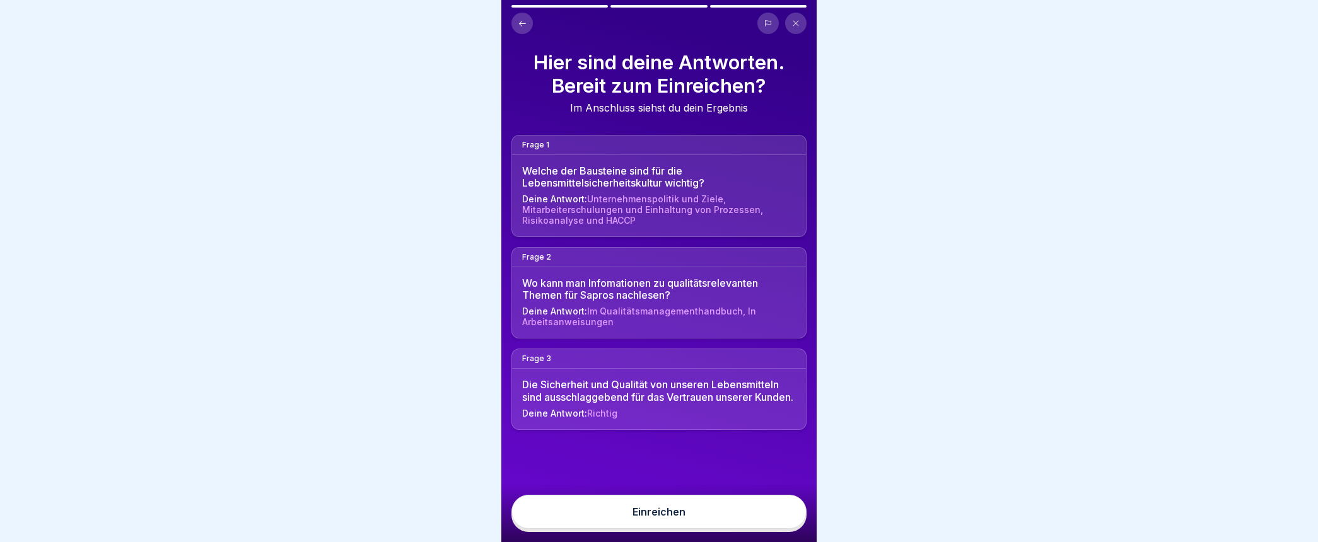
click at [641, 518] on div "Einreichen" at bounding box center [658, 511] width 53 height 11
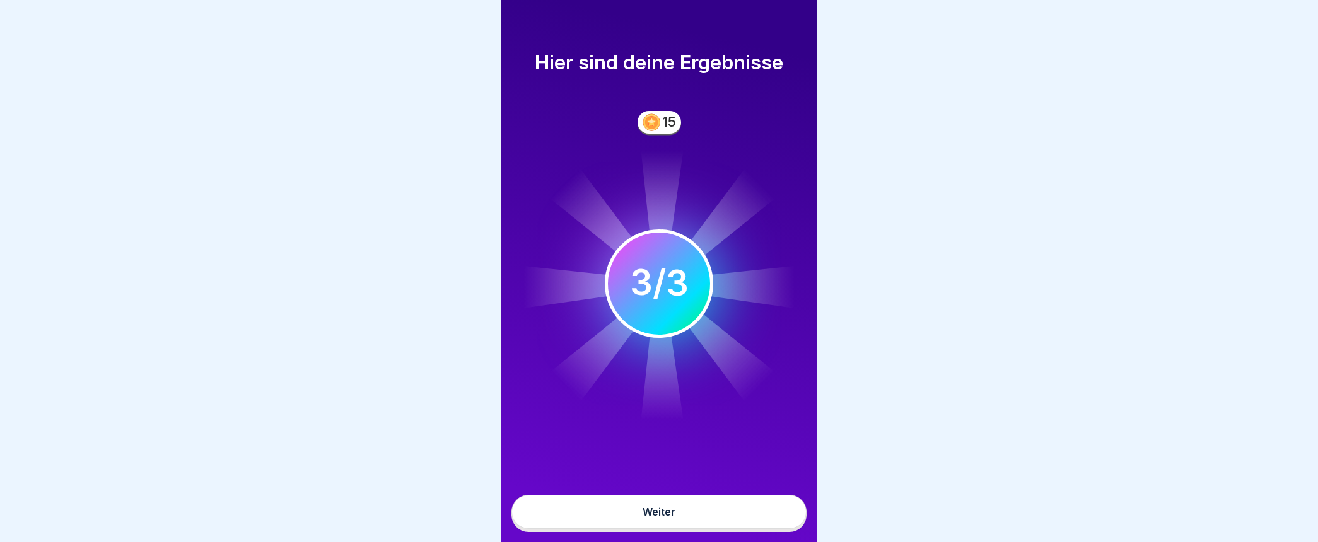
click at [640, 521] on button "Weiter" at bounding box center [658, 512] width 295 height 34
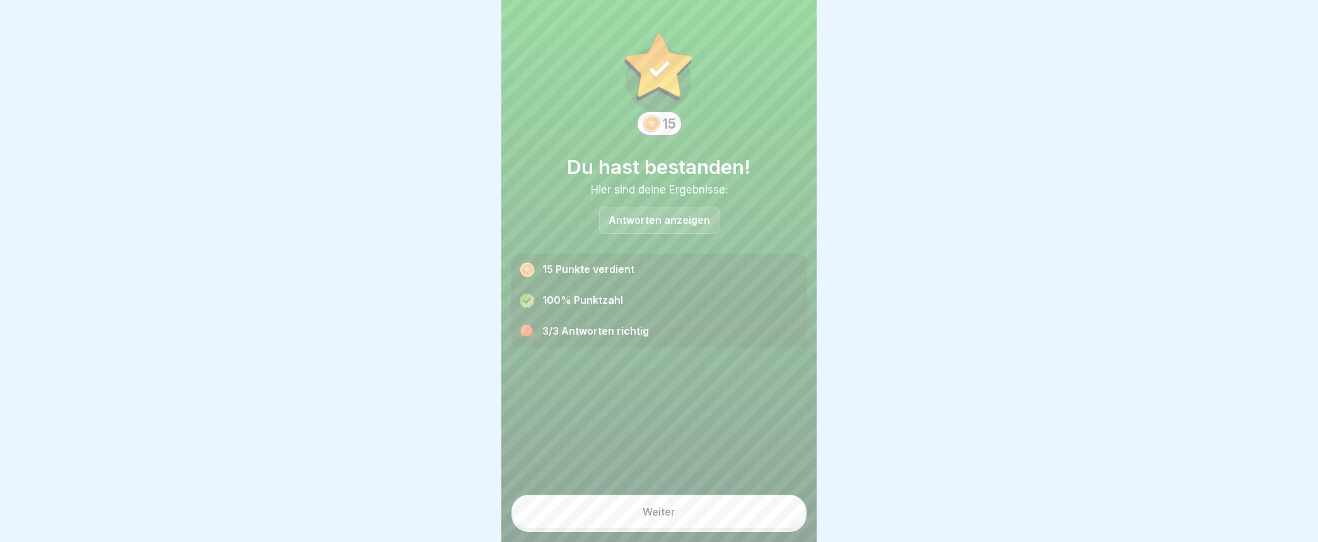
click at [642, 518] on div "Weiter" at bounding box center [658, 511] width 33 height 11
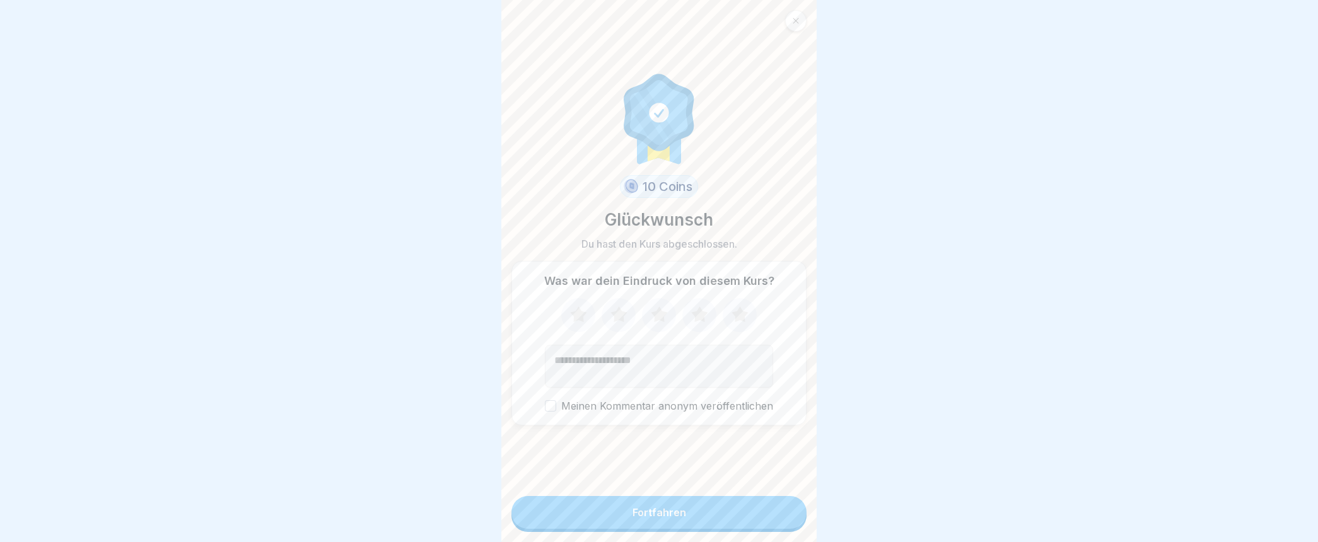
click at [662, 518] on div "Fortfahren" at bounding box center [659, 512] width 54 height 11
